Goal: Contribute content: Add original content to the website for others to see

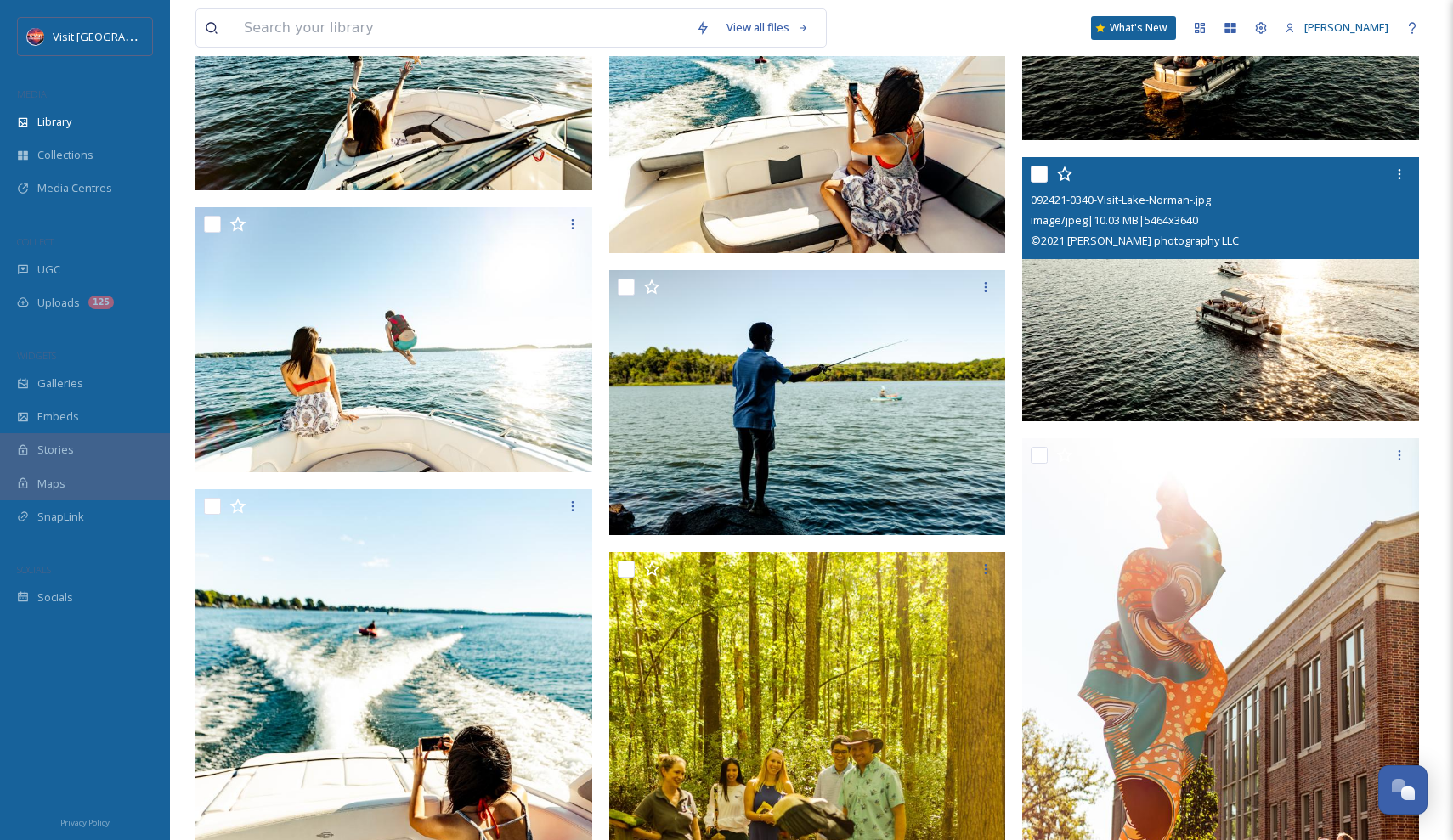
scroll to position [66359, 0]
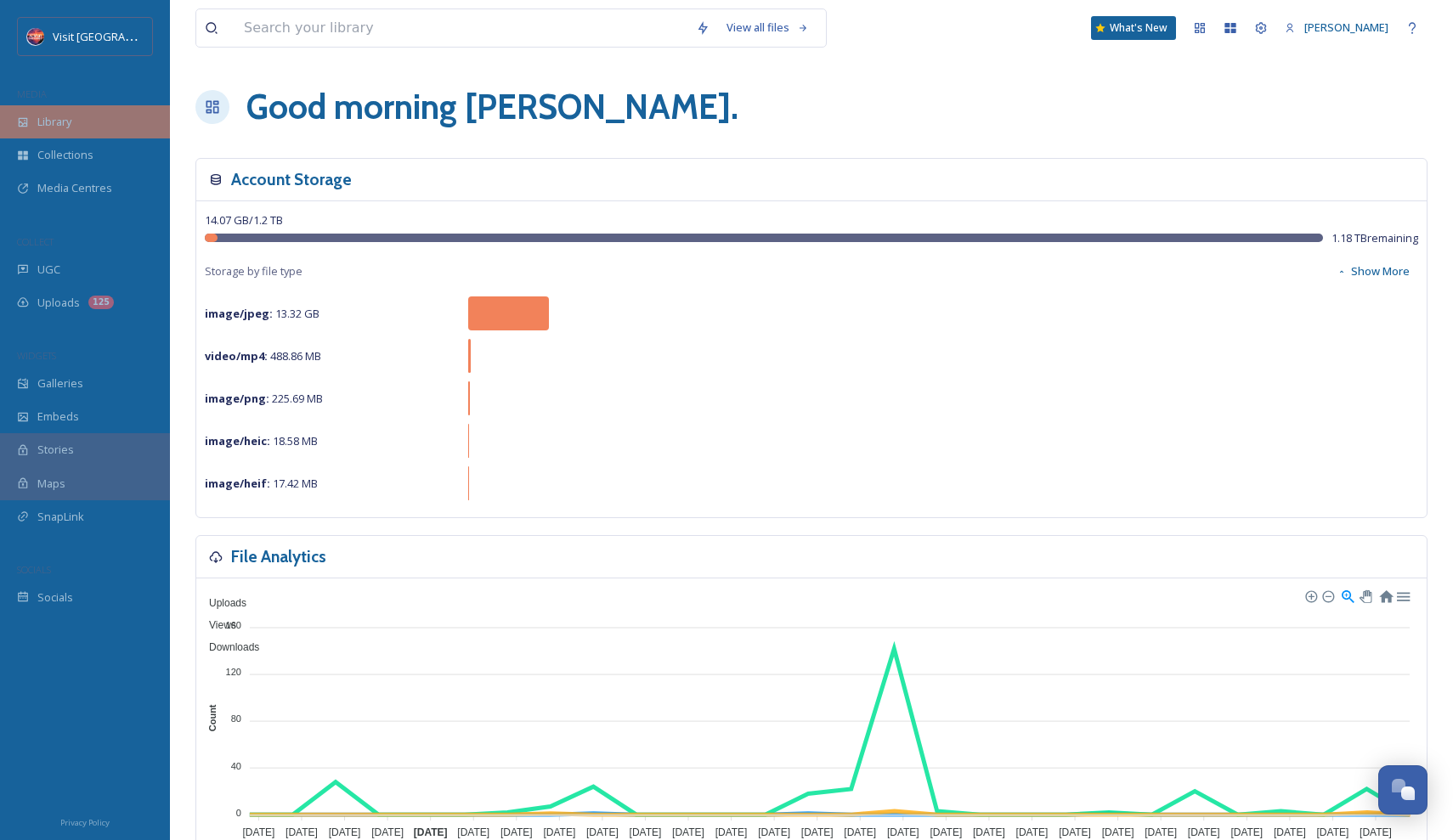
click at [87, 134] on div "Library" at bounding box center [84, 122] width 170 height 33
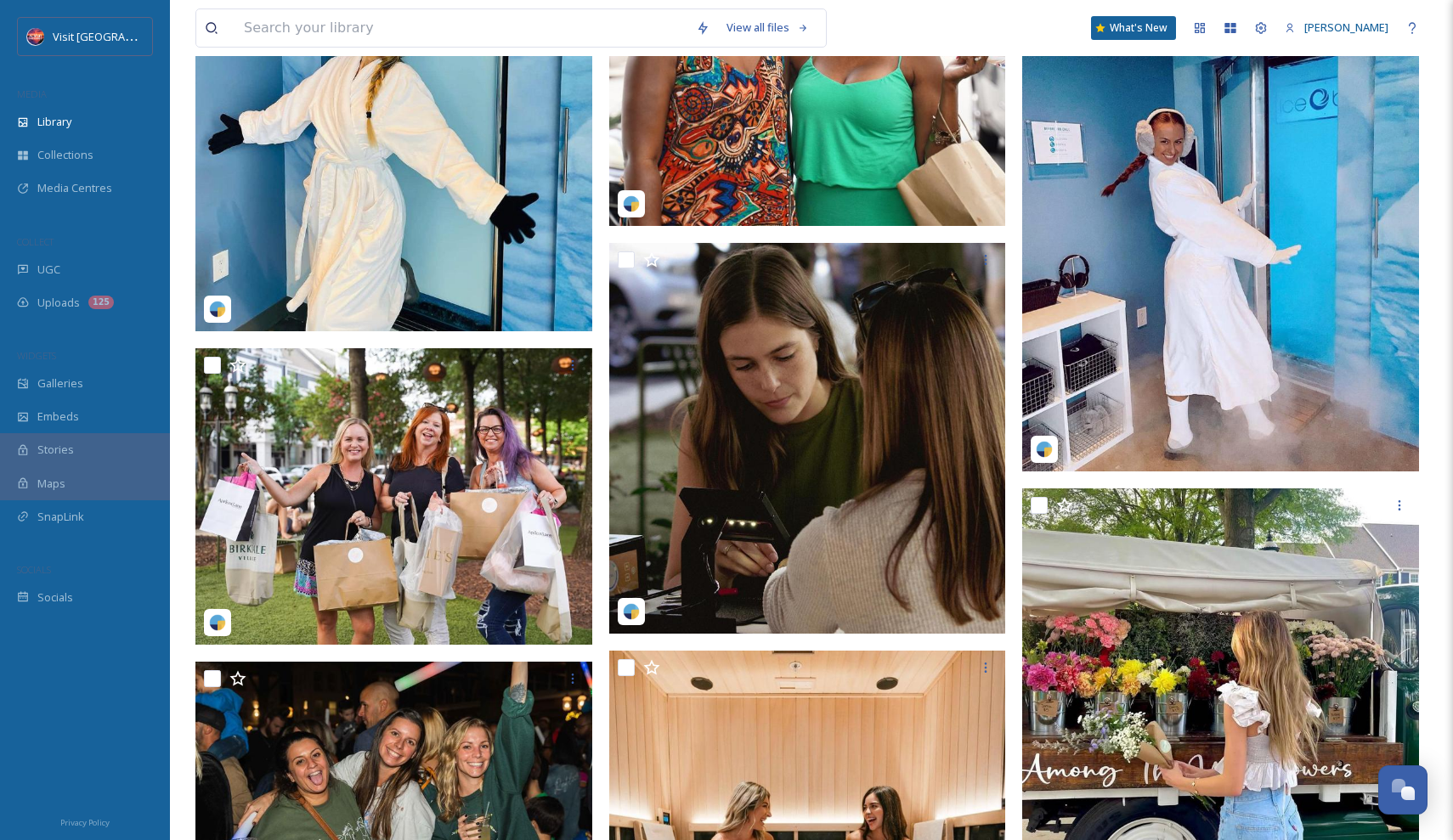
scroll to position [2985, 0]
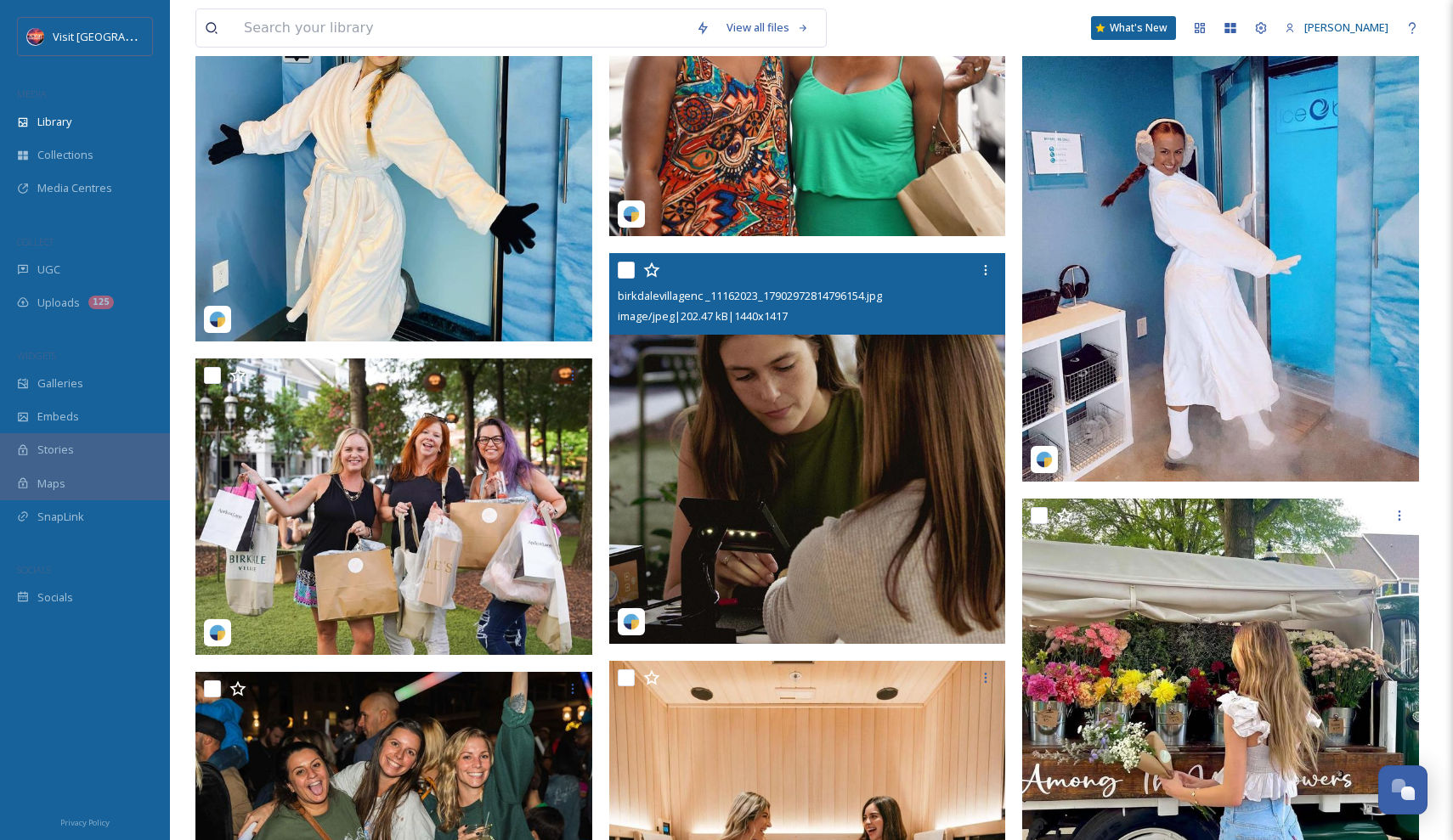
click at [779, 379] on img at bounding box center [807, 448] width 396 height 390
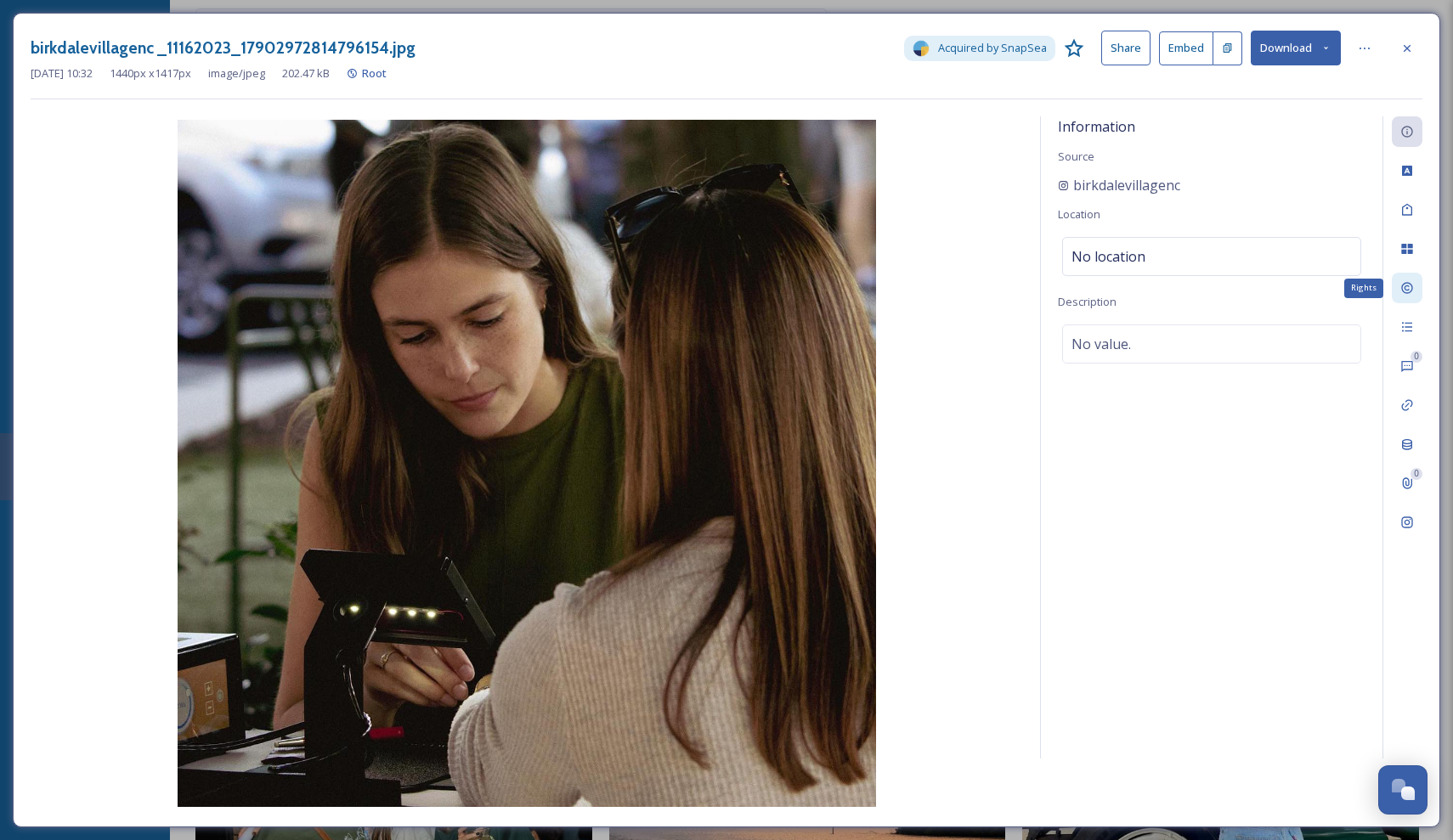
click at [1408, 287] on icon at bounding box center [1407, 288] width 14 height 14
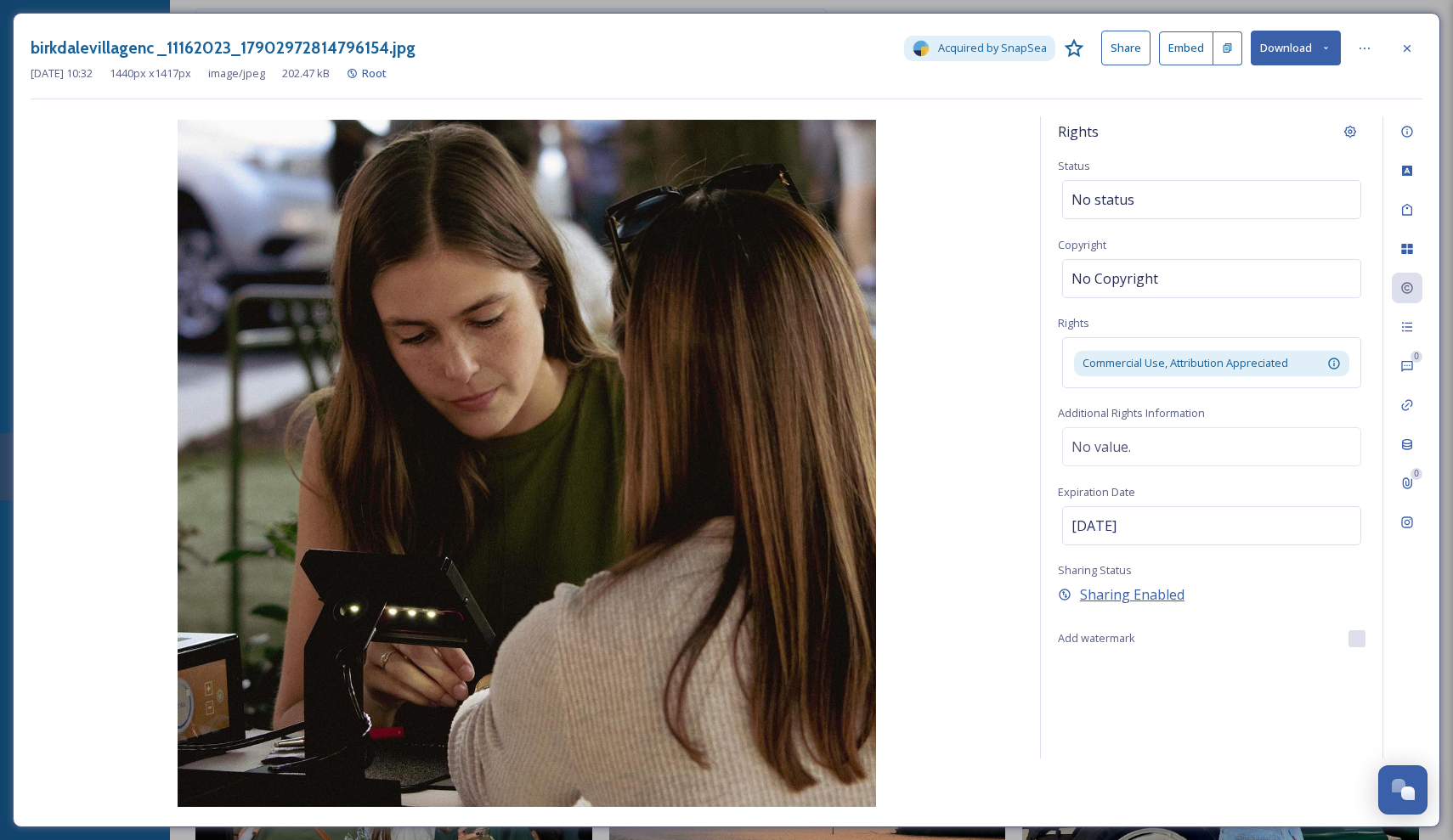
click at [1098, 589] on span "Sharing Enabled" at bounding box center [1132, 594] width 105 height 20
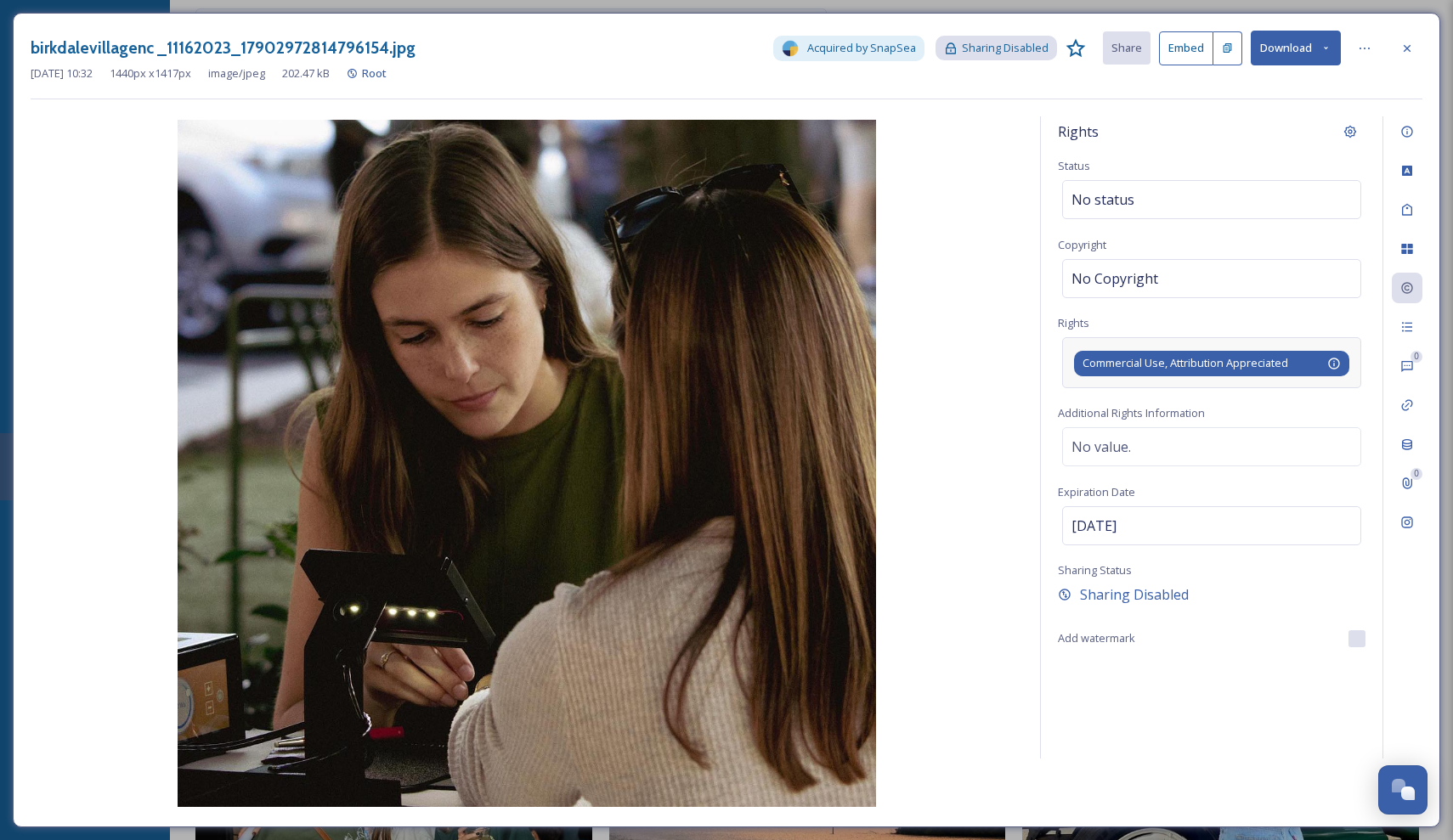
click at [1217, 363] on span "Commercial Use, Attribution Appreciated" at bounding box center [1185, 363] width 205 height 16
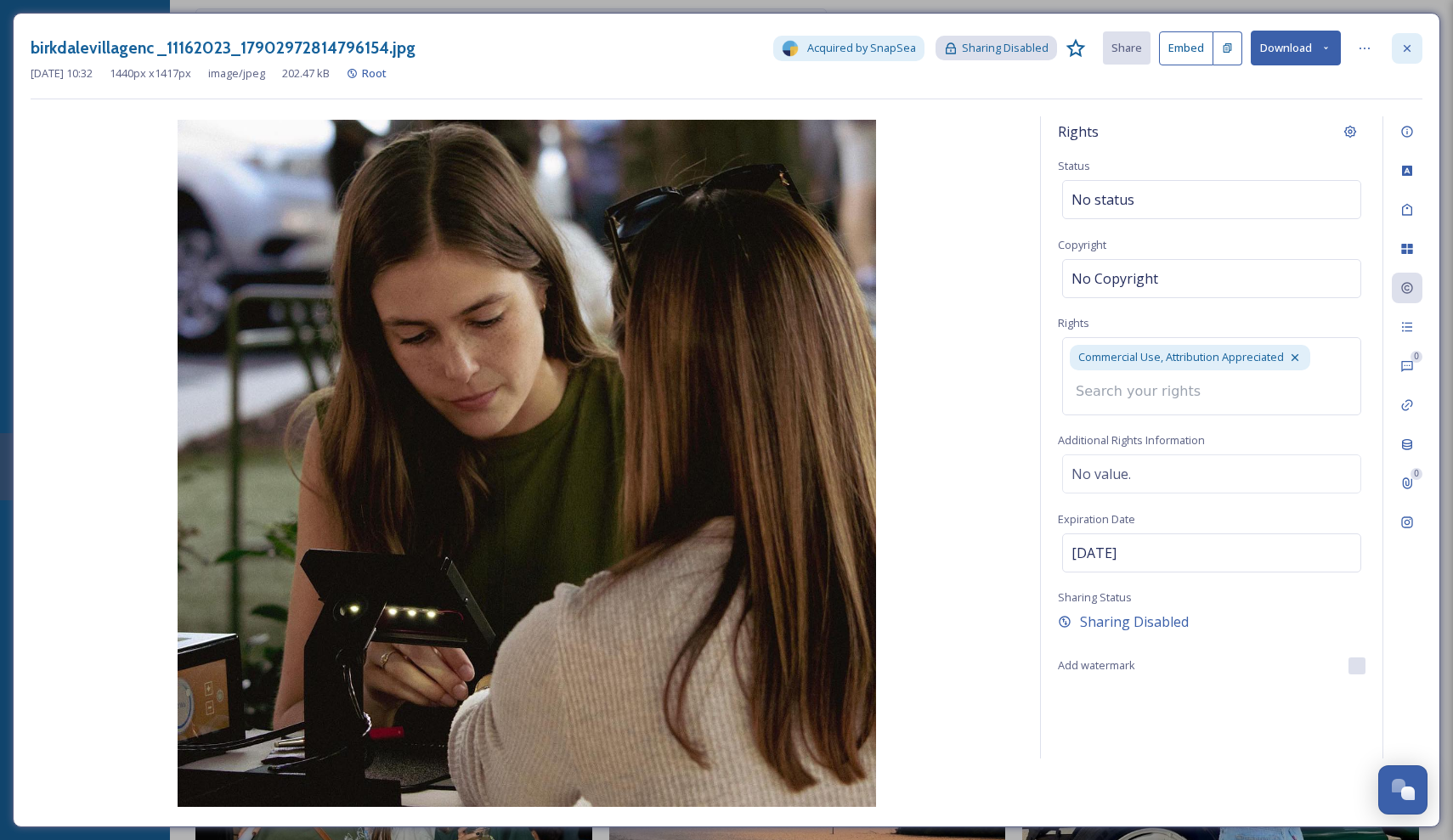
click at [1409, 46] on icon at bounding box center [1407, 47] width 7 height 7
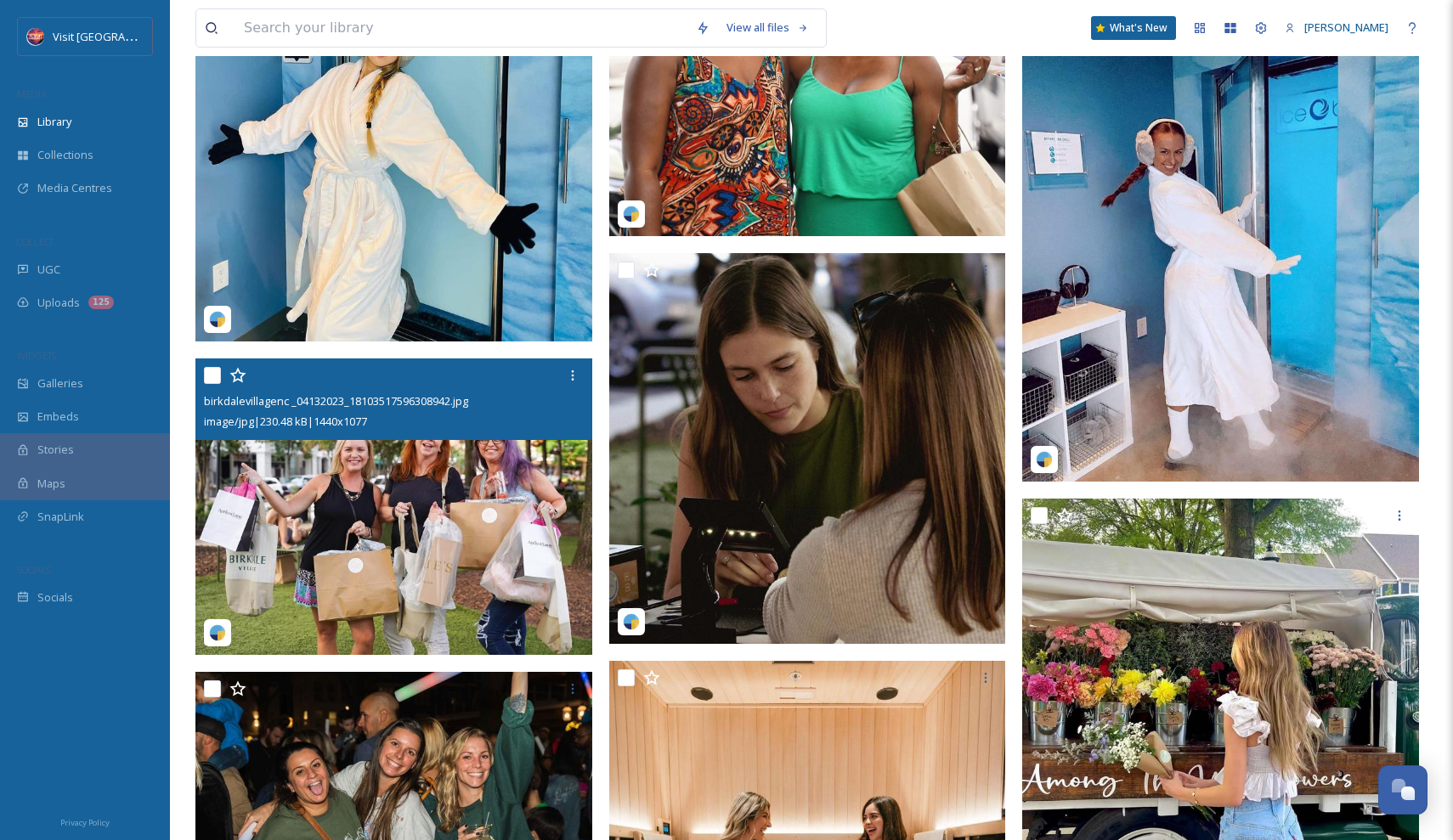
click at [419, 559] on img at bounding box center [394, 506] width 396 height 297
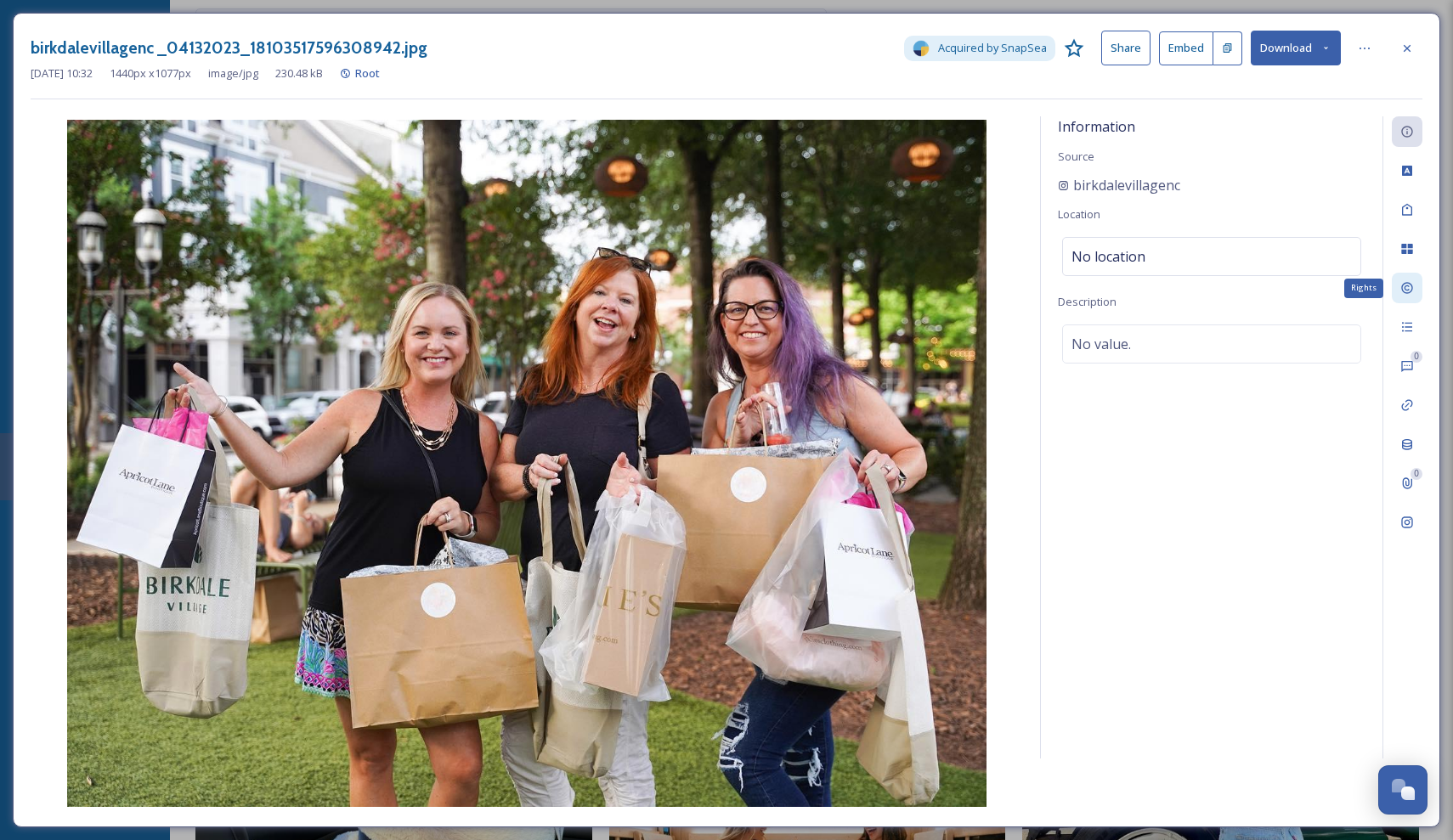
click at [1420, 285] on div "Rights" at bounding box center [1407, 288] width 31 height 31
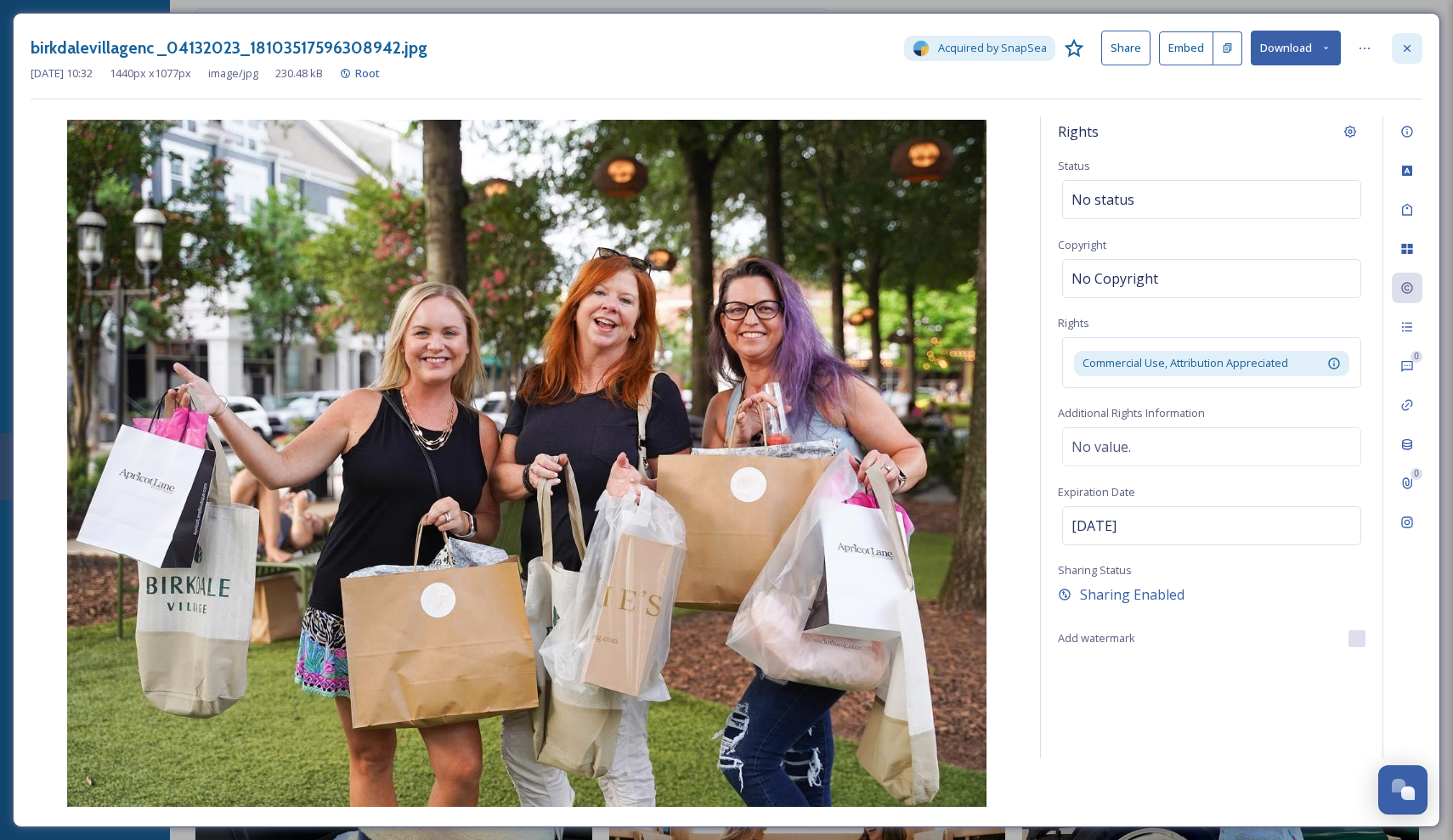
click at [1401, 39] on div at bounding box center [1407, 48] width 31 height 31
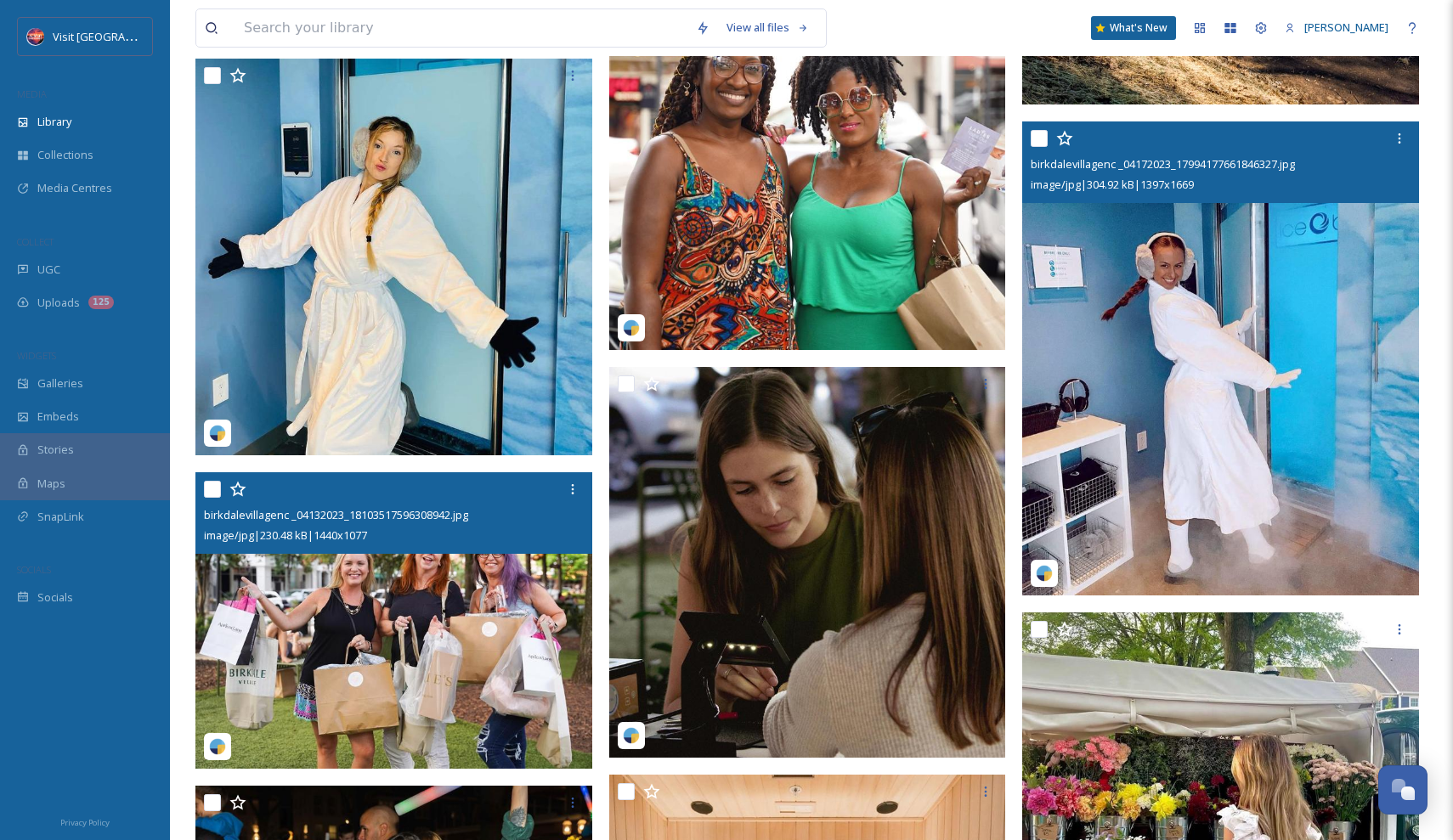
scroll to position [2871, 0]
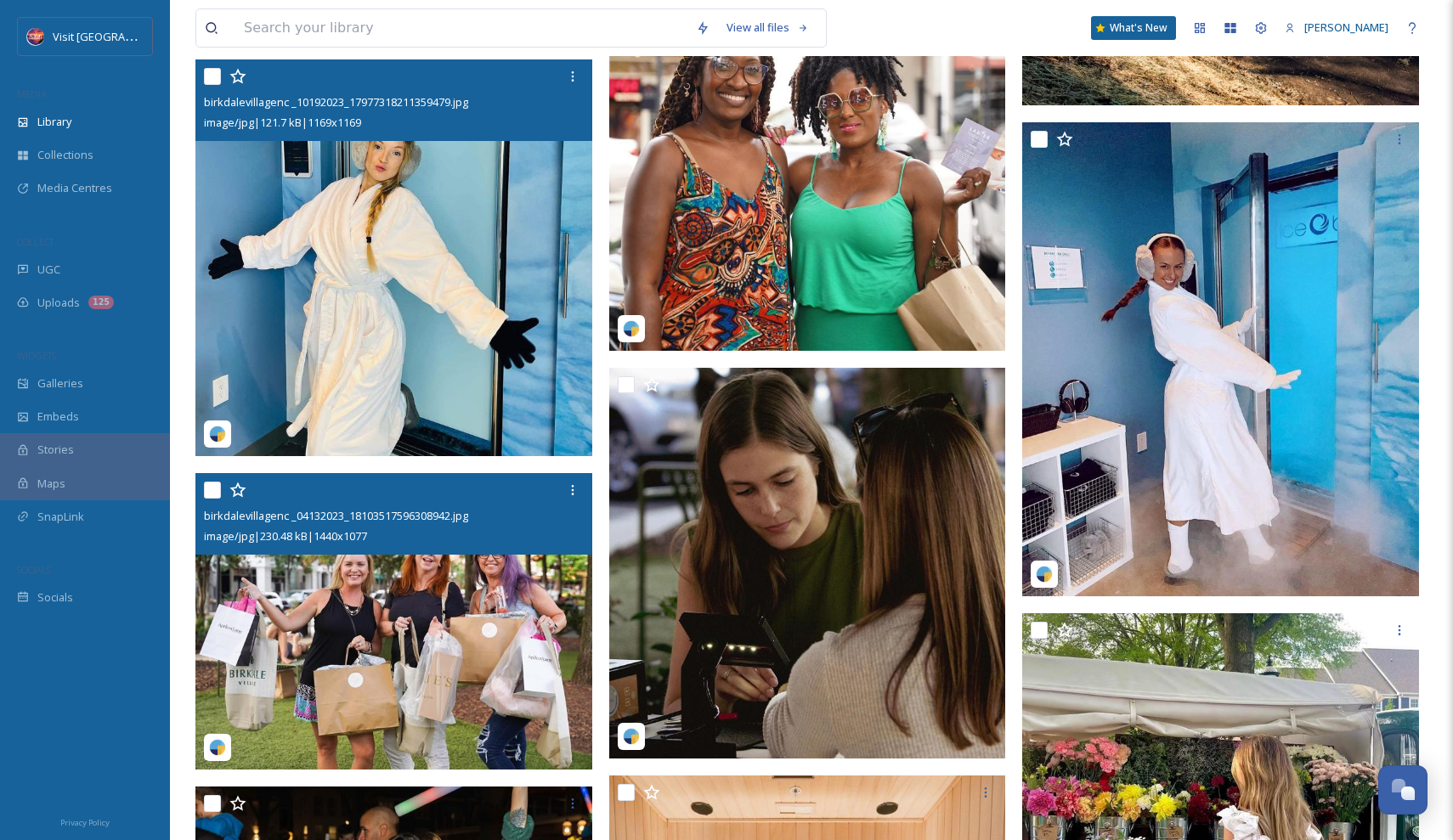
click at [518, 349] on img at bounding box center [394, 257] width 396 height 396
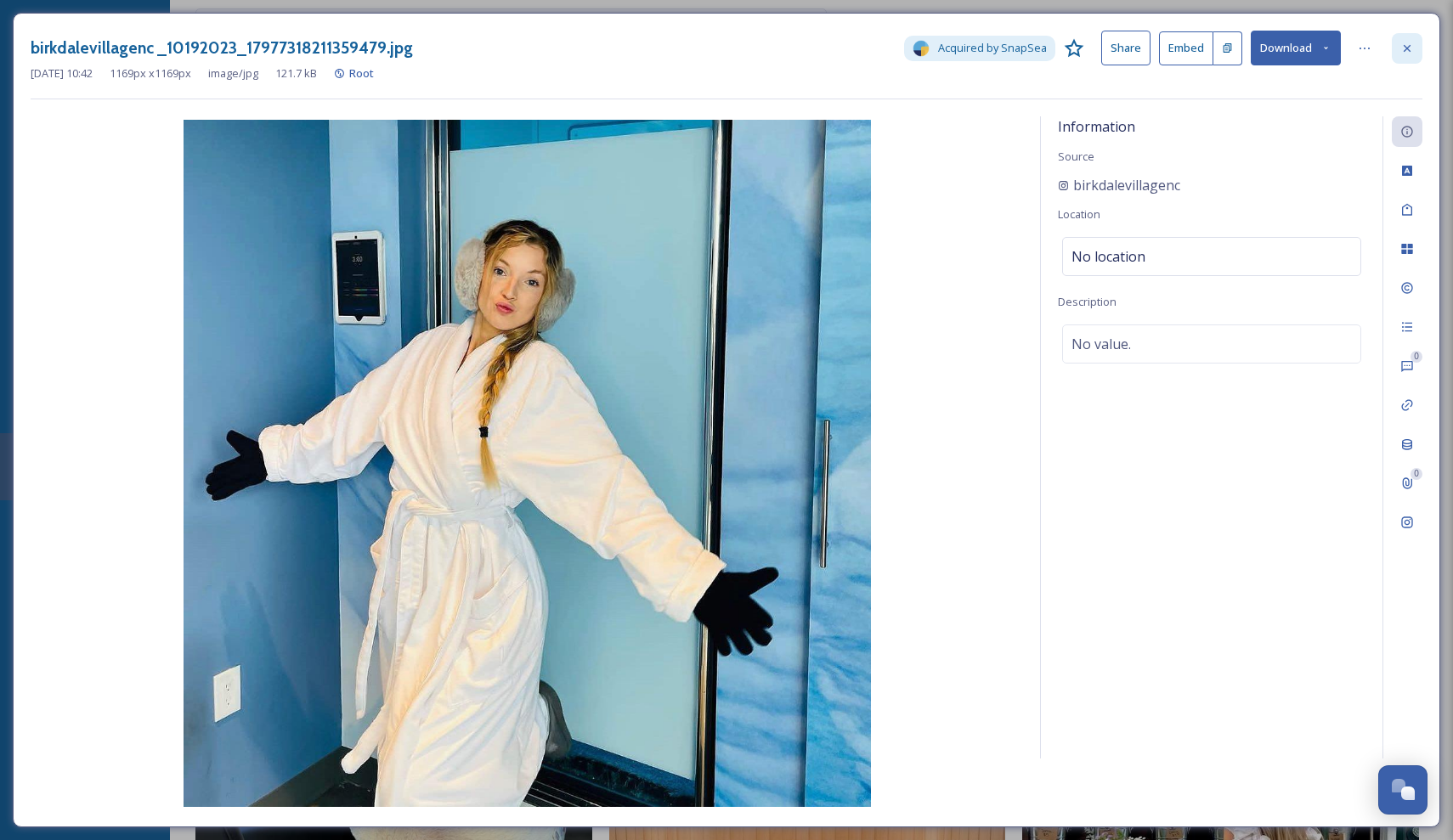
click at [1420, 48] on div at bounding box center [1407, 48] width 31 height 31
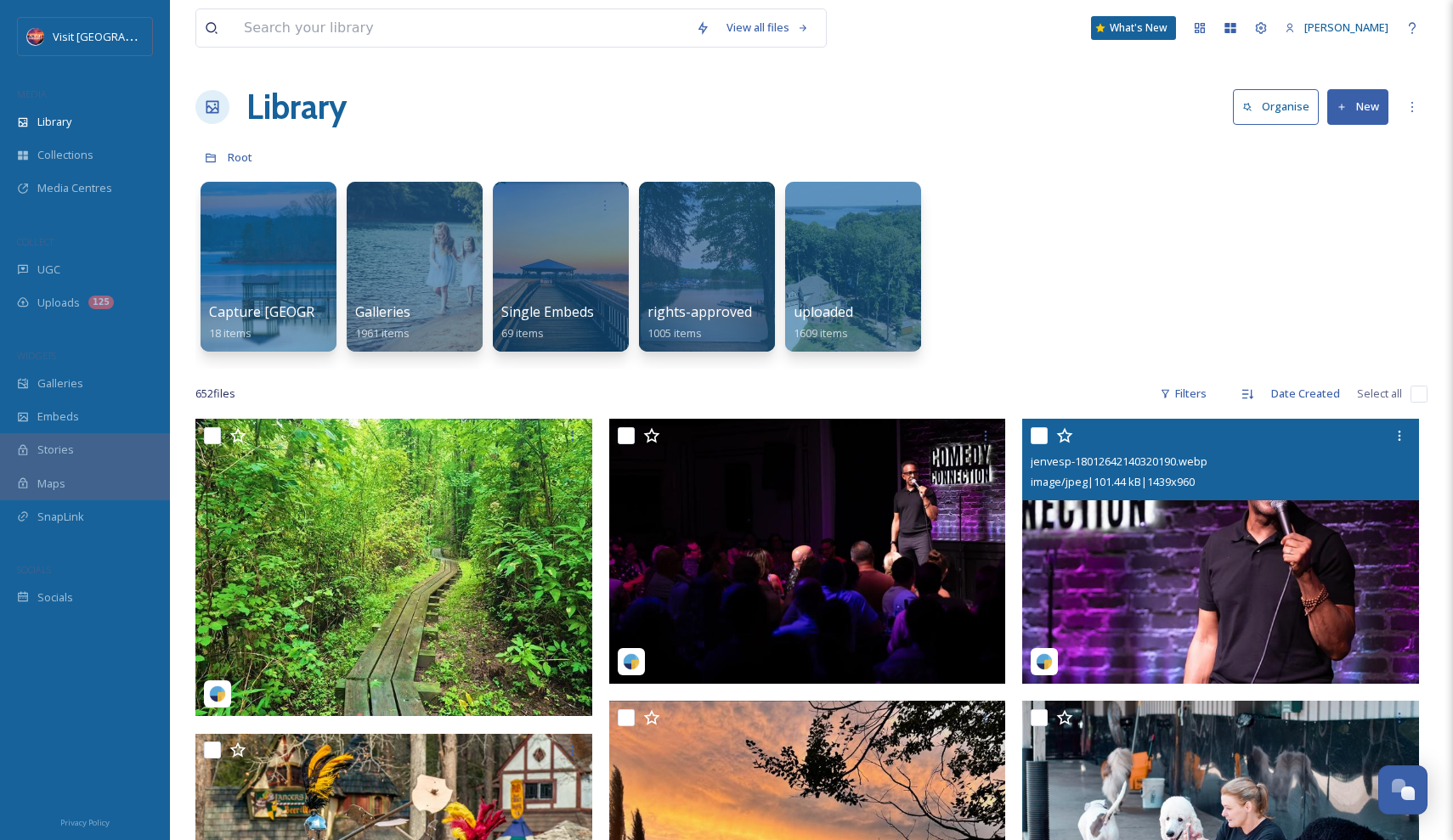
click at [1101, 633] on img at bounding box center [1220, 551] width 396 height 265
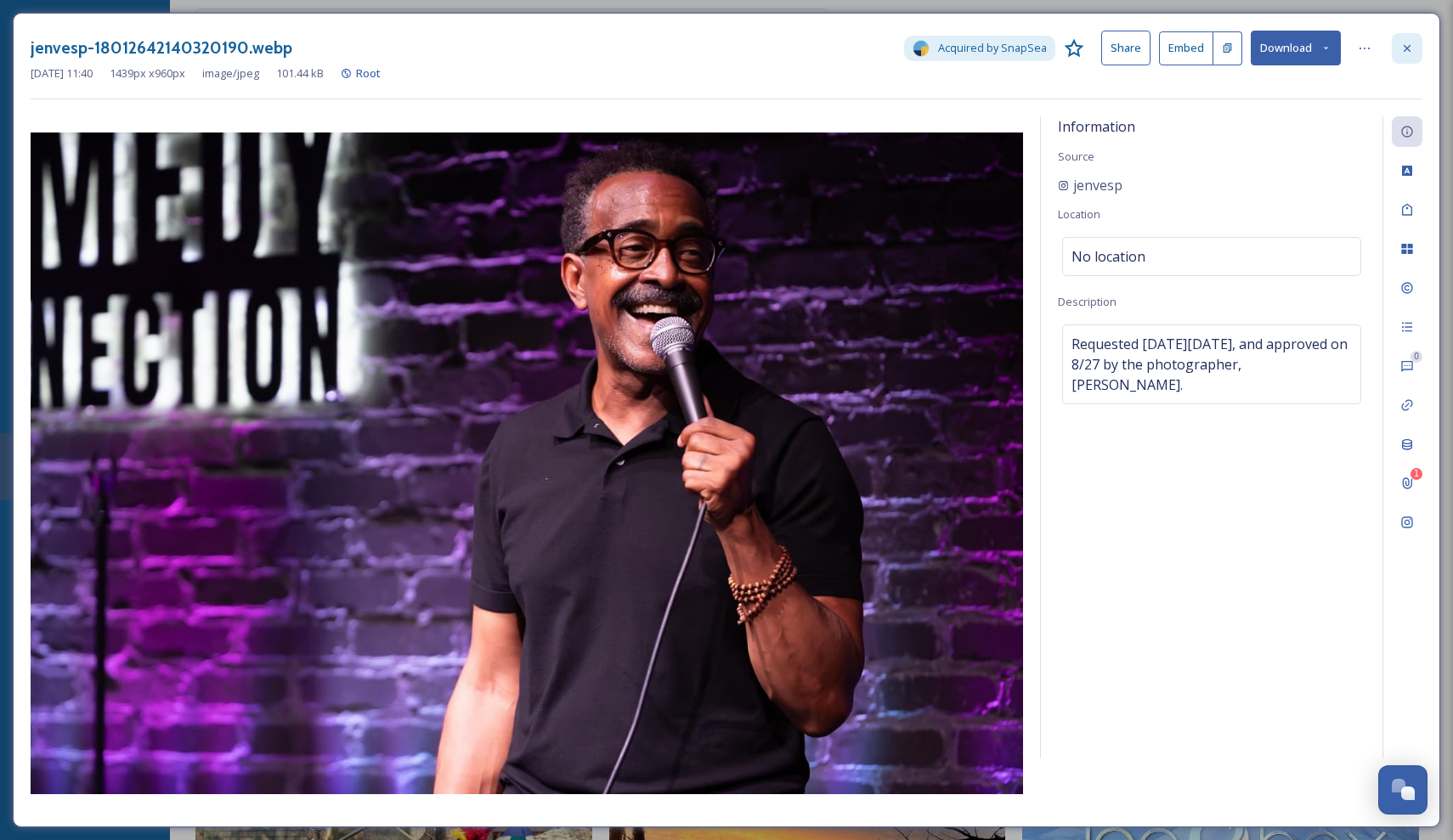
click at [1405, 39] on div at bounding box center [1407, 48] width 31 height 31
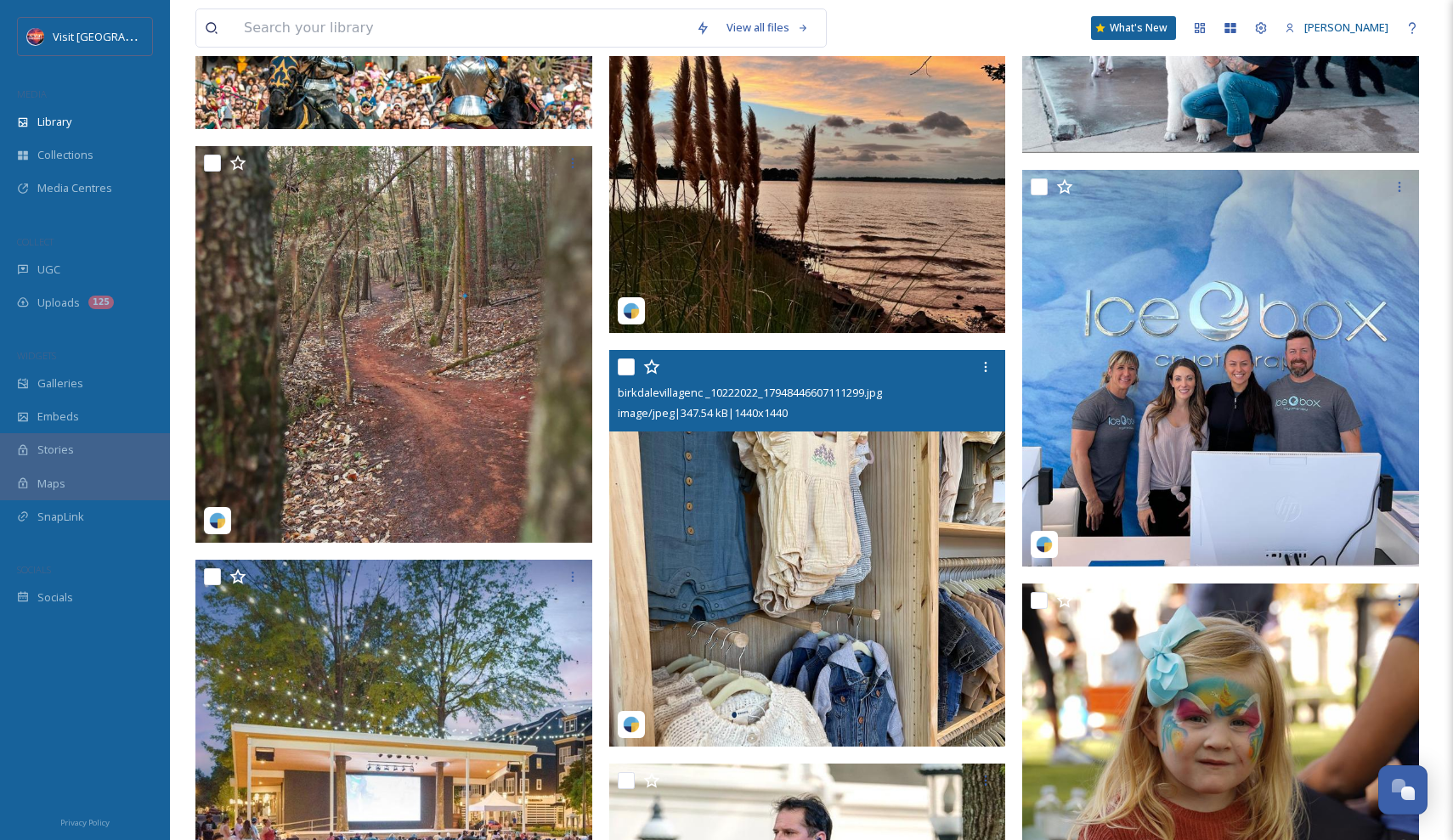
scroll to position [843, 0]
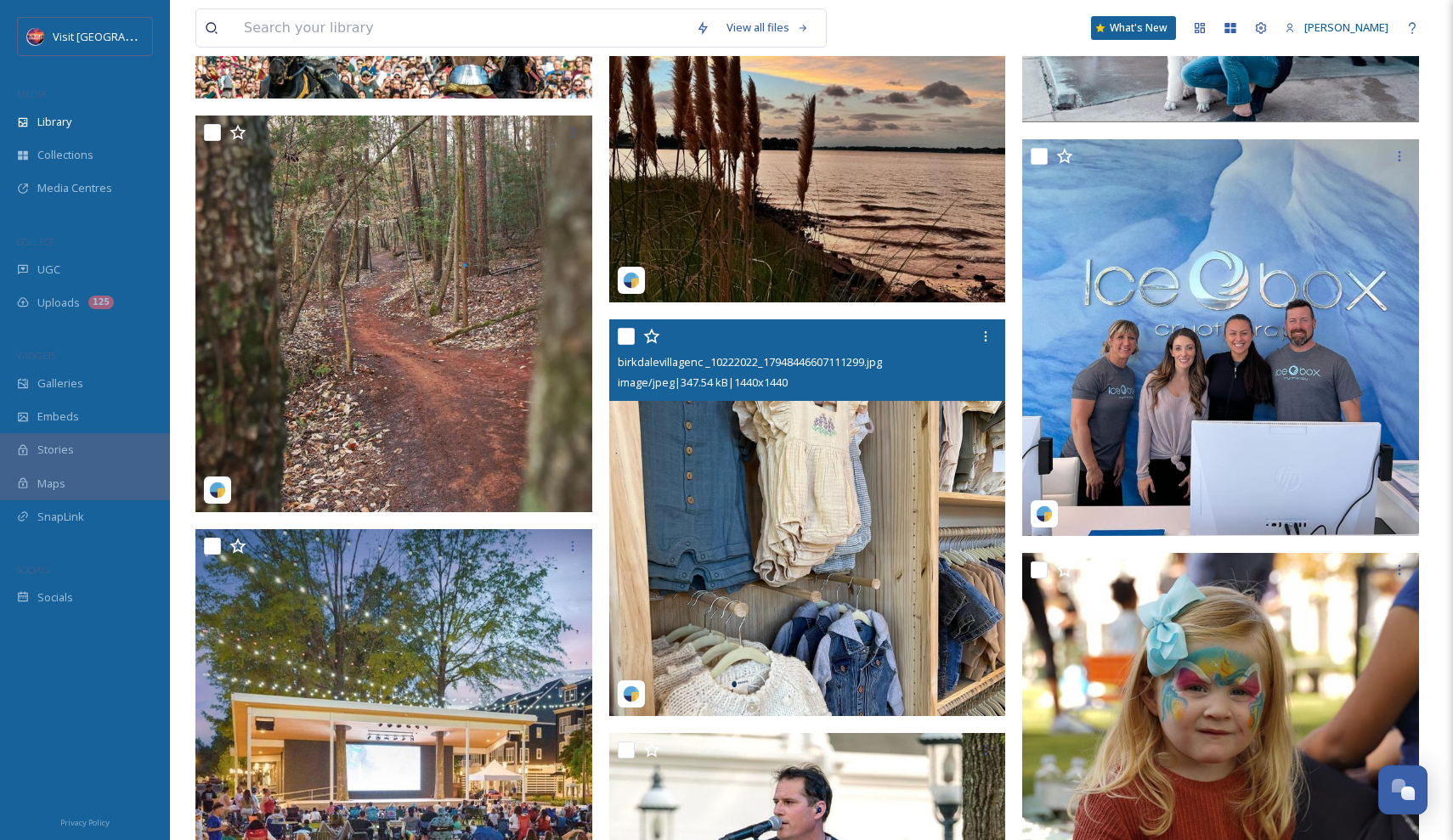
click at [853, 597] on img at bounding box center [807, 517] width 396 height 396
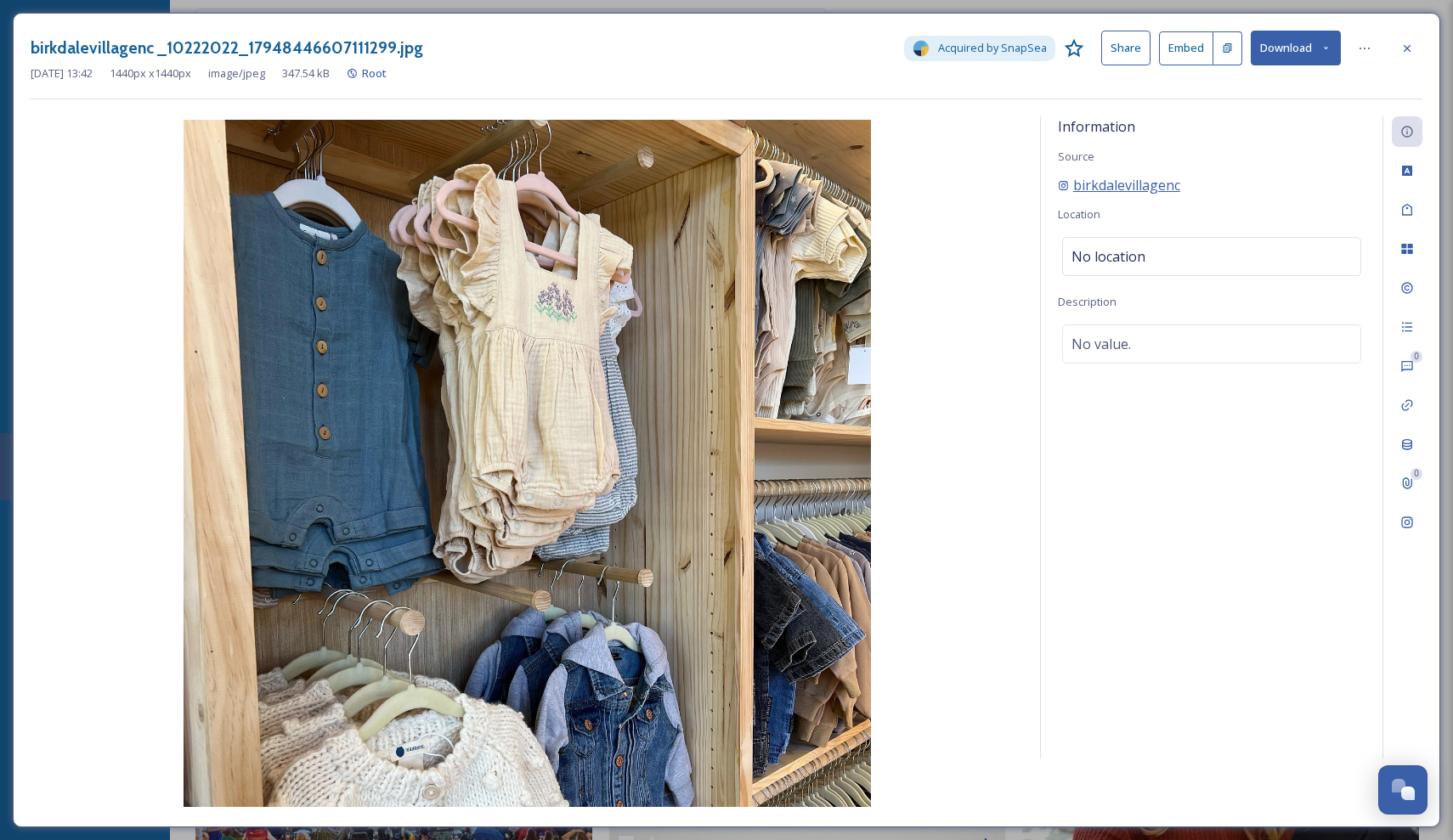
click at [1127, 187] on span "birkdalevillagenc" at bounding box center [1126, 185] width 107 height 20
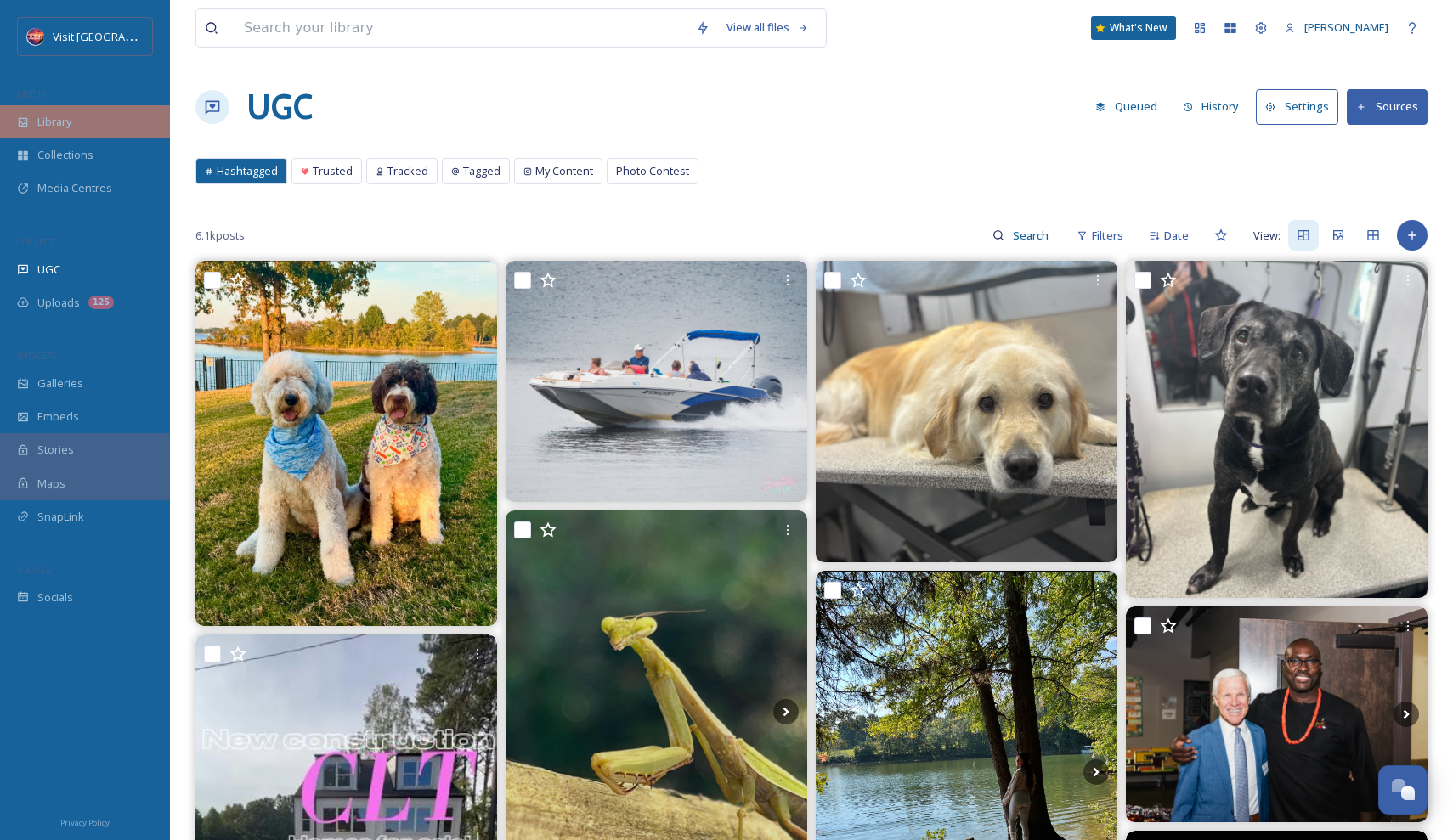
click at [72, 122] on span "Library" at bounding box center [54, 121] width 34 height 16
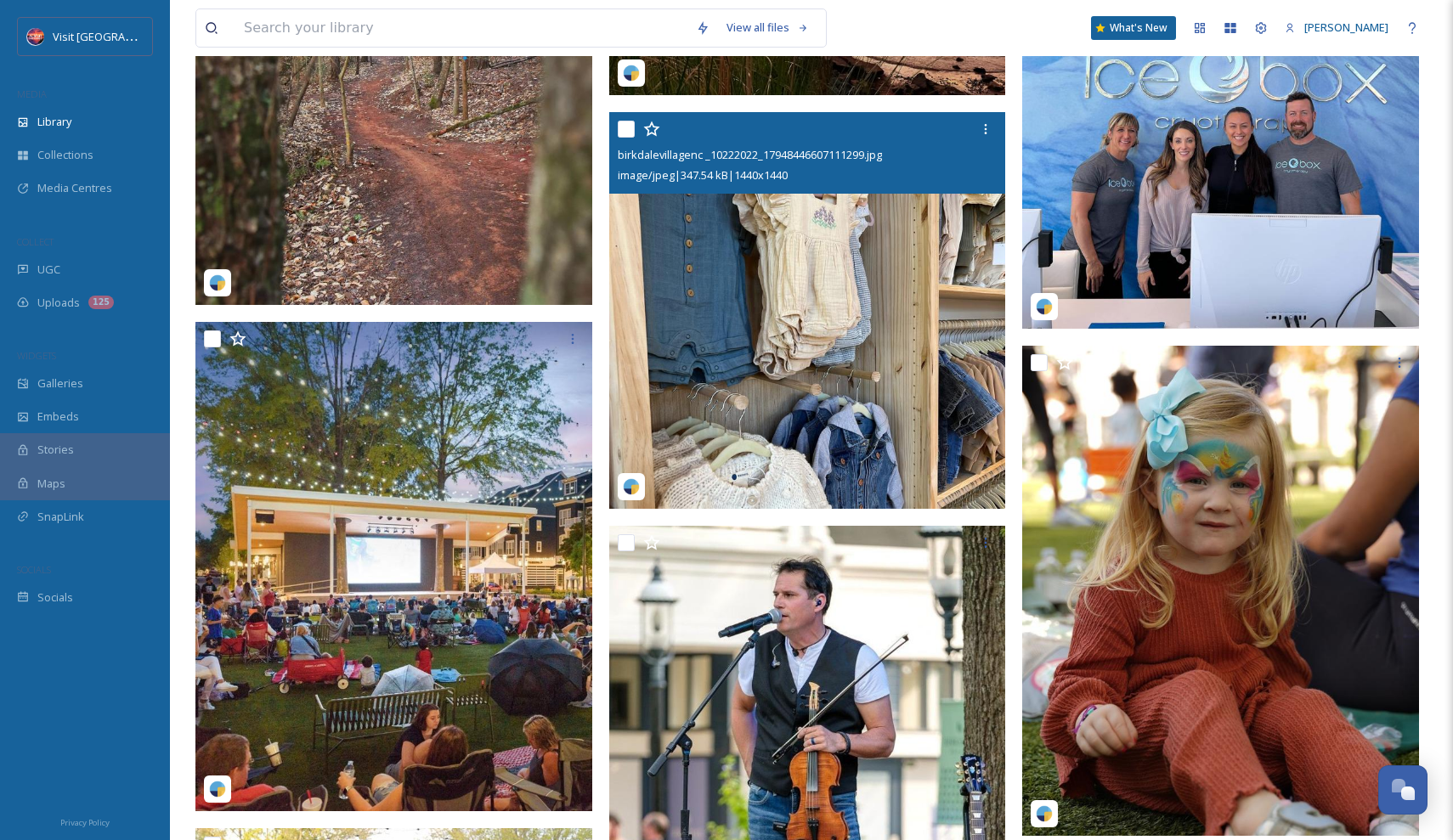
scroll to position [917, 0]
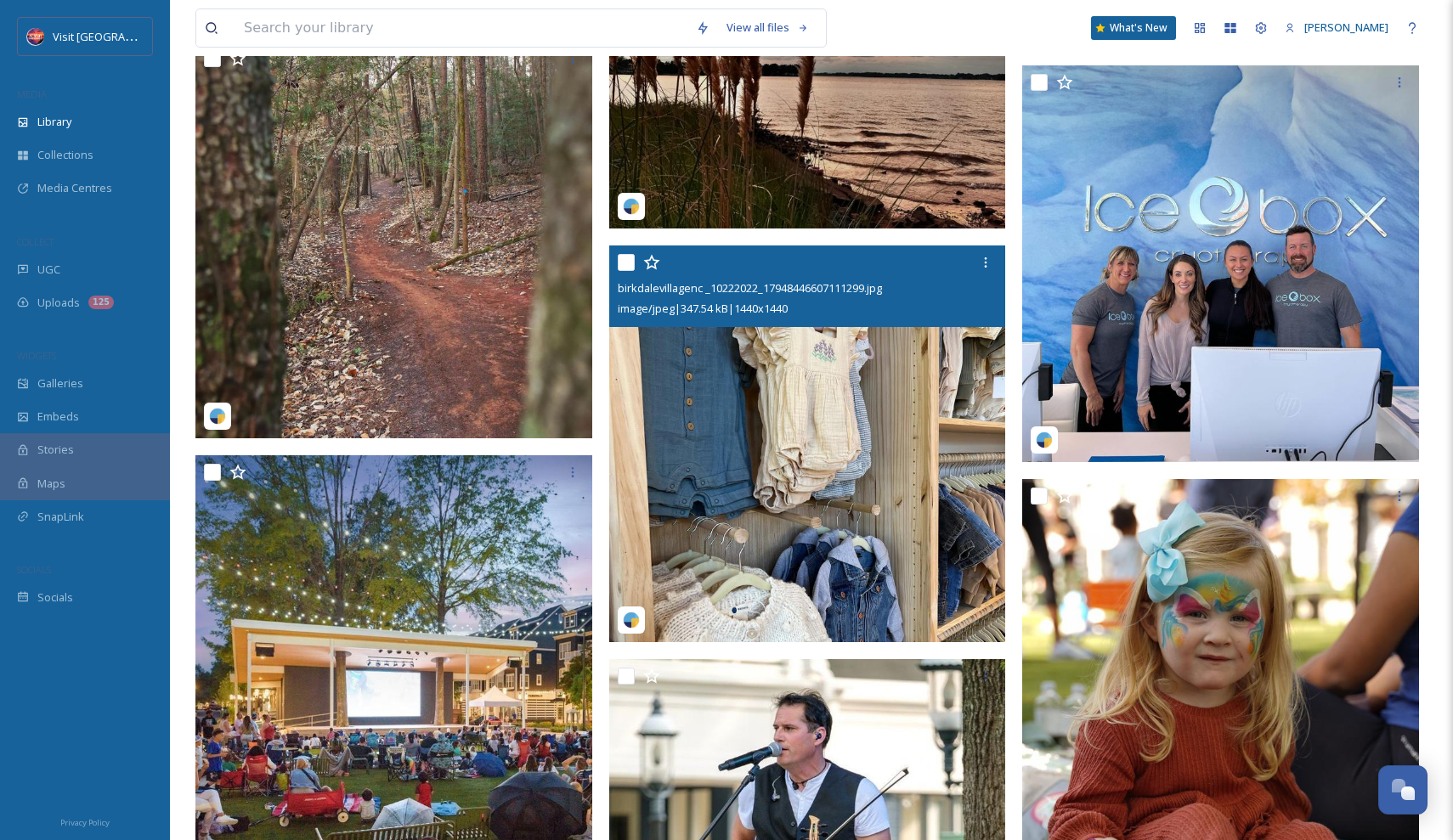
click at [839, 604] on img at bounding box center [807, 443] width 396 height 396
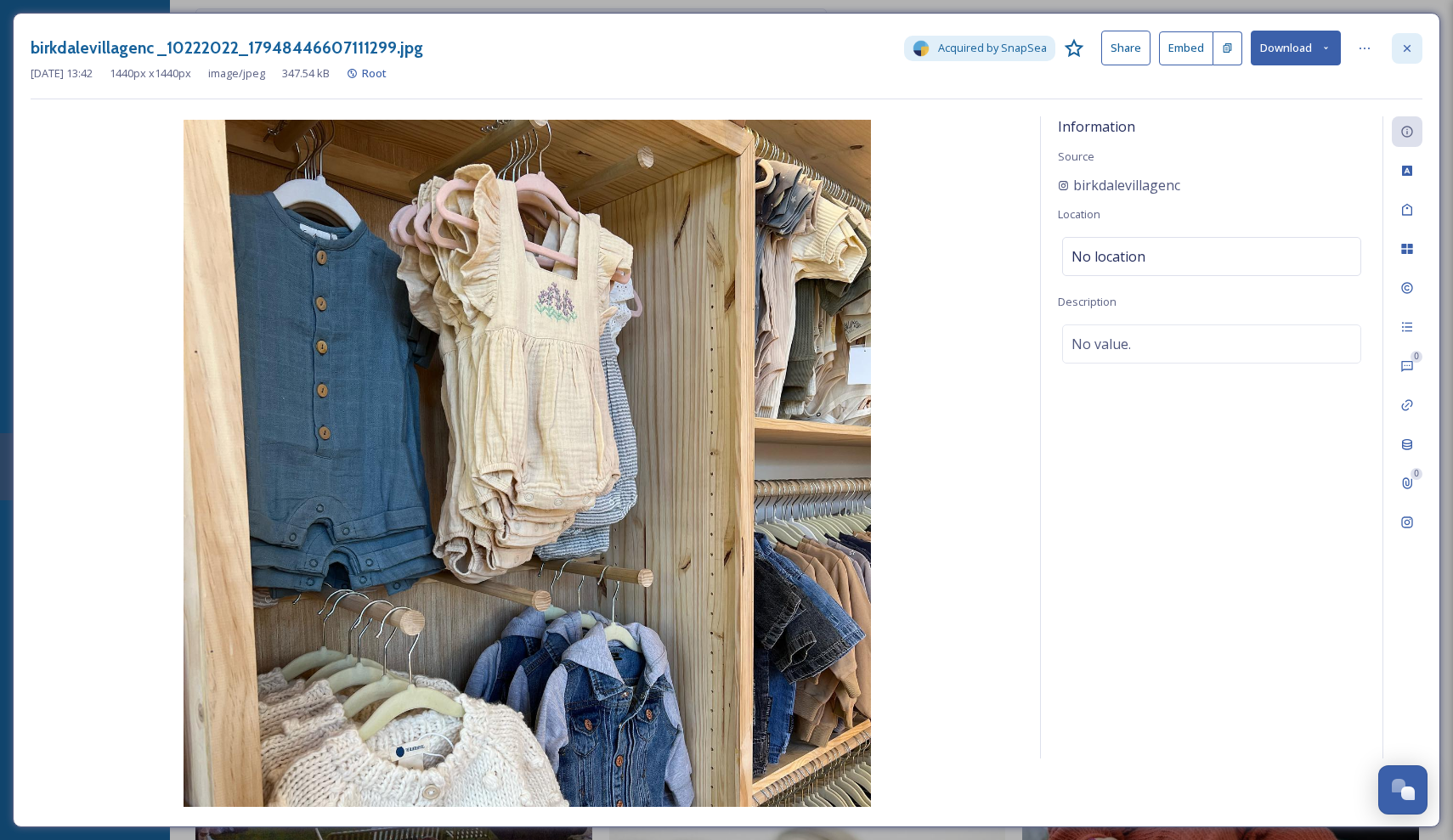
click at [1413, 55] on div at bounding box center [1407, 48] width 31 height 31
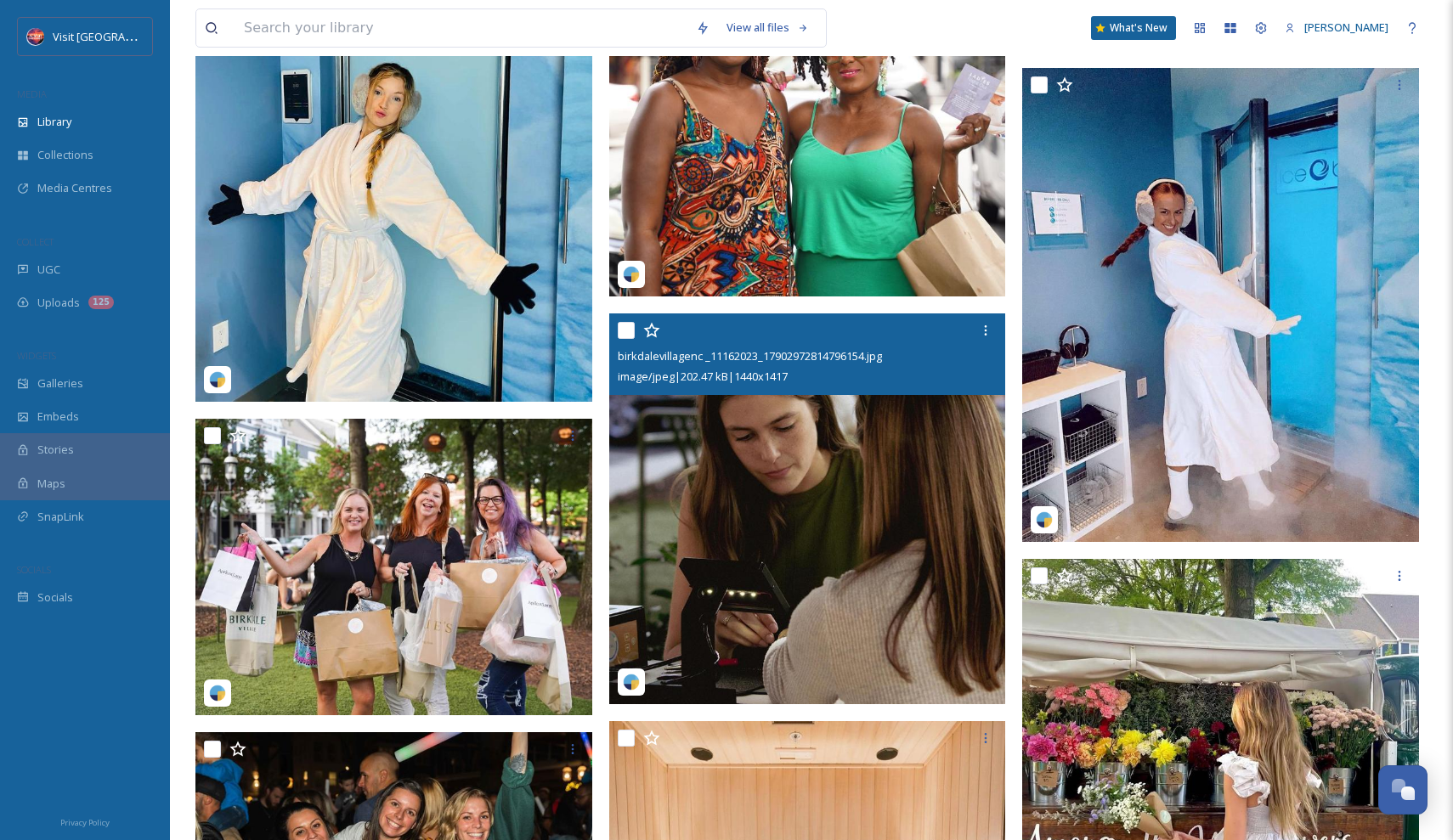
scroll to position [2671, 0]
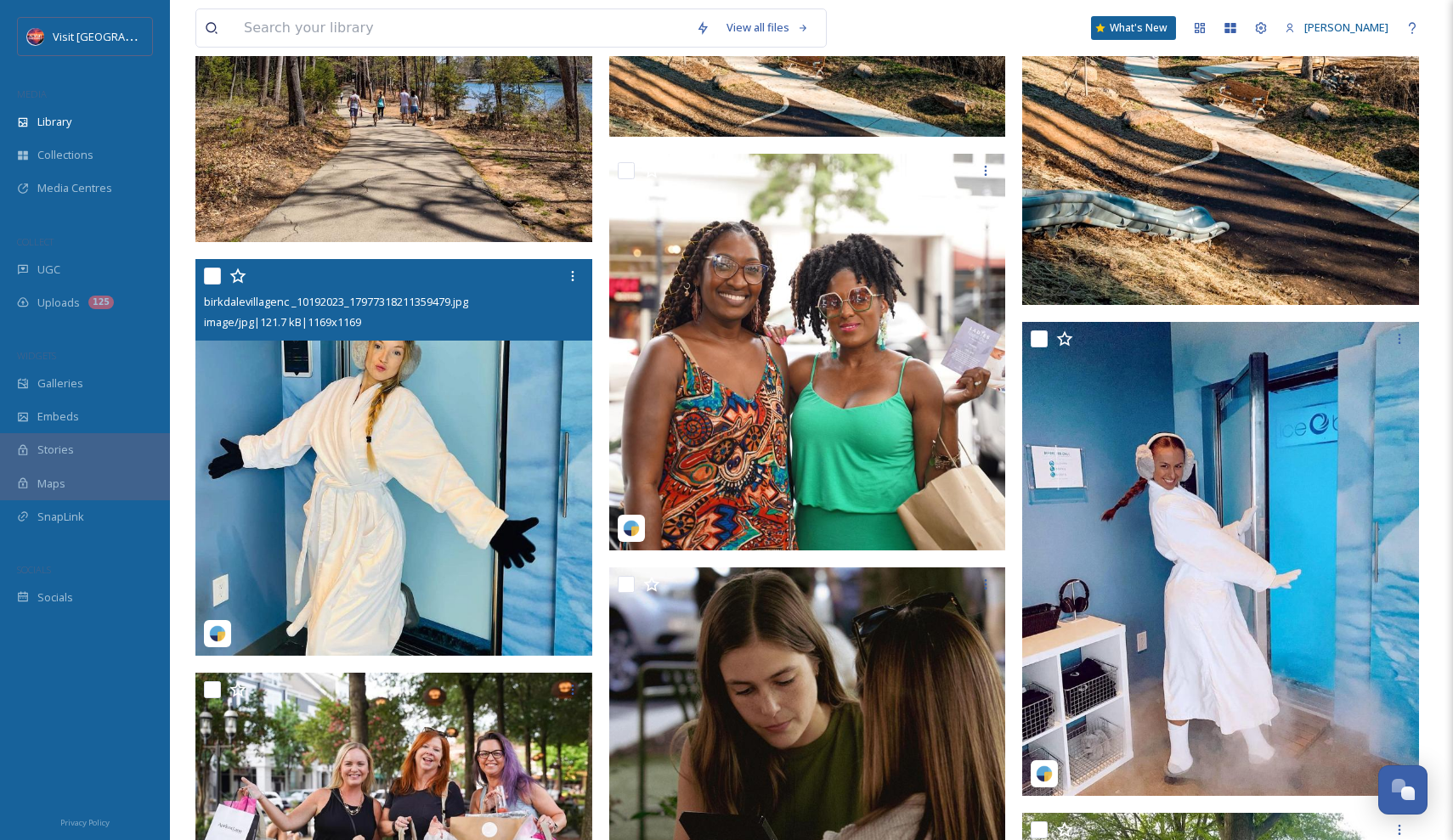
click at [458, 413] on img at bounding box center [394, 456] width 396 height 396
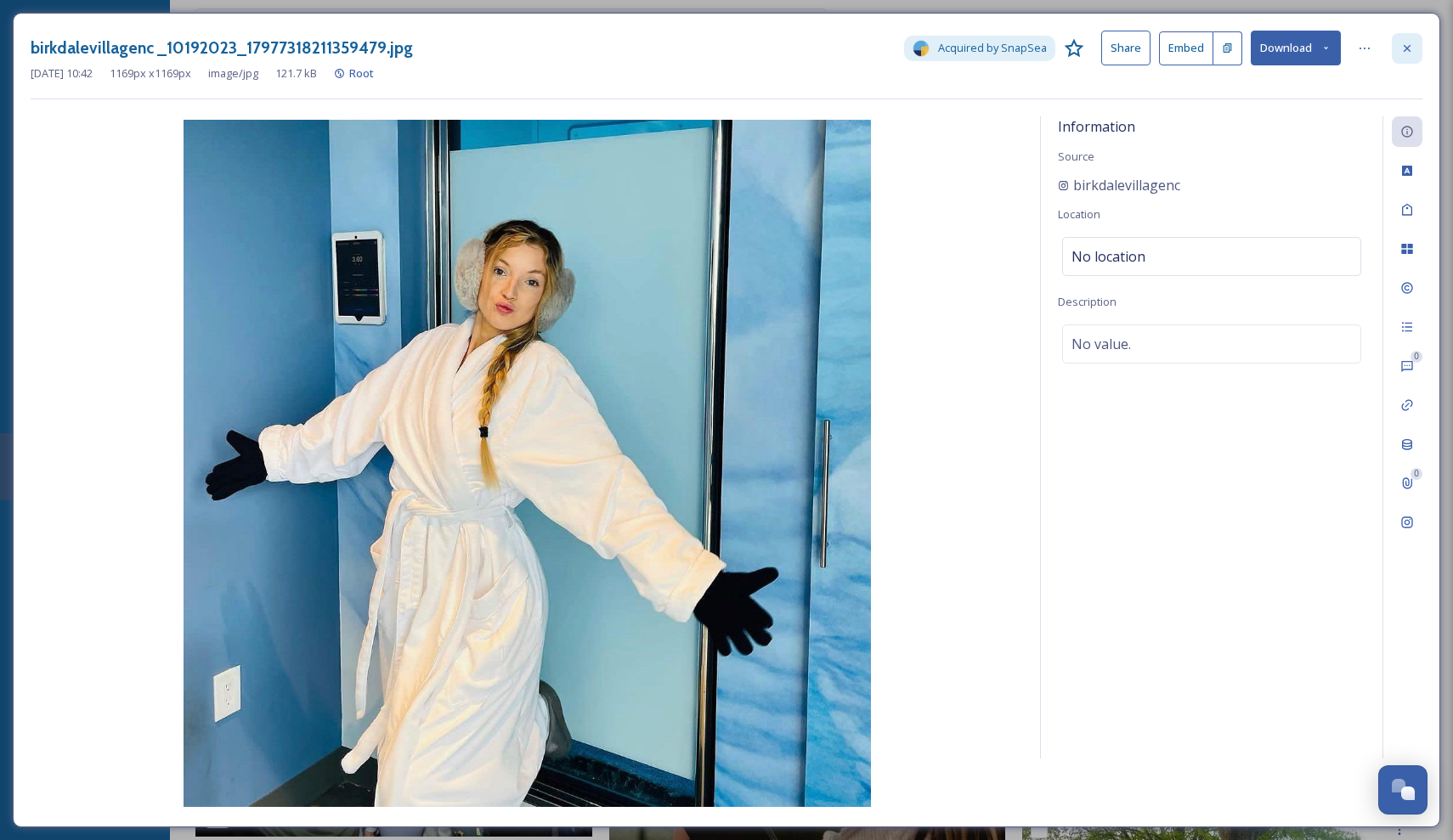
click at [1415, 50] on div at bounding box center [1407, 48] width 31 height 31
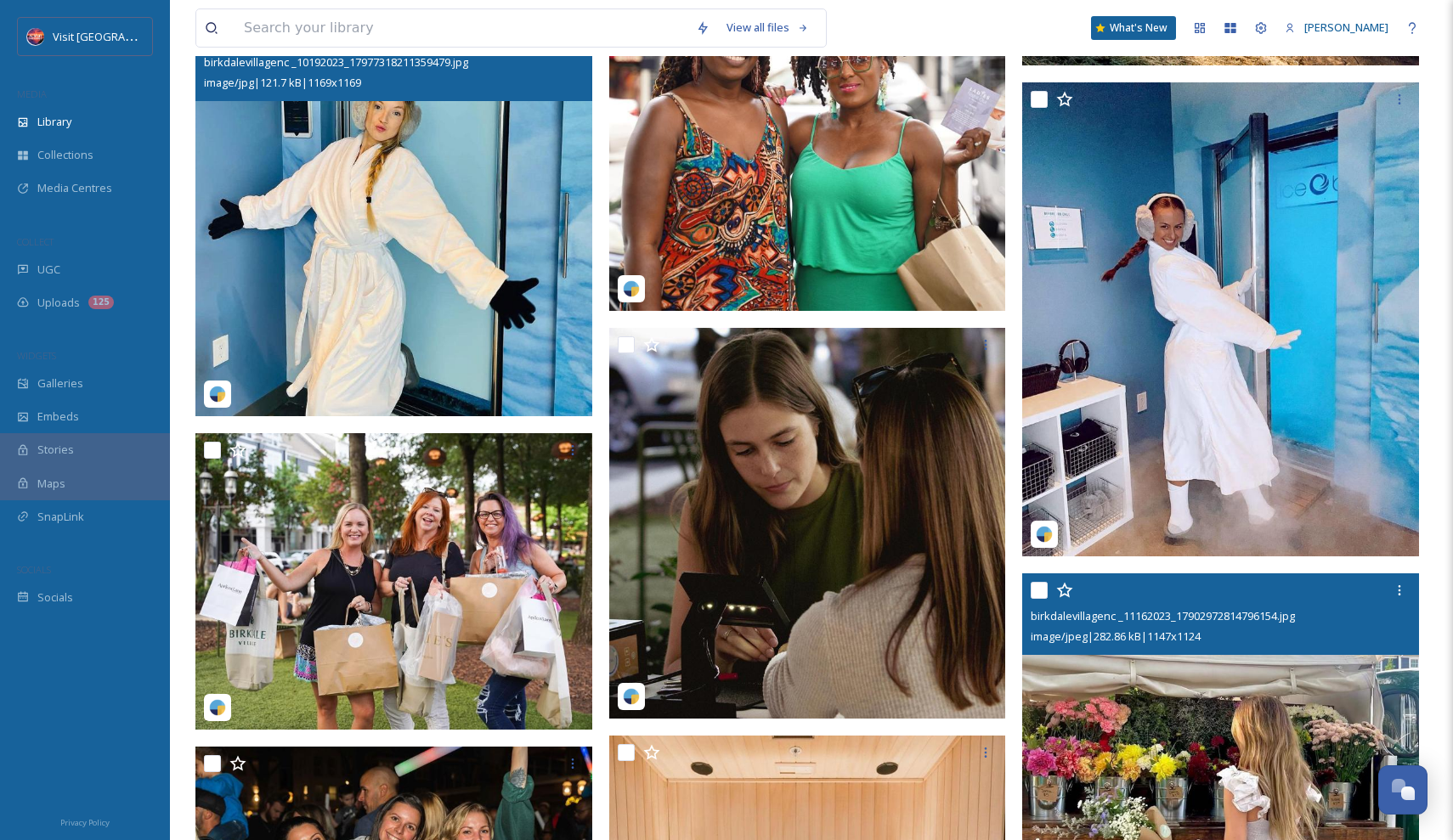
scroll to position [2900, 0]
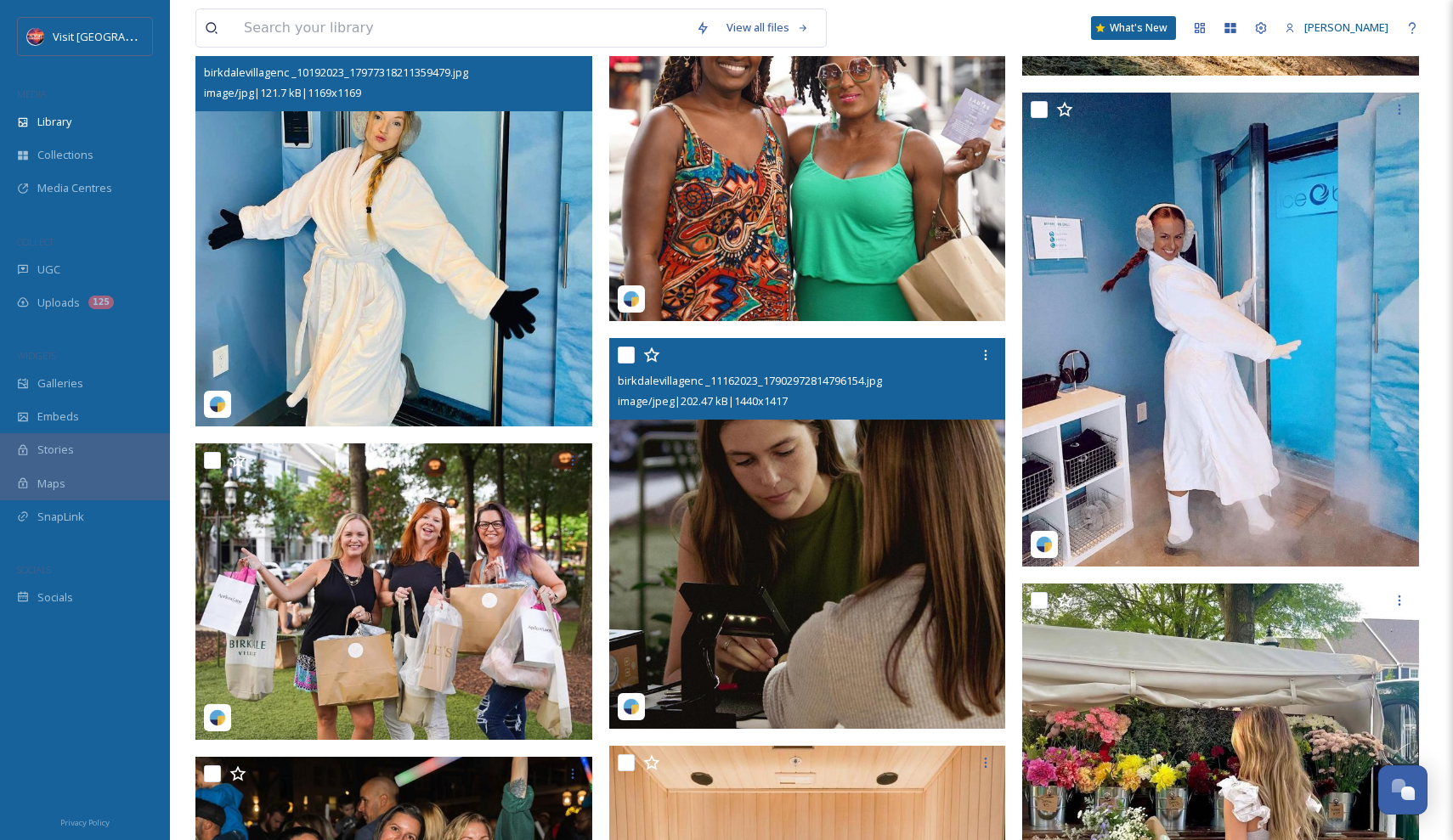
click at [777, 539] on img at bounding box center [807, 533] width 396 height 390
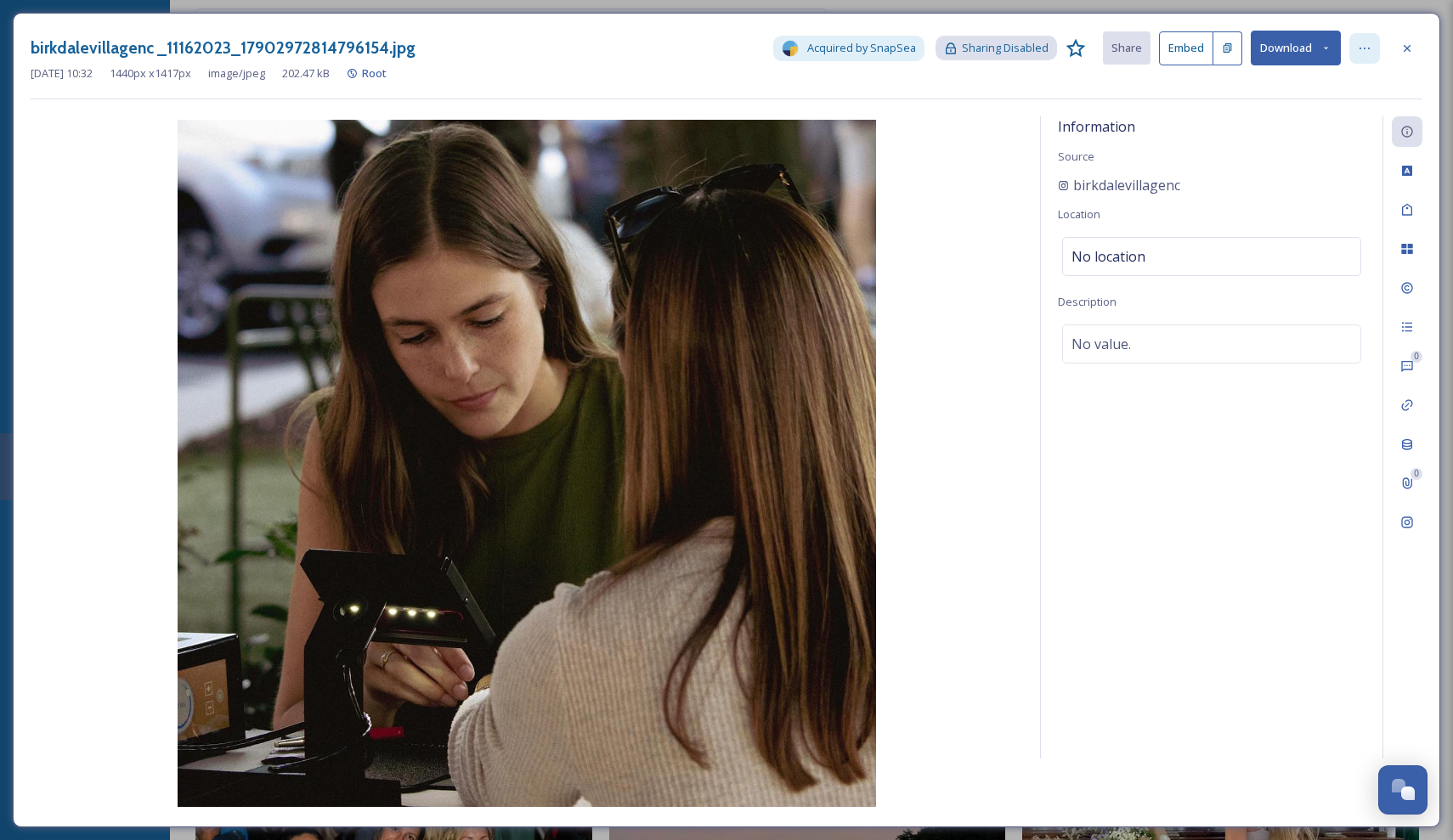
click at [1375, 45] on div at bounding box center [1365, 48] width 31 height 31
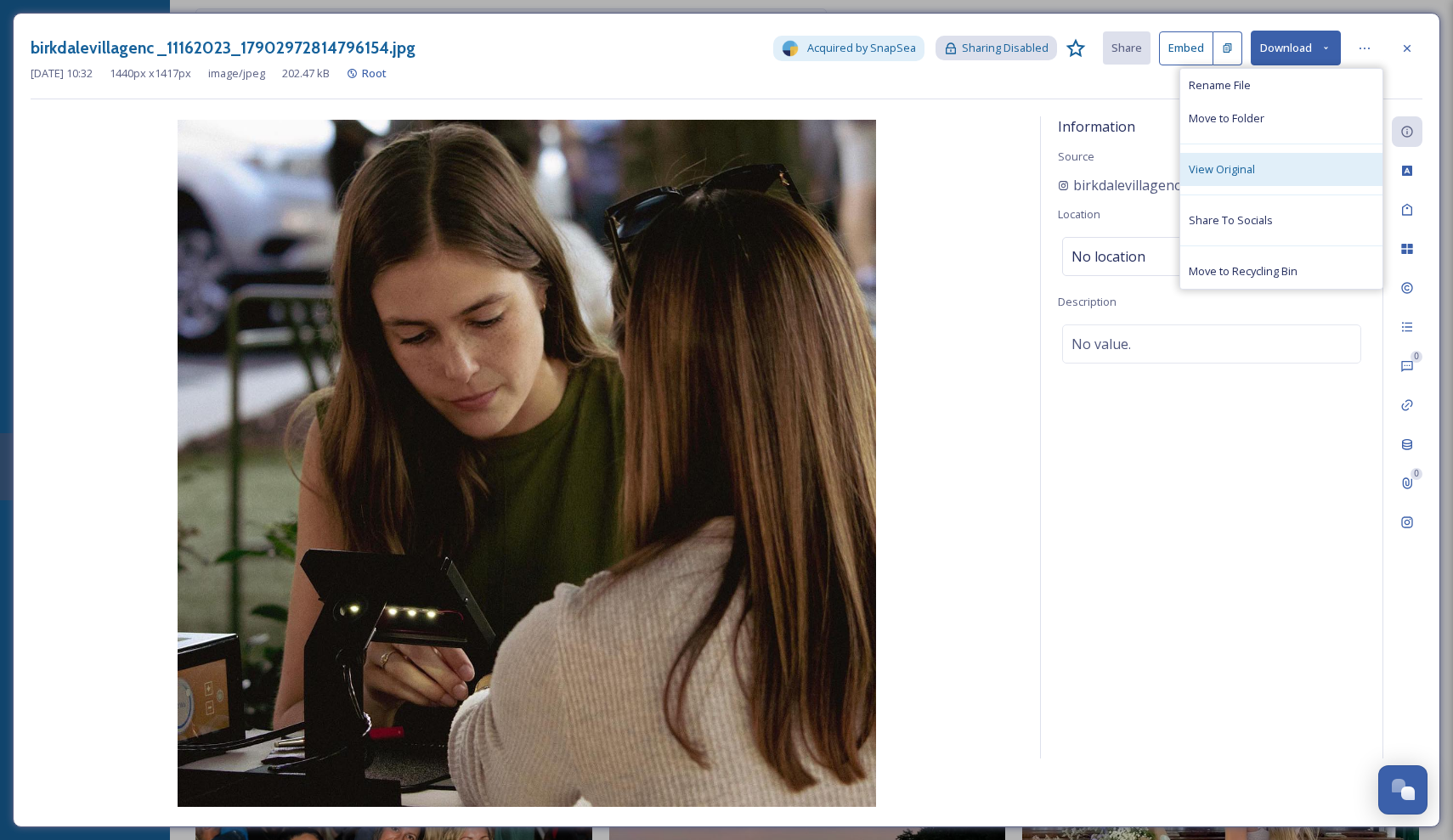
click at [1279, 164] on div "View Original" at bounding box center [1281, 170] width 203 height 33
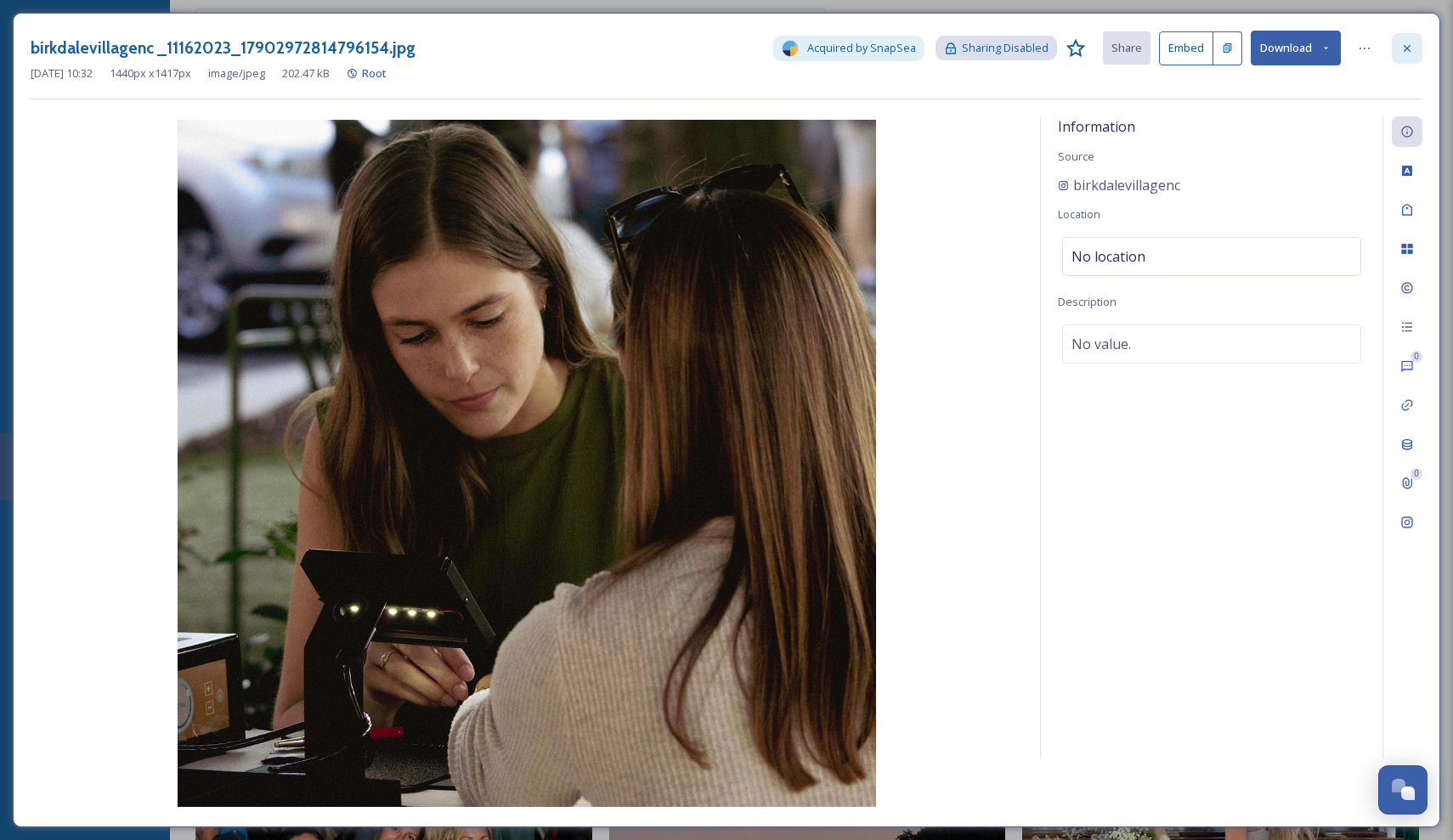
click at [1407, 51] on icon at bounding box center [1407, 48] width 14 height 14
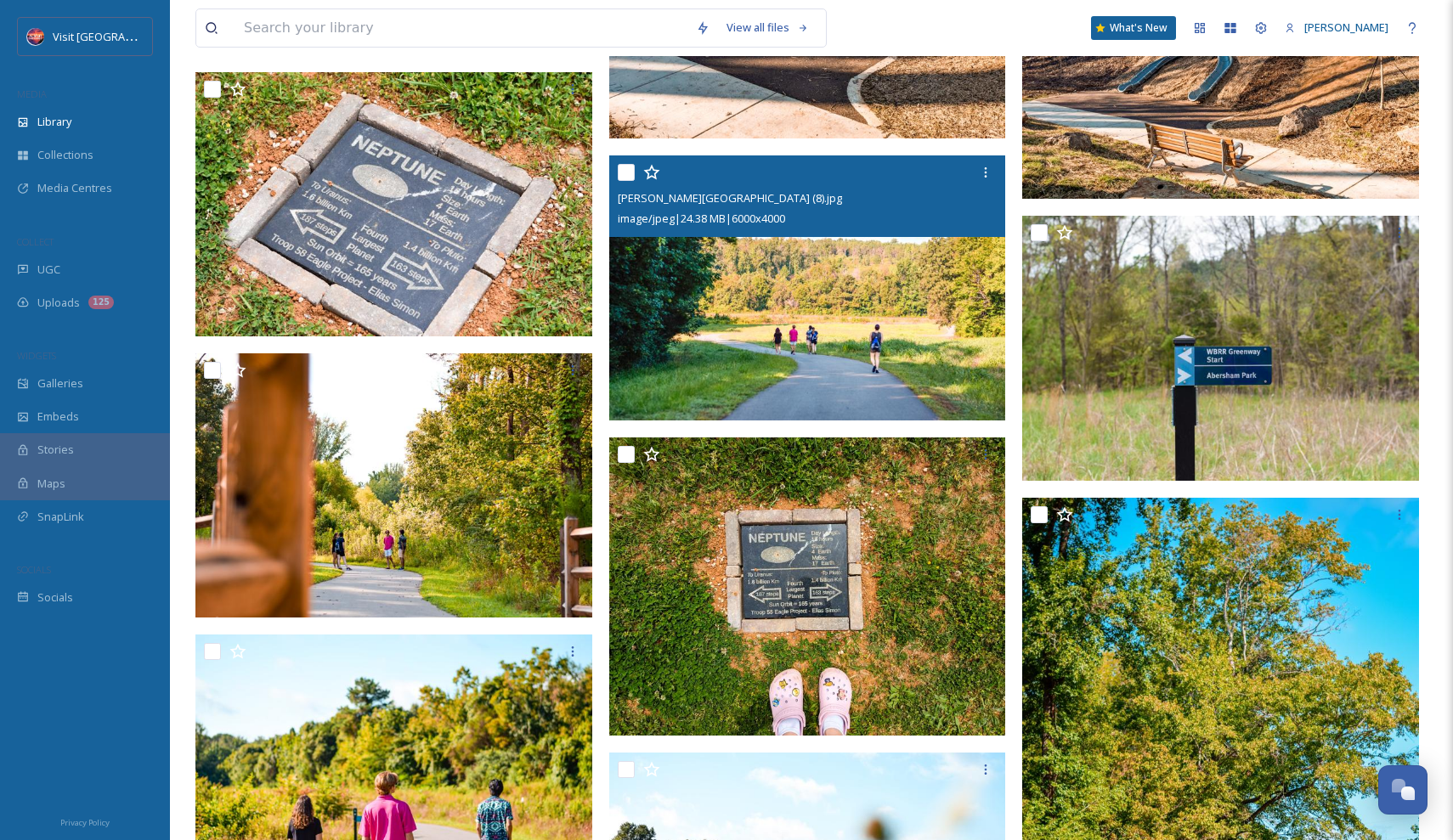
scroll to position [5128, 0]
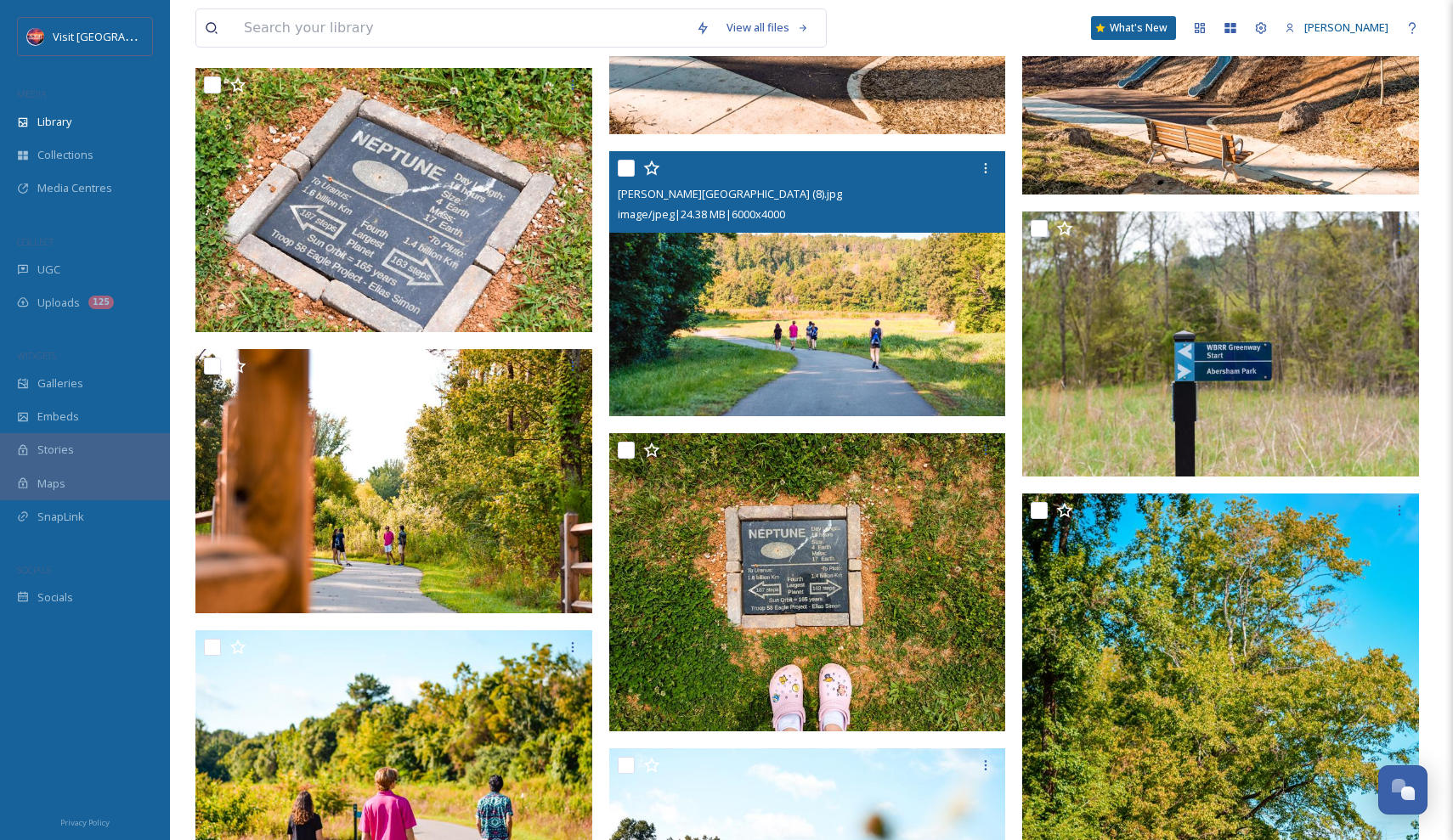
click at [790, 365] on img at bounding box center [807, 284] width 396 height 265
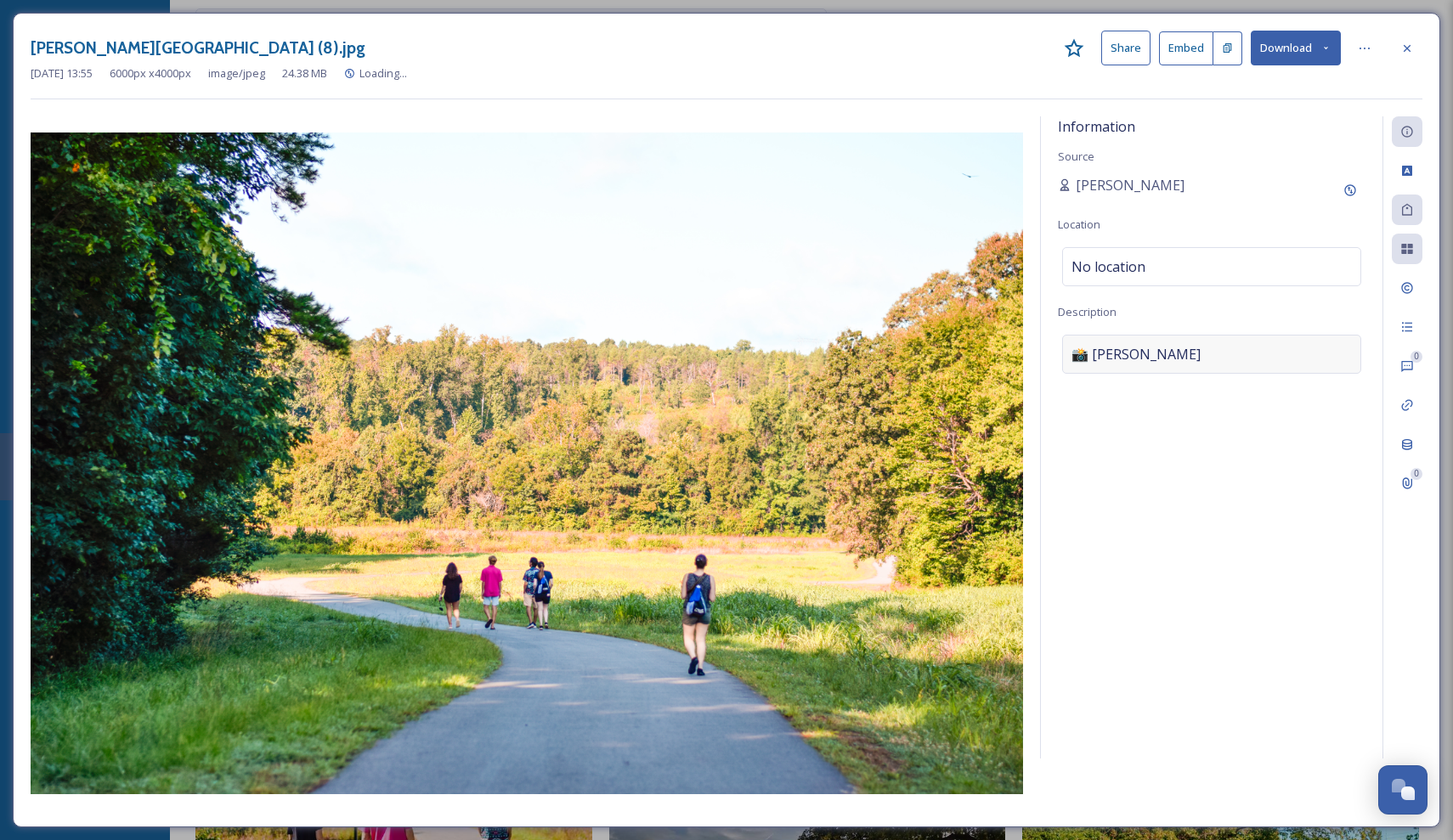
click at [1184, 352] on div "📸 Jennie Leng" at bounding box center [1212, 354] width 300 height 39
click at [1201, 368] on textarea "📸 Jennie Leng" at bounding box center [1212, 405] width 307 height 141
click at [1405, 291] on icon at bounding box center [1407, 288] width 14 height 14
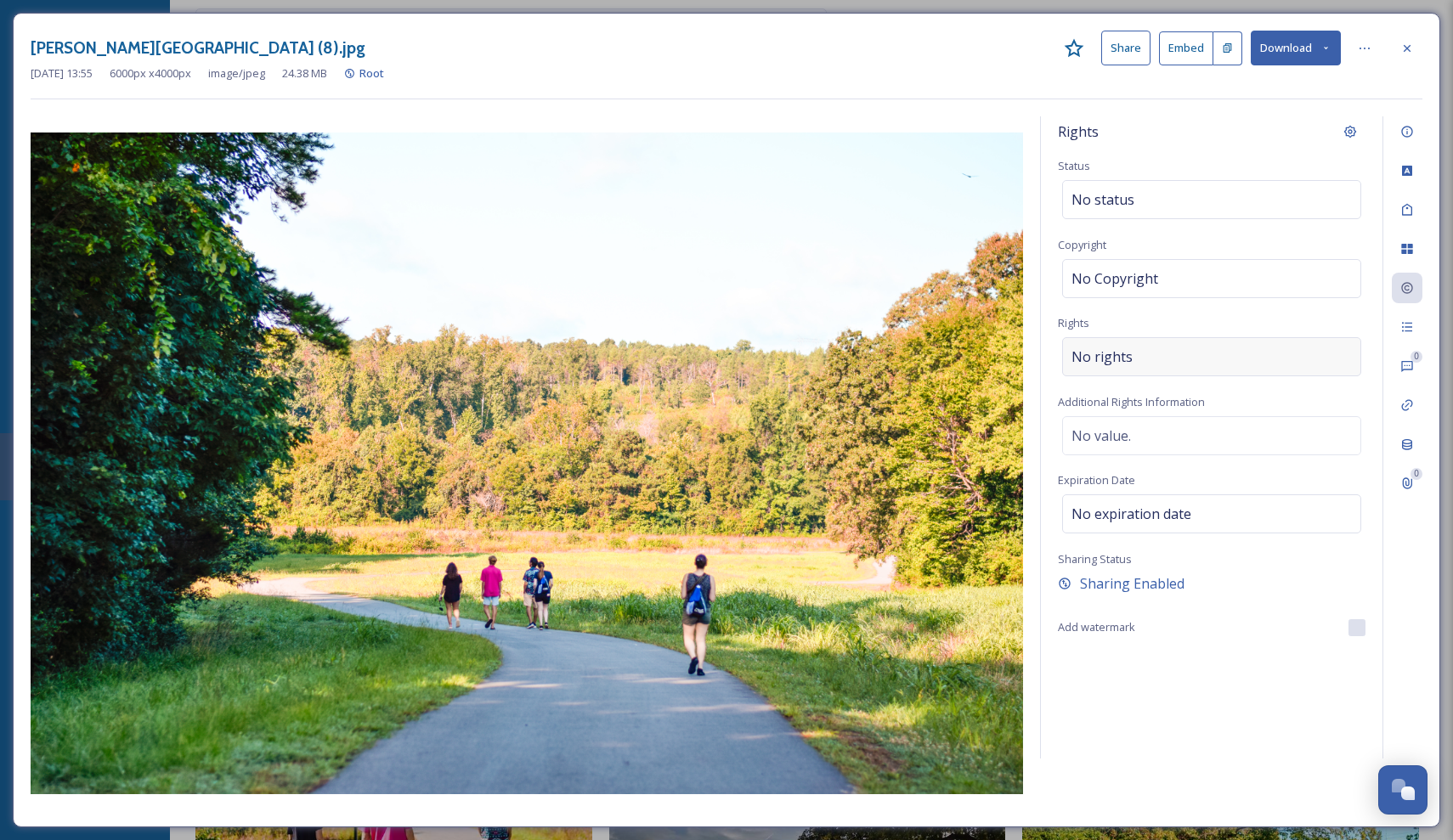
click at [1189, 362] on div "No rights" at bounding box center [1212, 357] width 300 height 39
click at [1129, 358] on input at bounding box center [1160, 360] width 187 height 38
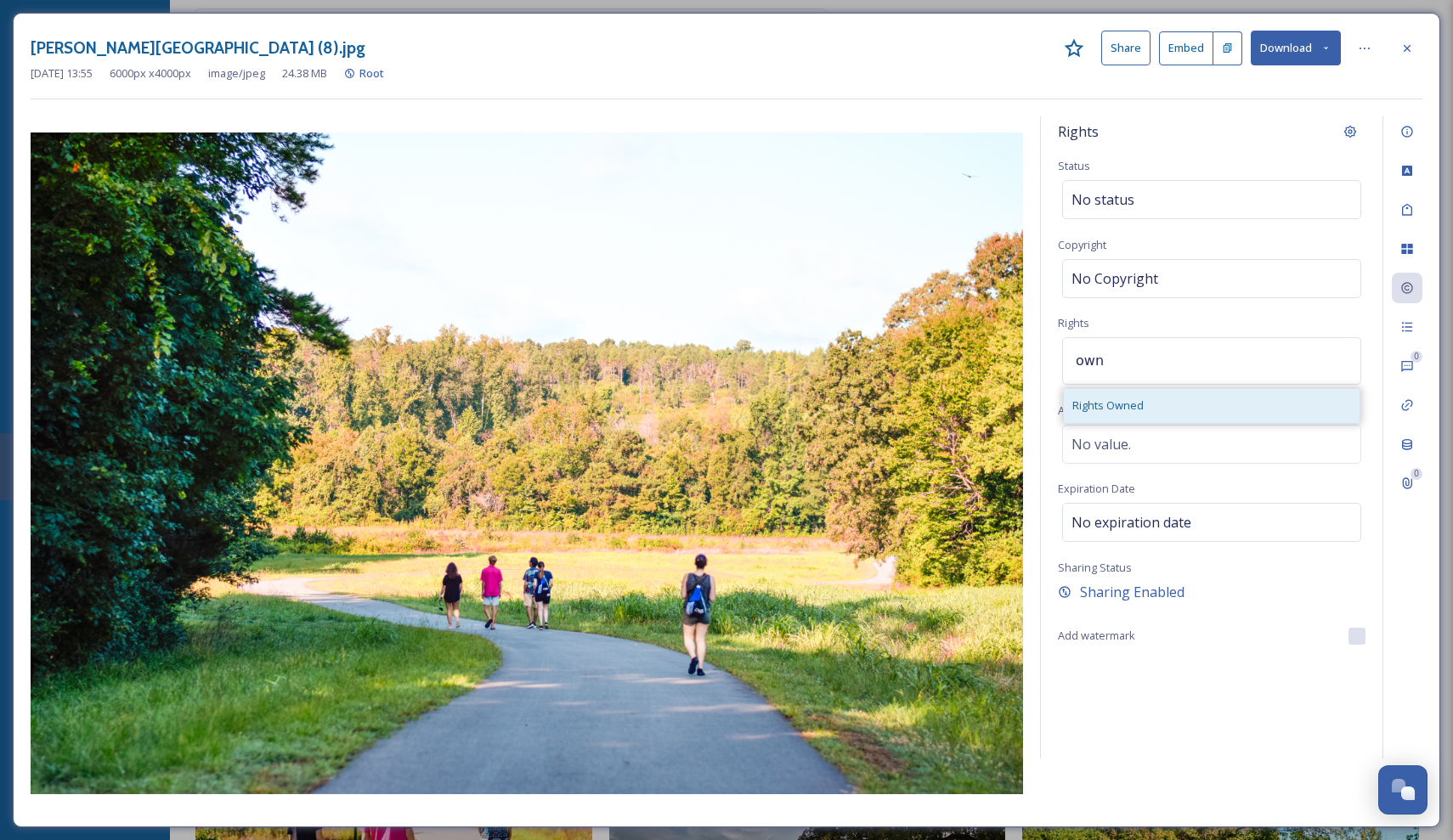
type input "own"
click at [1122, 402] on span "Rights Owned" at bounding box center [1109, 405] width 72 height 16
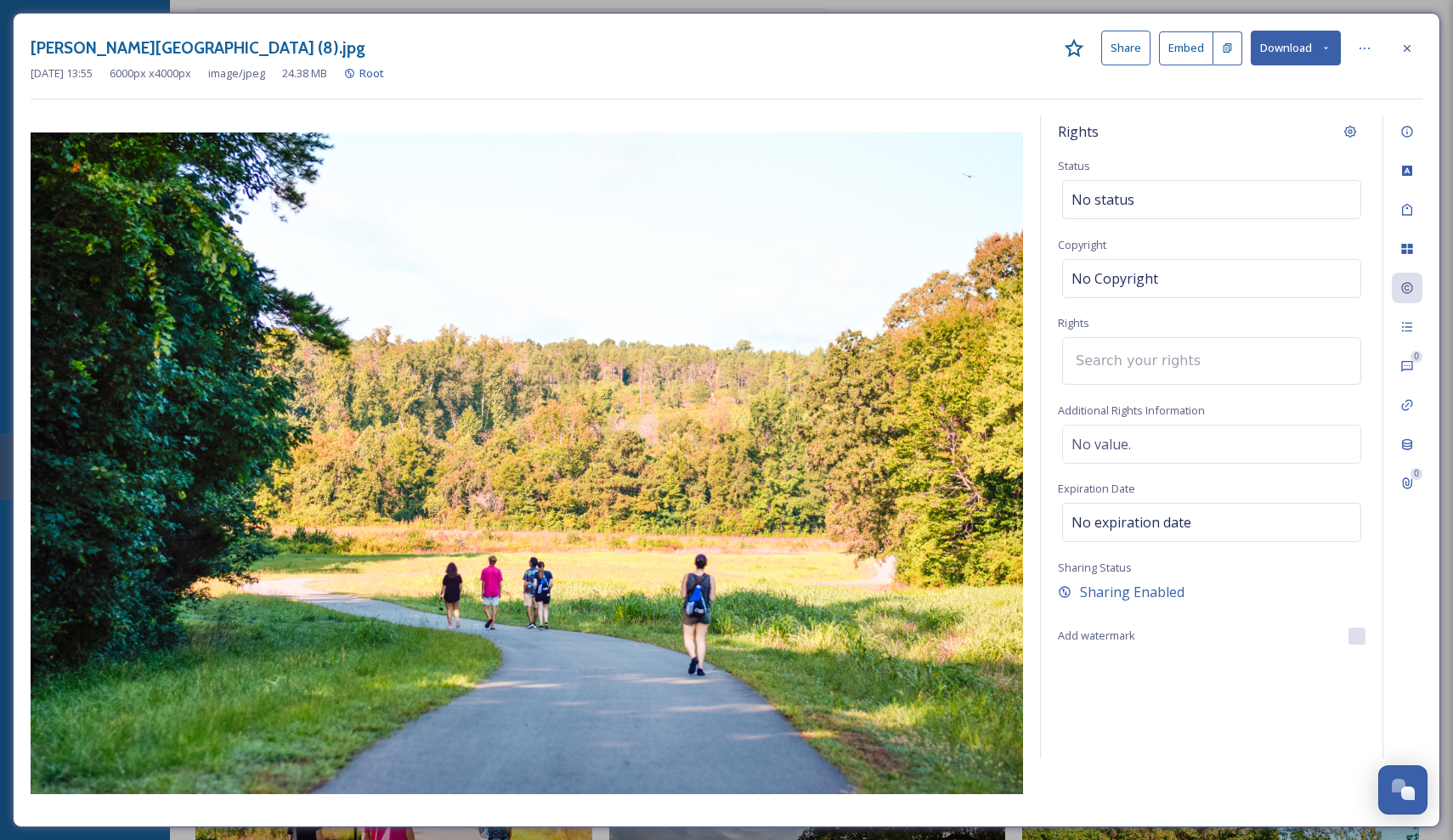
click at [1211, 360] on input at bounding box center [1160, 360] width 187 height 38
type input "r"
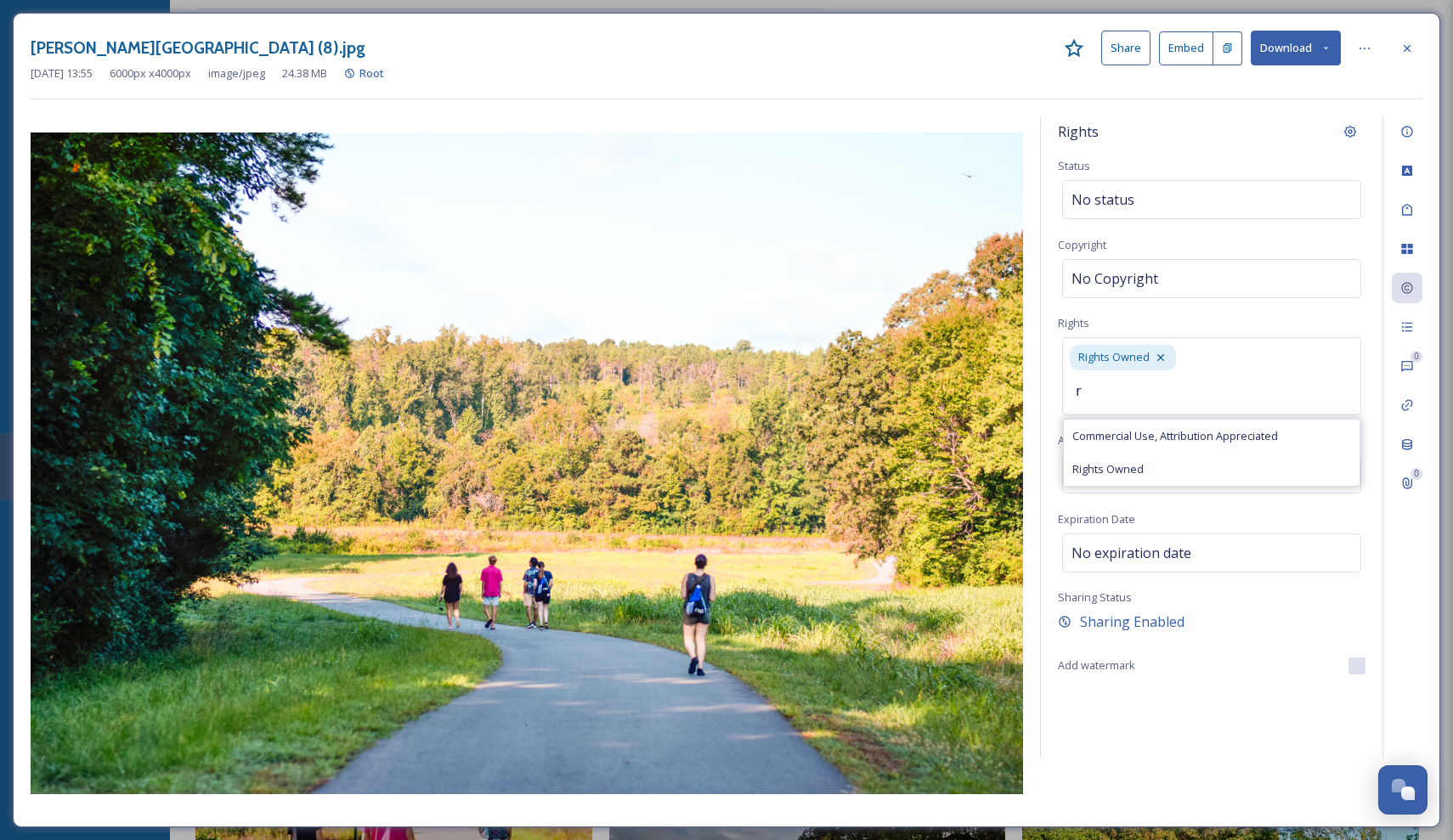
click at [1182, 389] on input "r" at bounding box center [1160, 391] width 187 height 38
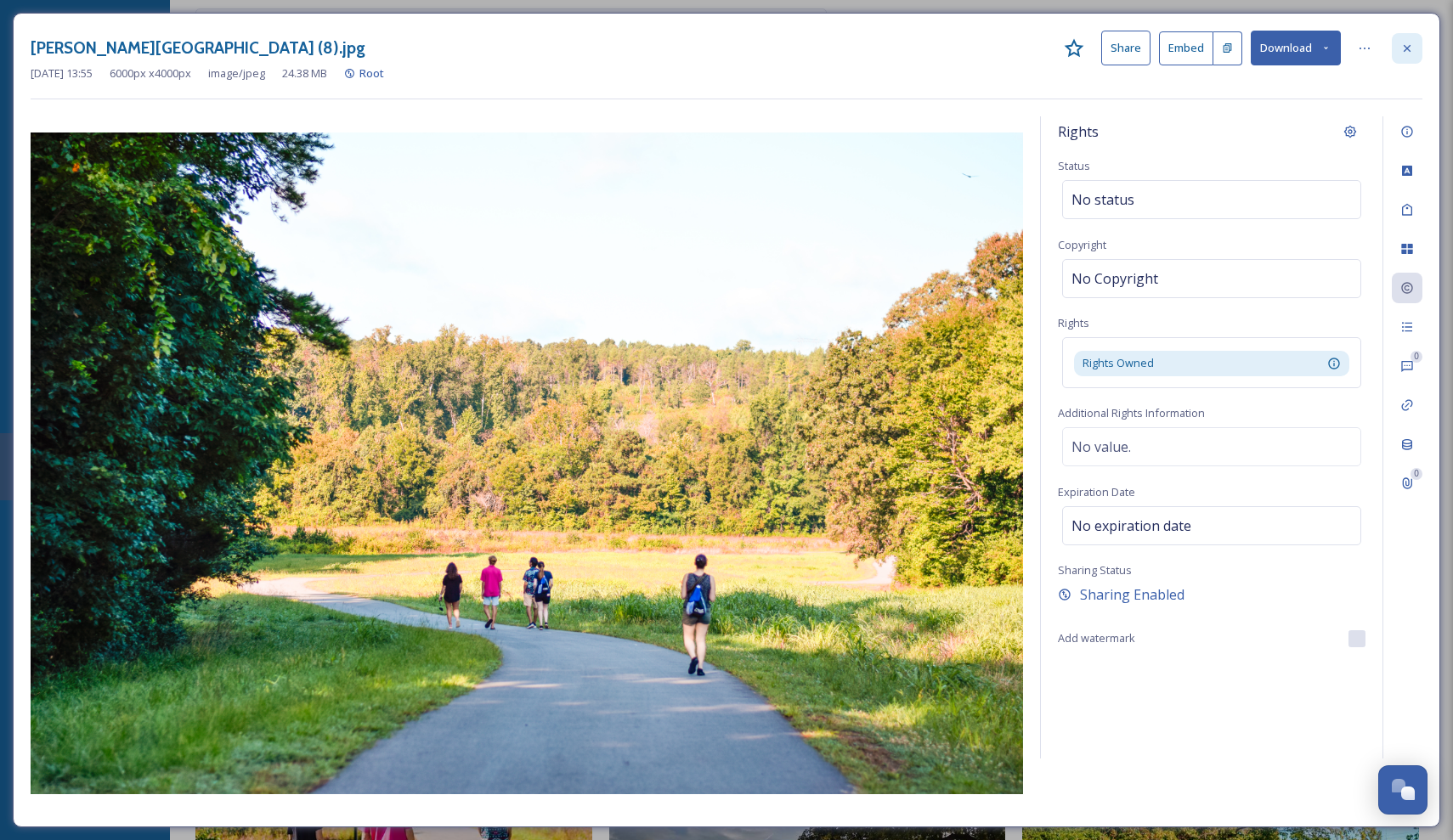
click at [1405, 49] on icon at bounding box center [1407, 48] width 14 height 14
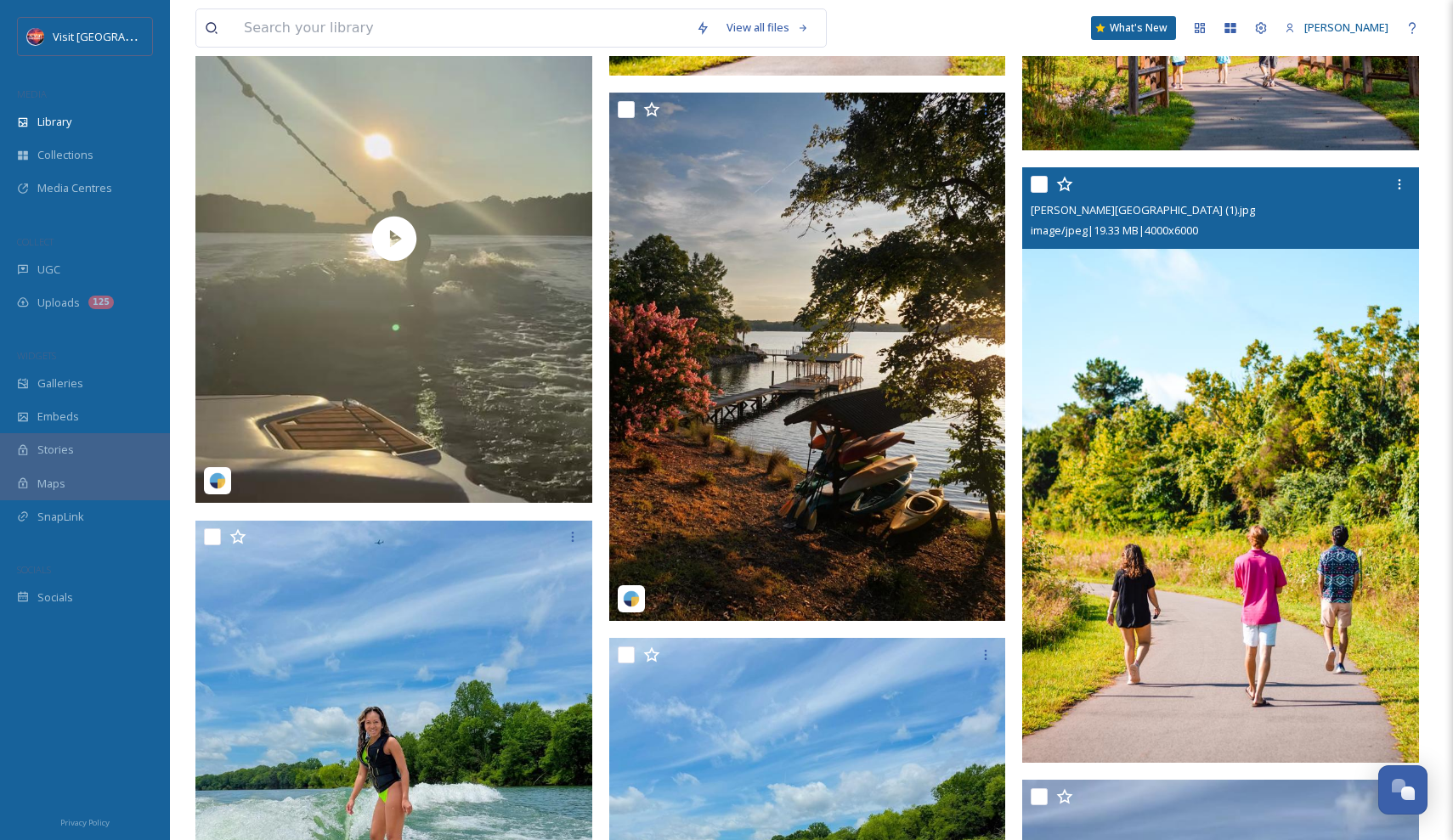
scroll to position [6085, 0]
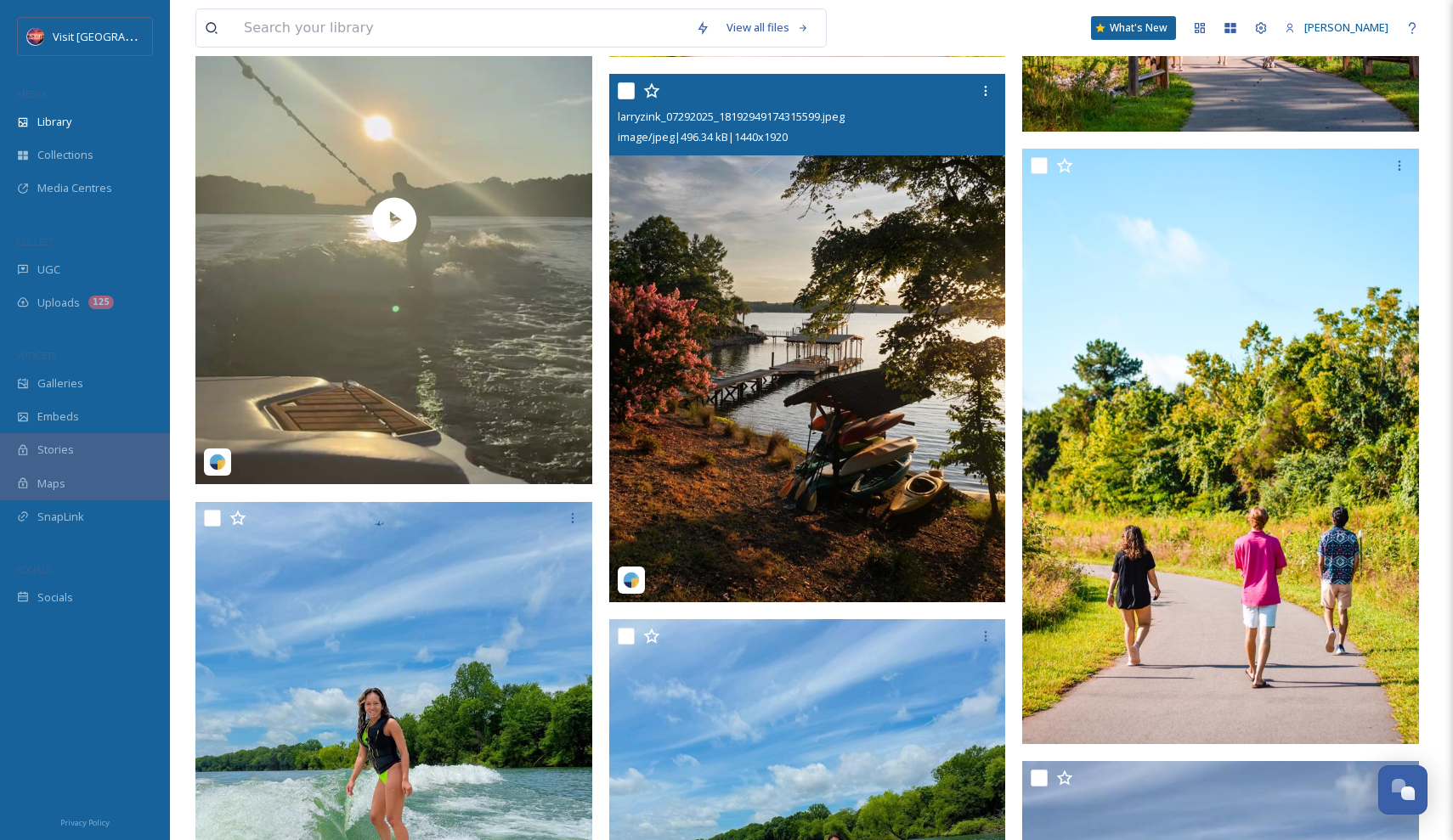
click at [876, 405] on img at bounding box center [807, 337] width 396 height 528
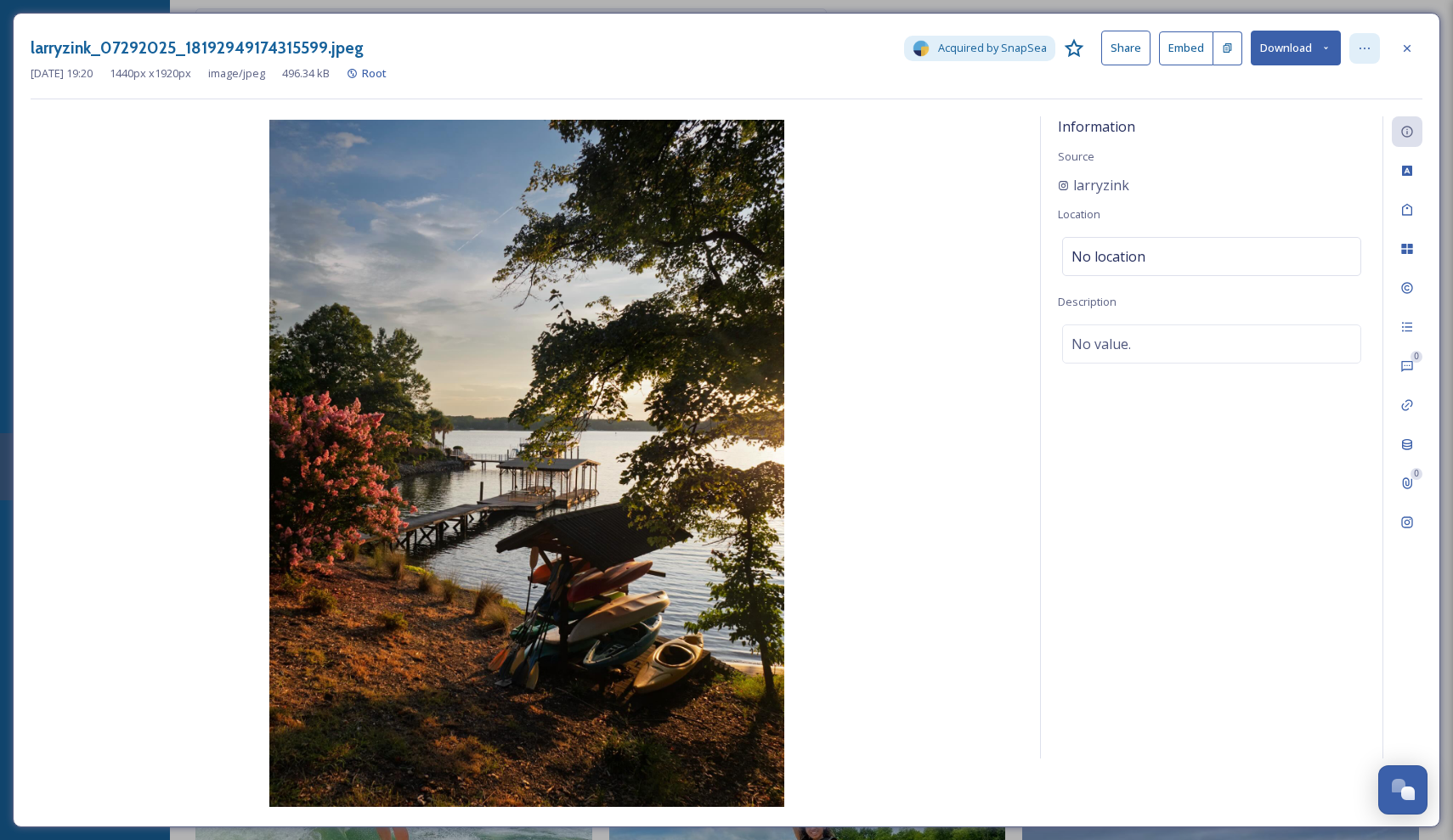
click at [1356, 47] on div at bounding box center [1365, 48] width 31 height 31
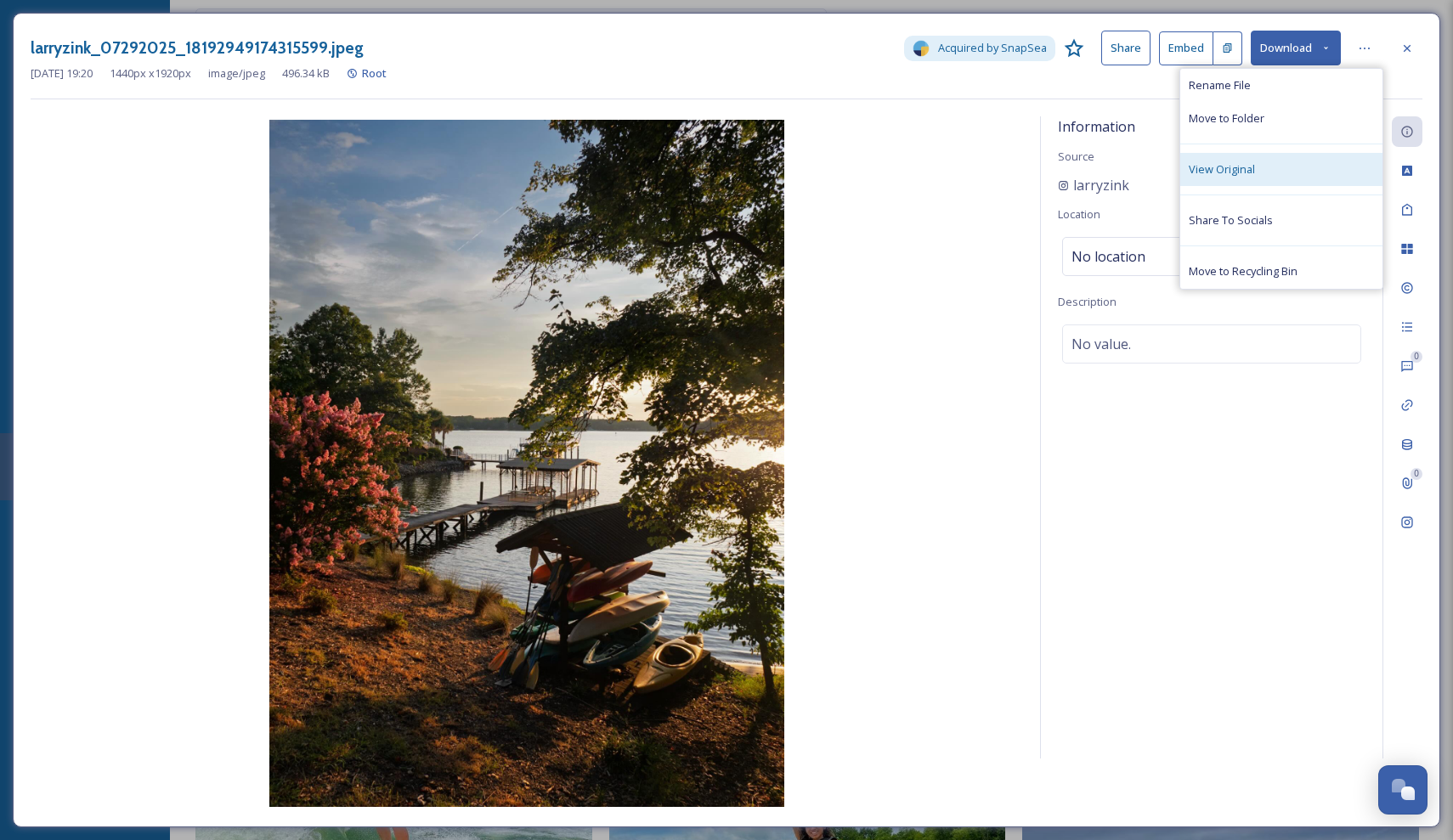
click at [1278, 174] on div "View Original" at bounding box center [1281, 170] width 203 height 33
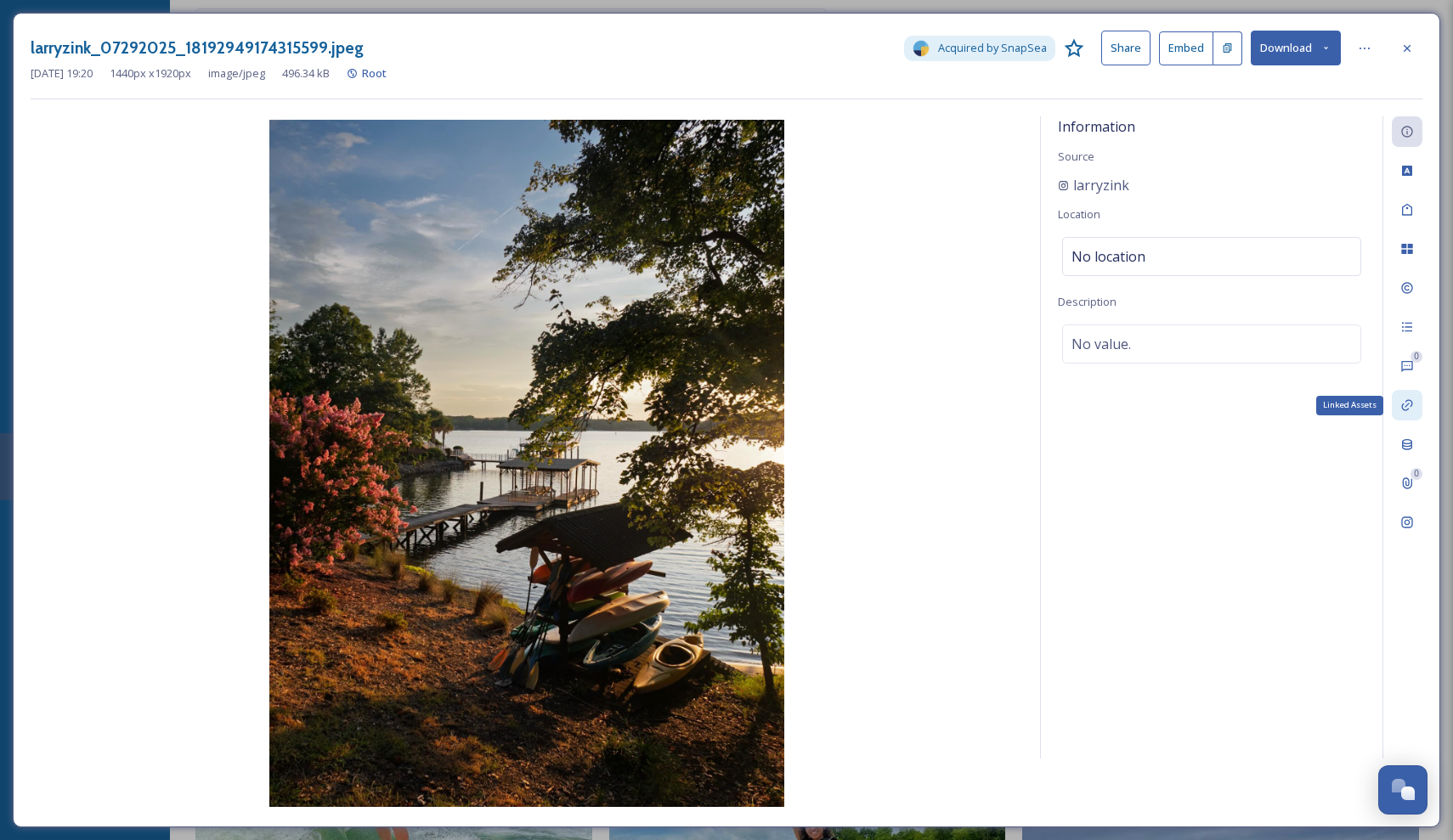
click at [1403, 401] on icon at bounding box center [1407, 405] width 14 height 14
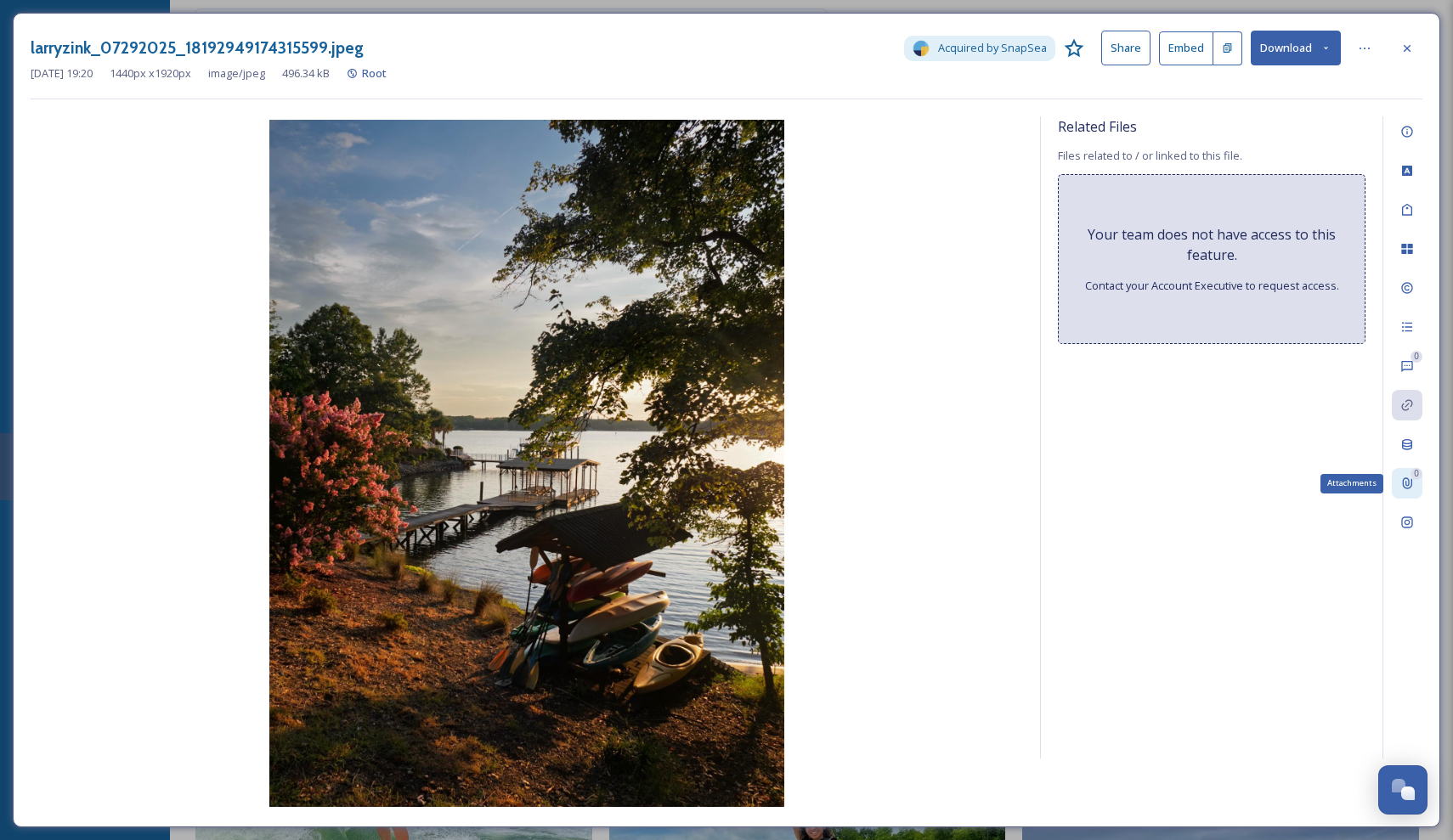
click at [1416, 482] on div "0 Attachments" at bounding box center [1407, 483] width 31 height 31
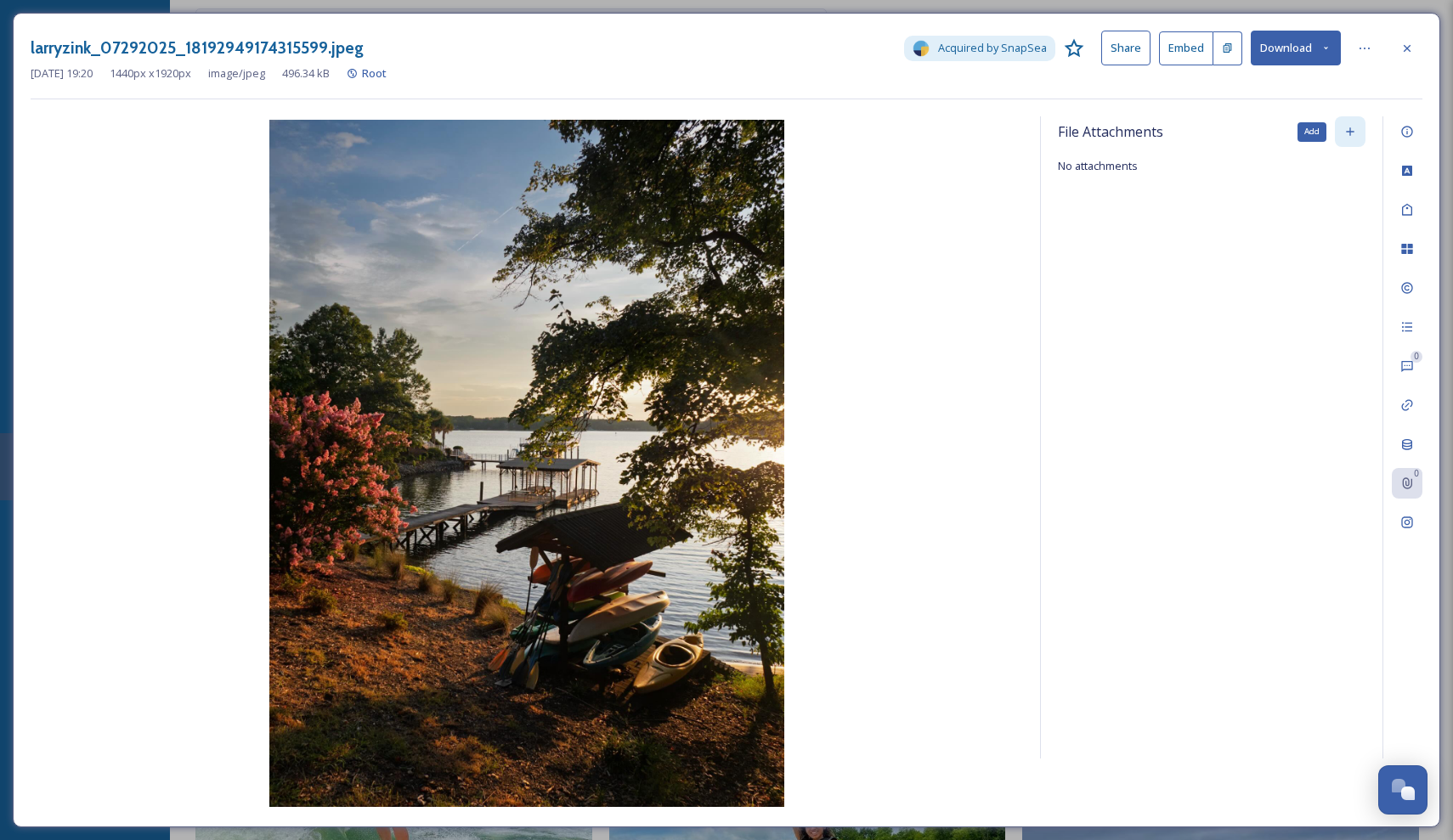
click at [1349, 139] on div "Add" at bounding box center [1350, 132] width 31 height 31
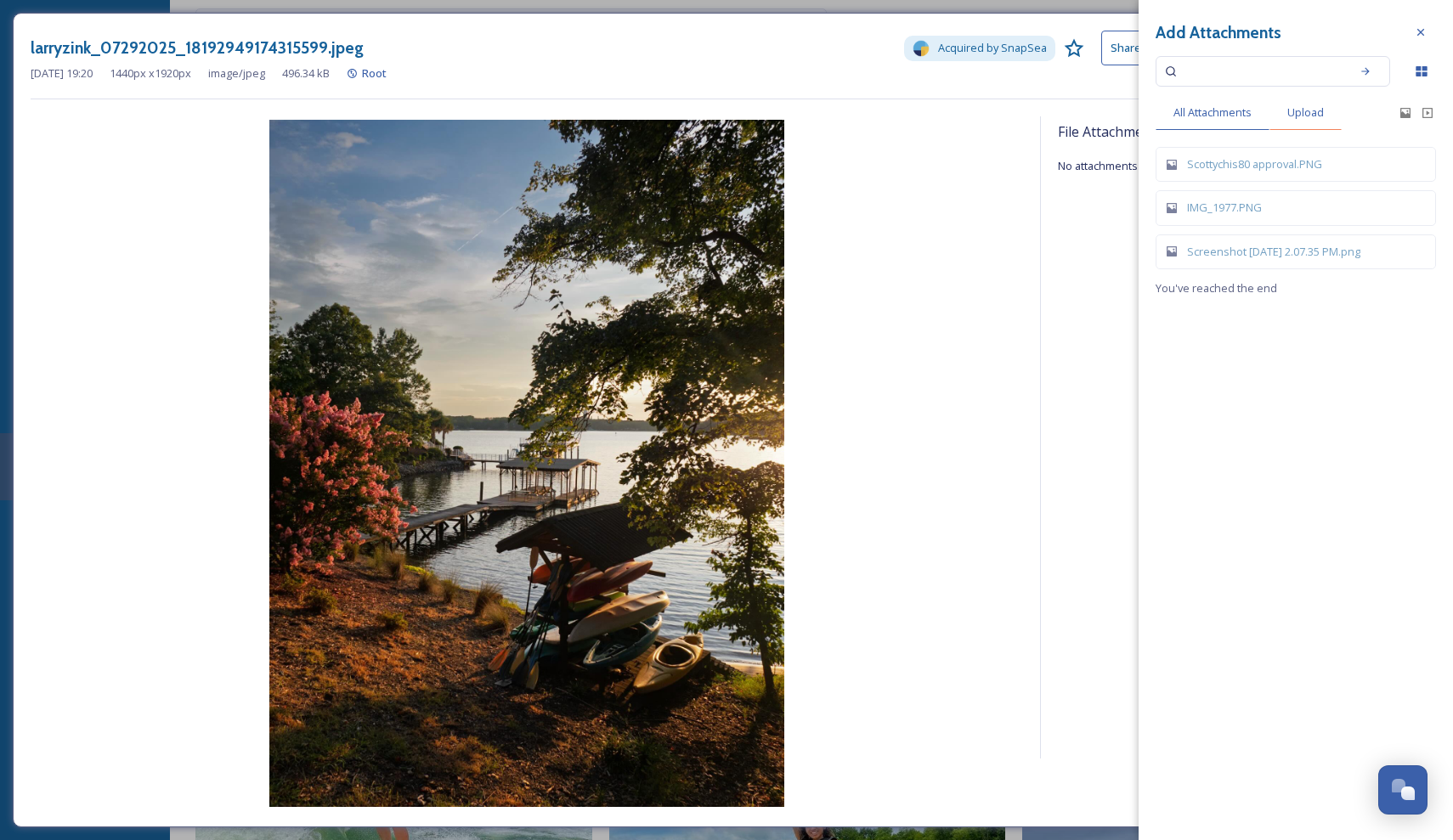
click at [1304, 115] on span "Upload" at bounding box center [1306, 112] width 37 height 16
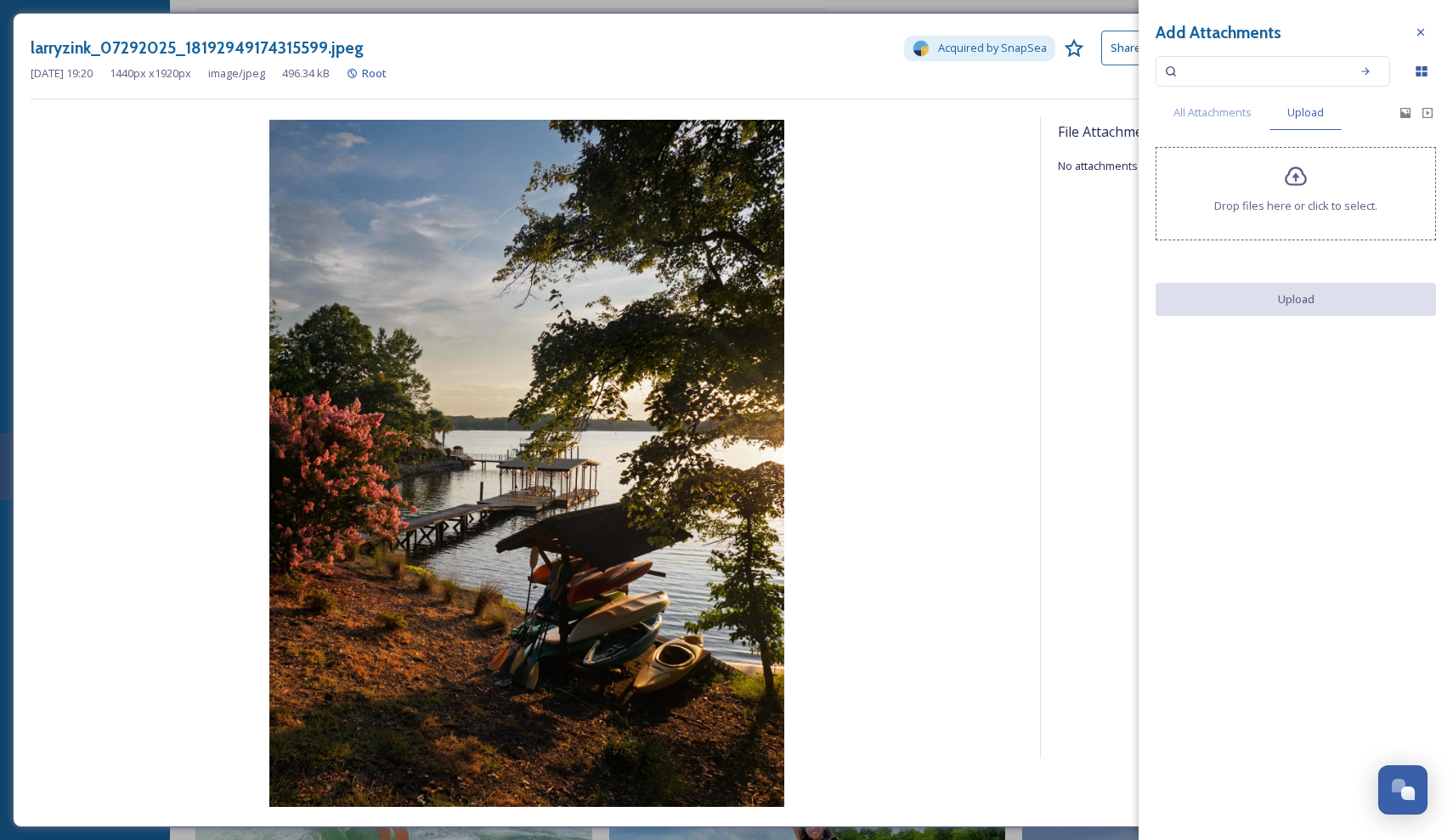
click at [1287, 190] on icon at bounding box center [1296, 176] width 24 height 24
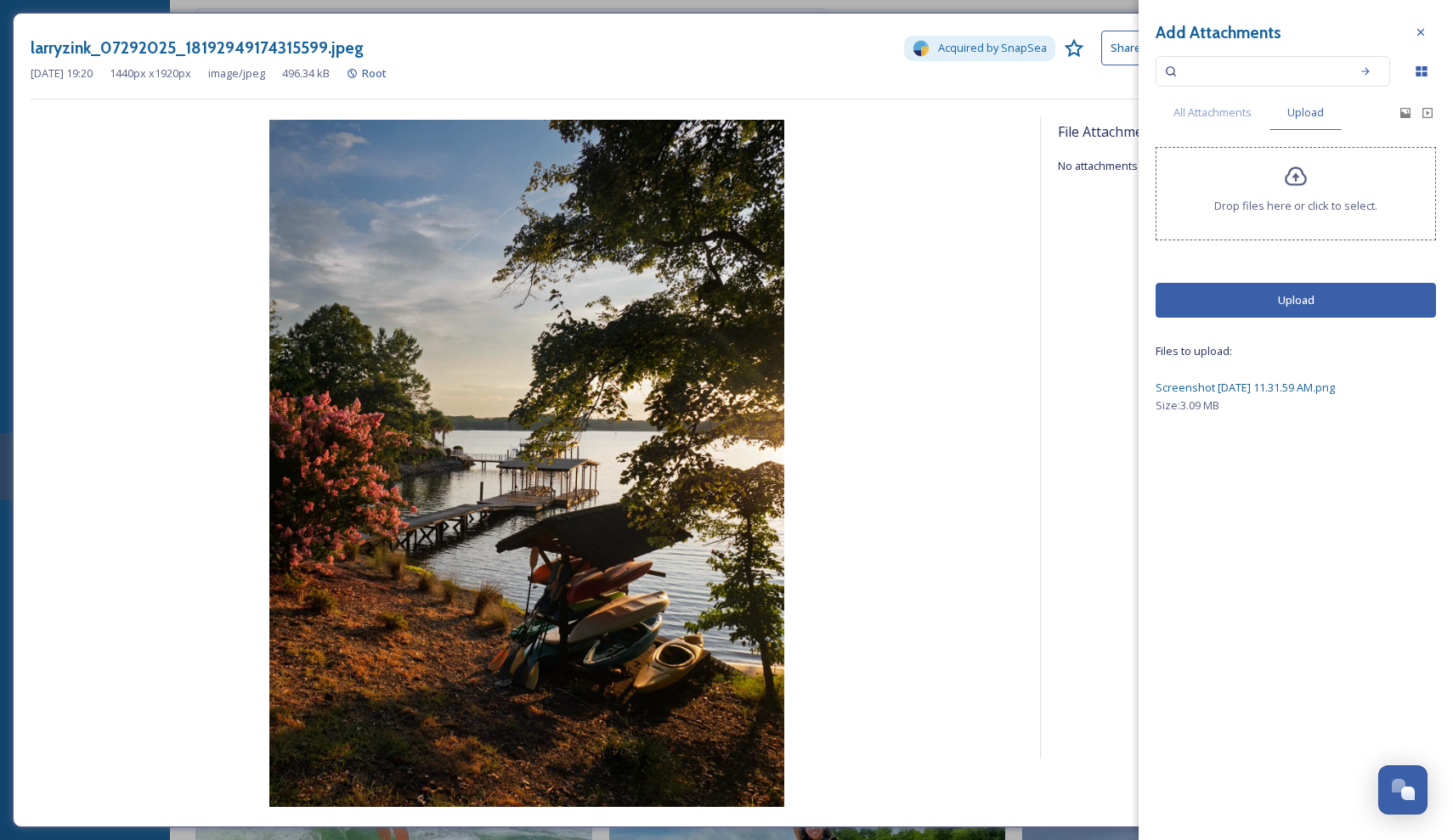
click at [1237, 308] on button "Upload" at bounding box center [1295, 300] width 280 height 35
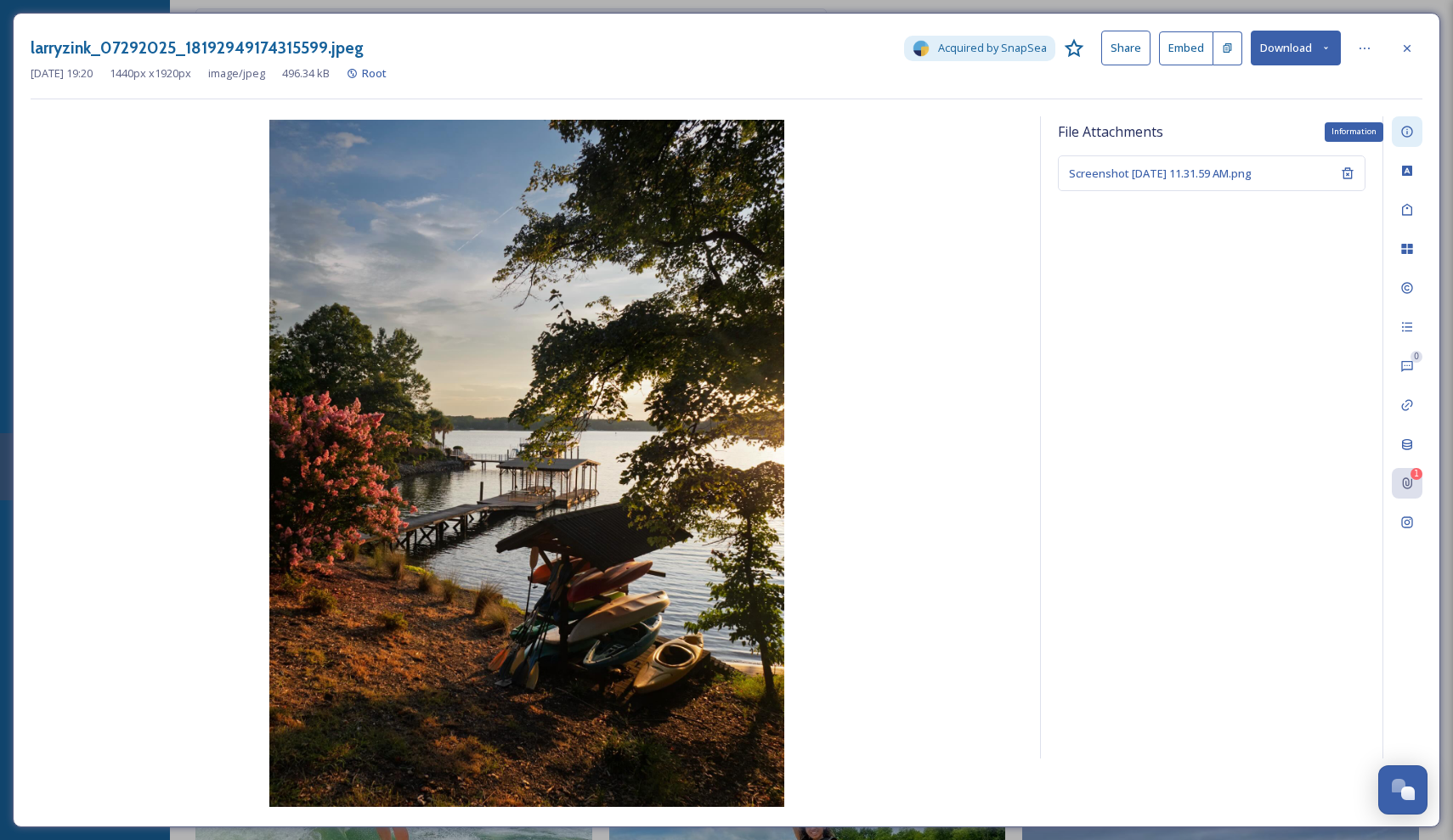
click at [1411, 132] on icon at bounding box center [1407, 132] width 14 height 14
click at [1206, 331] on div "No value." at bounding box center [1212, 344] width 300 height 39
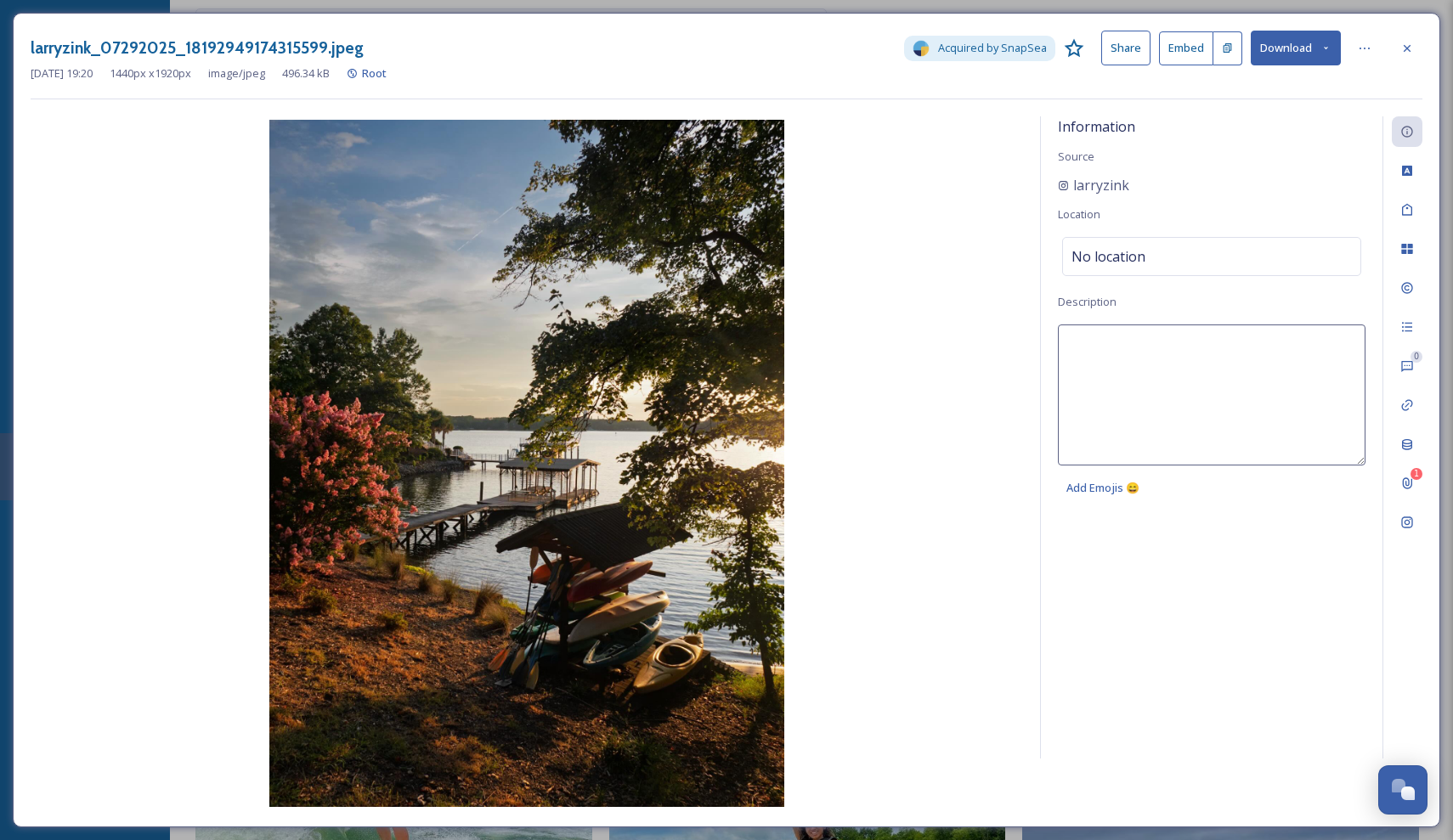
click at [1201, 350] on textarea at bounding box center [1212, 395] width 307 height 141
click at [1407, 472] on div "1" at bounding box center [1407, 483] width 31 height 31
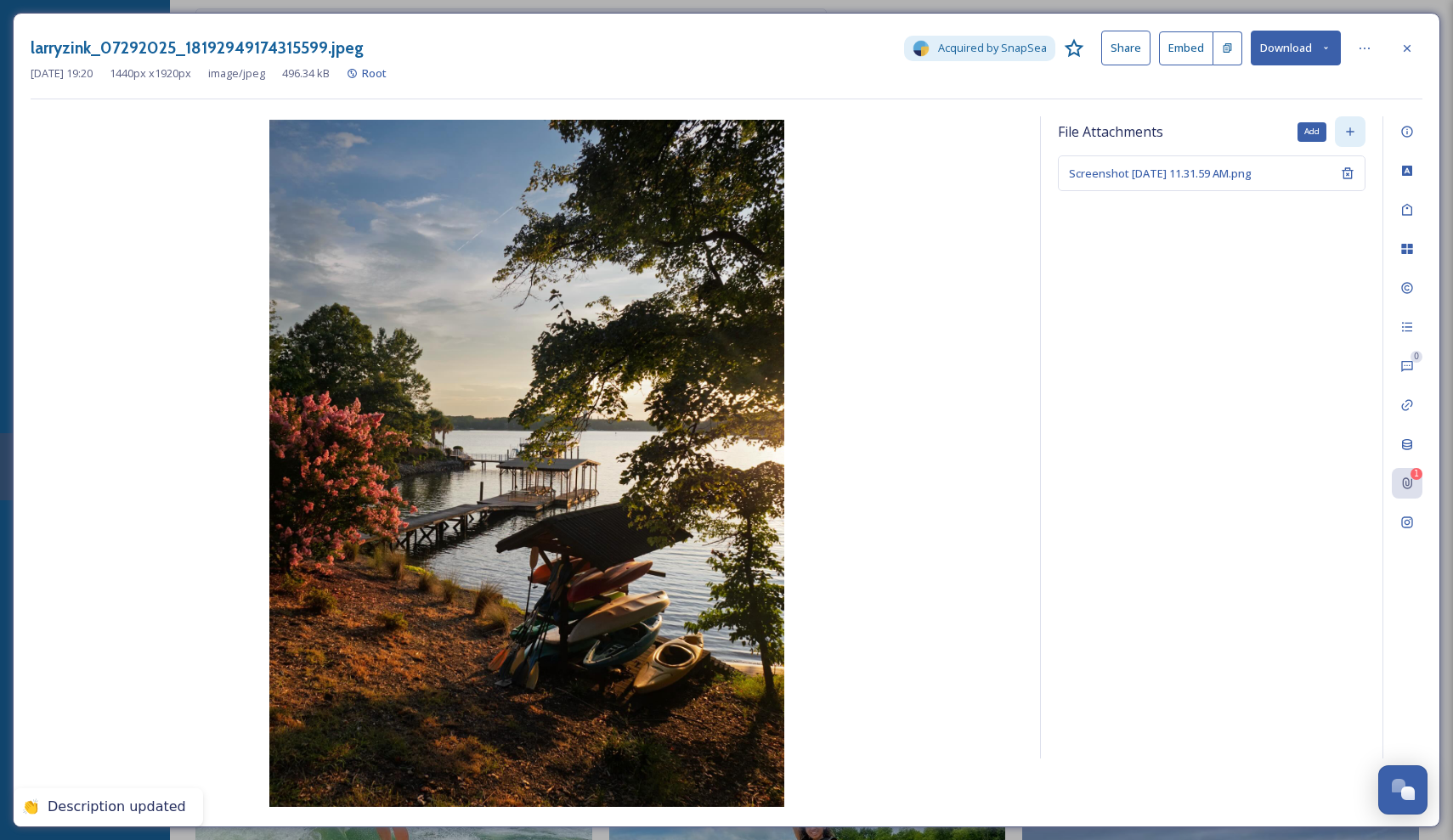
click at [1342, 131] on div "Add" at bounding box center [1350, 132] width 31 height 31
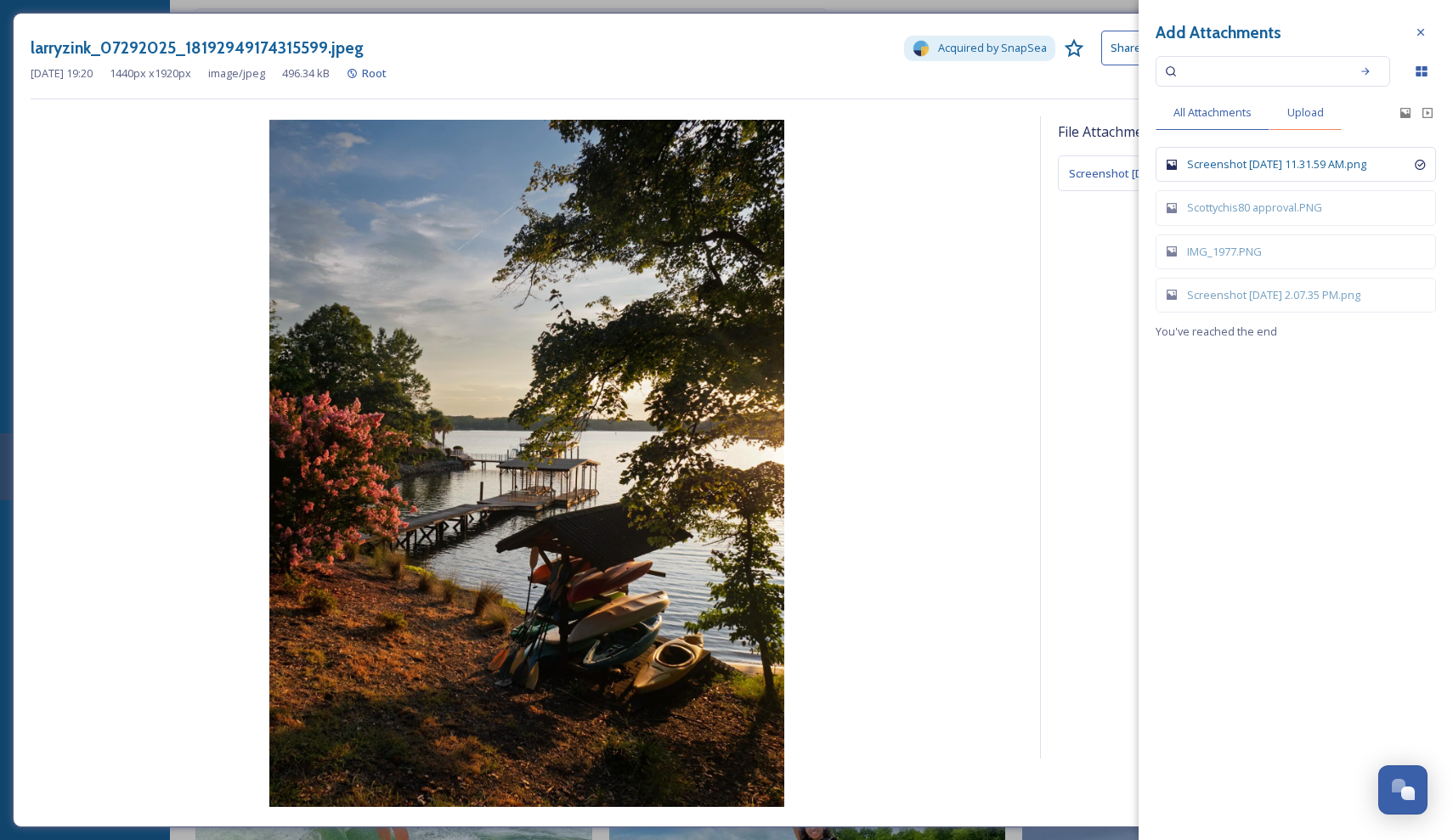
click at [1304, 113] on span "Upload" at bounding box center [1306, 112] width 37 height 16
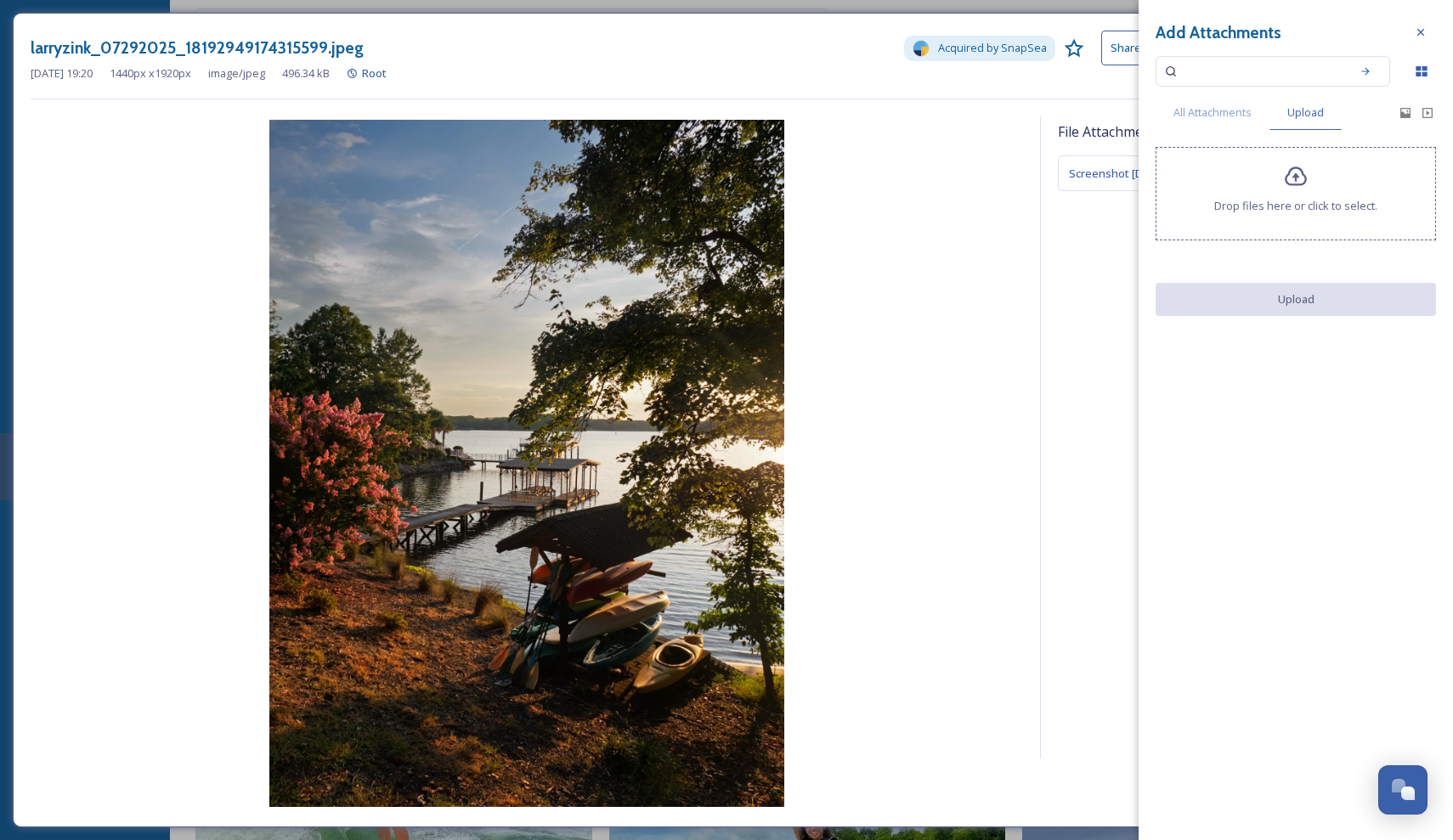
click at [1270, 214] on span "Drop files here or click to select." at bounding box center [1296, 205] width 163 height 16
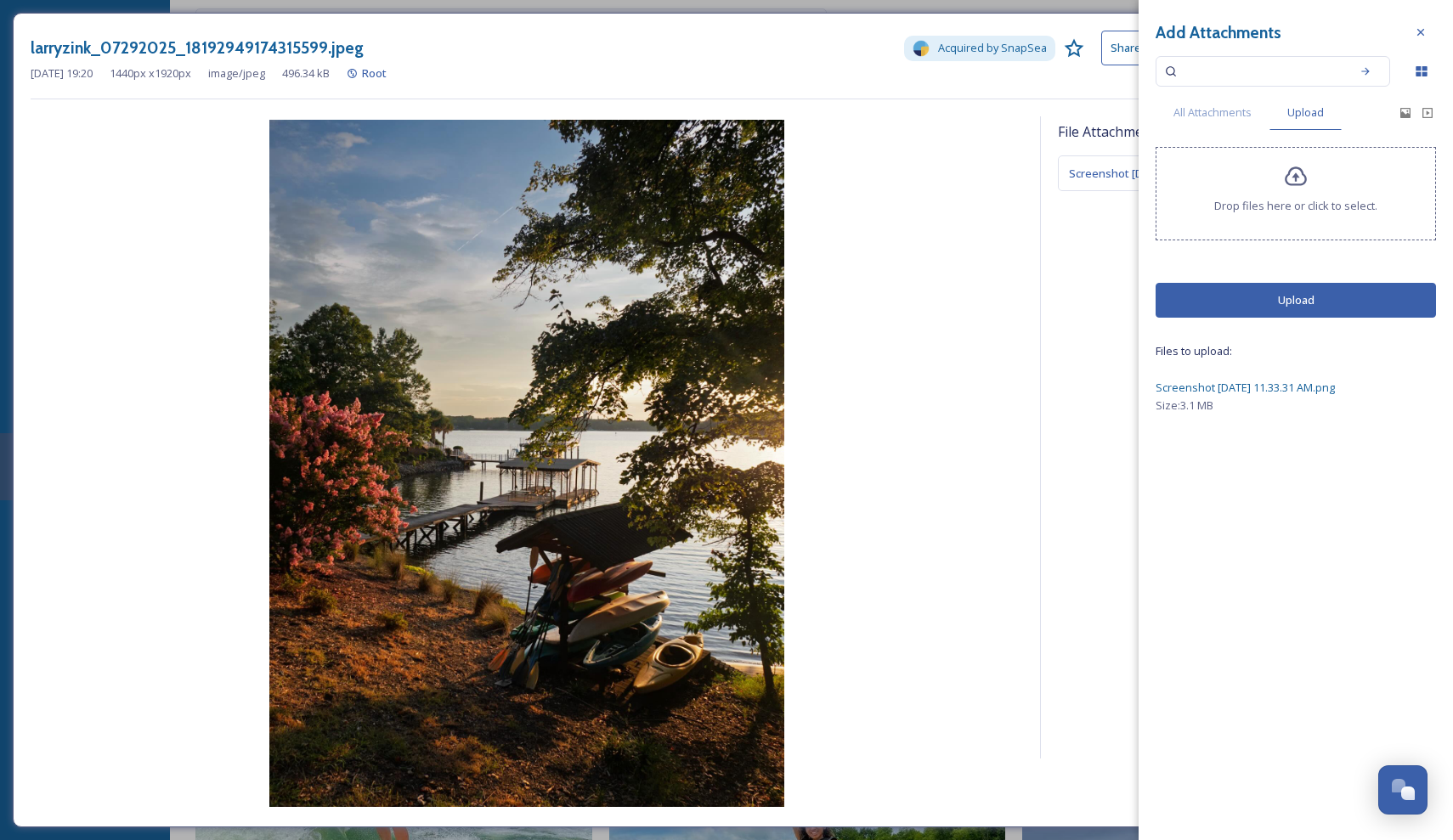
click at [1289, 310] on button "Upload" at bounding box center [1295, 300] width 280 height 35
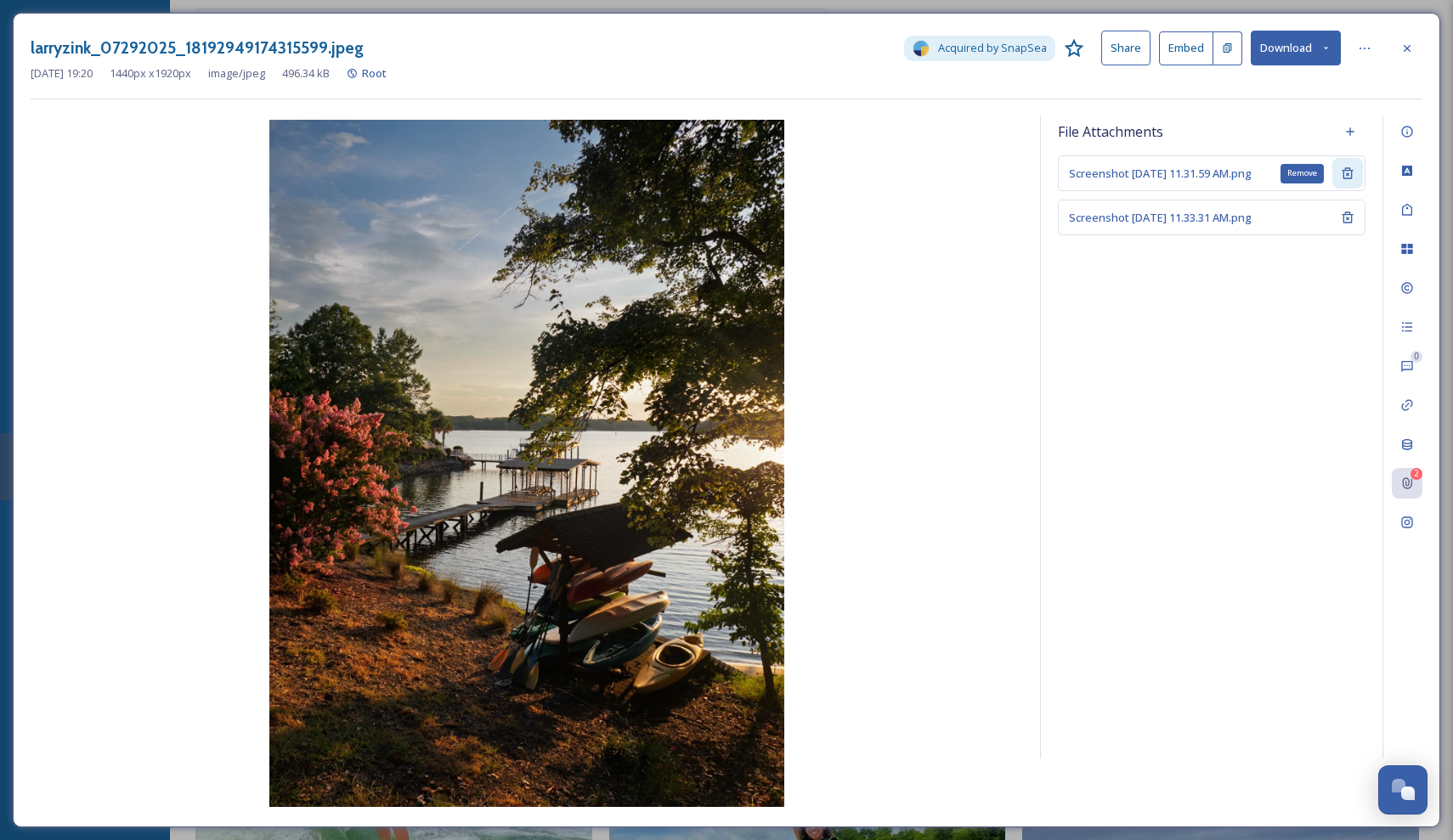
click at [1350, 170] on icon at bounding box center [1347, 173] width 11 height 11
click at [1407, 47] on icon at bounding box center [1407, 48] width 14 height 14
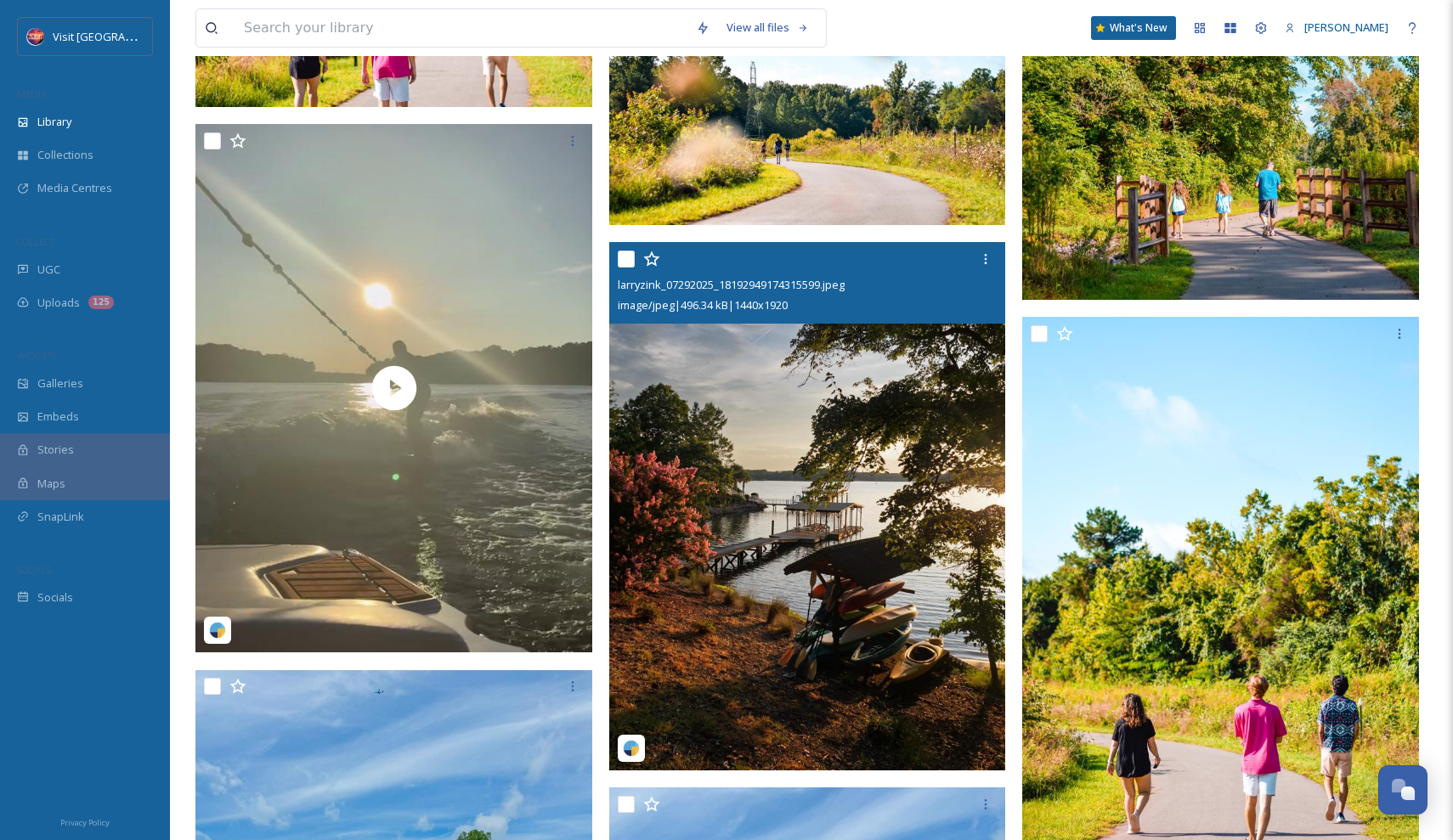
scroll to position [5911, 0]
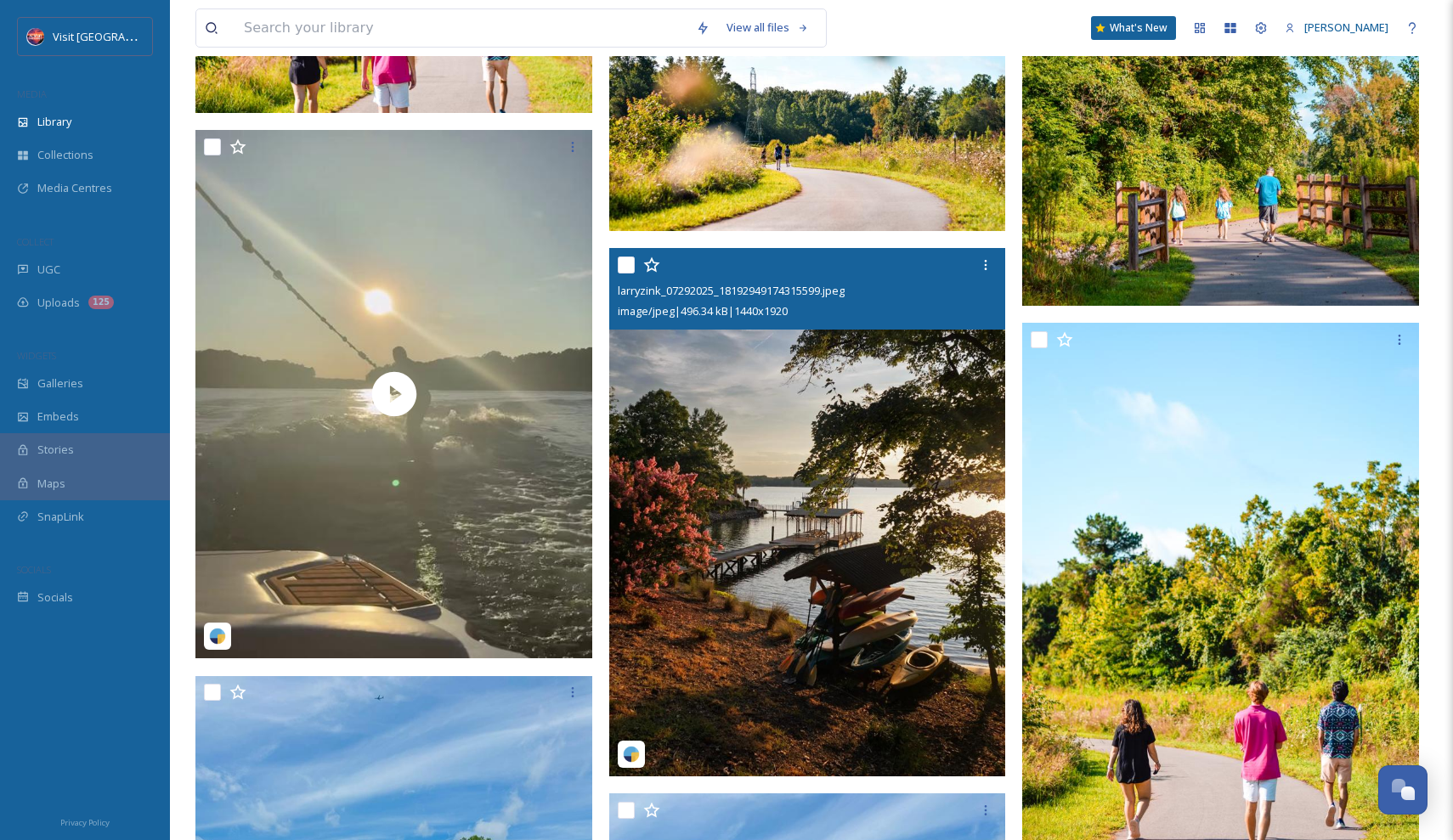
click at [855, 478] on img at bounding box center [807, 512] width 396 height 528
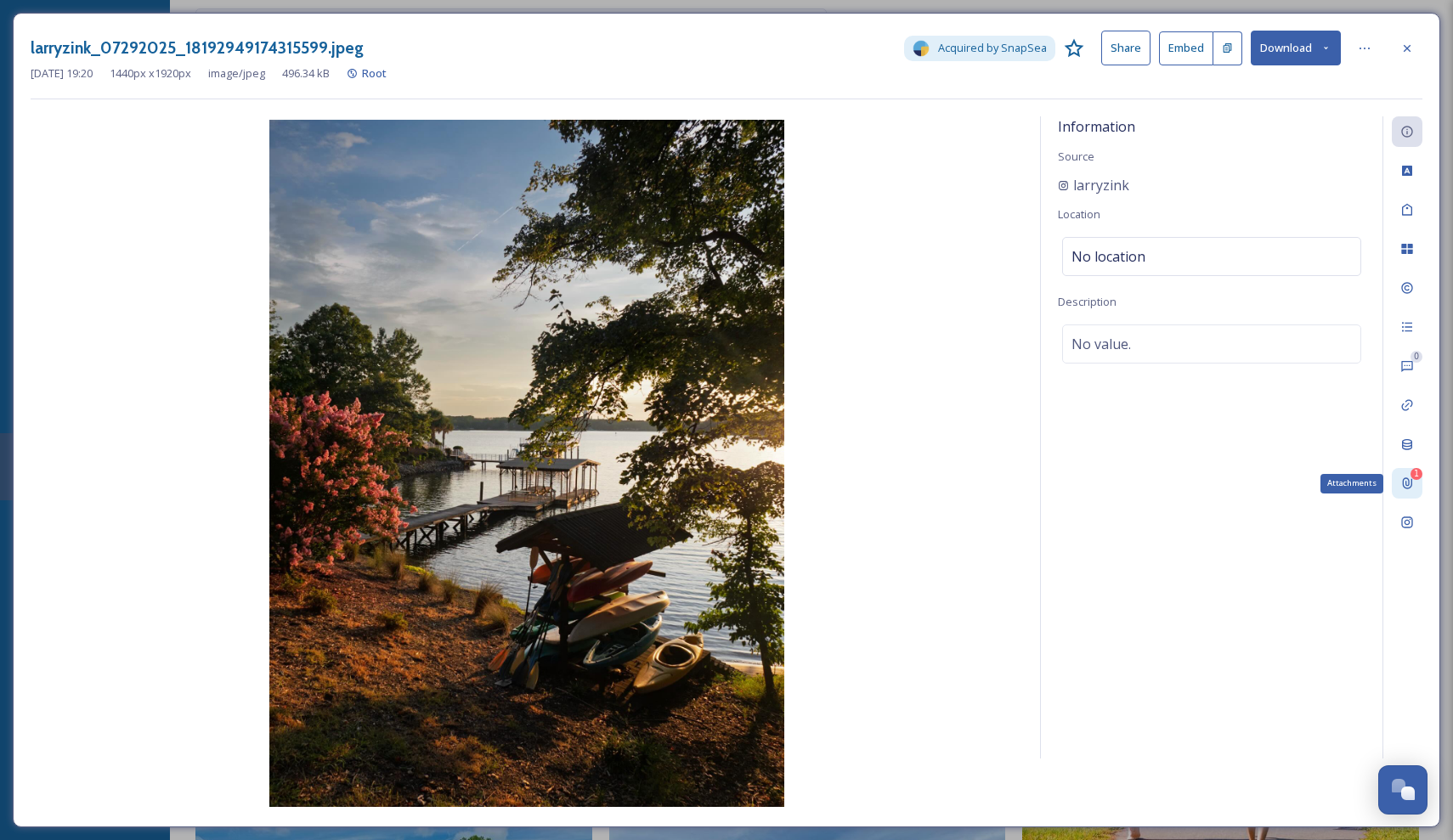
click at [1410, 489] on div "1 Attachments" at bounding box center [1407, 483] width 31 height 31
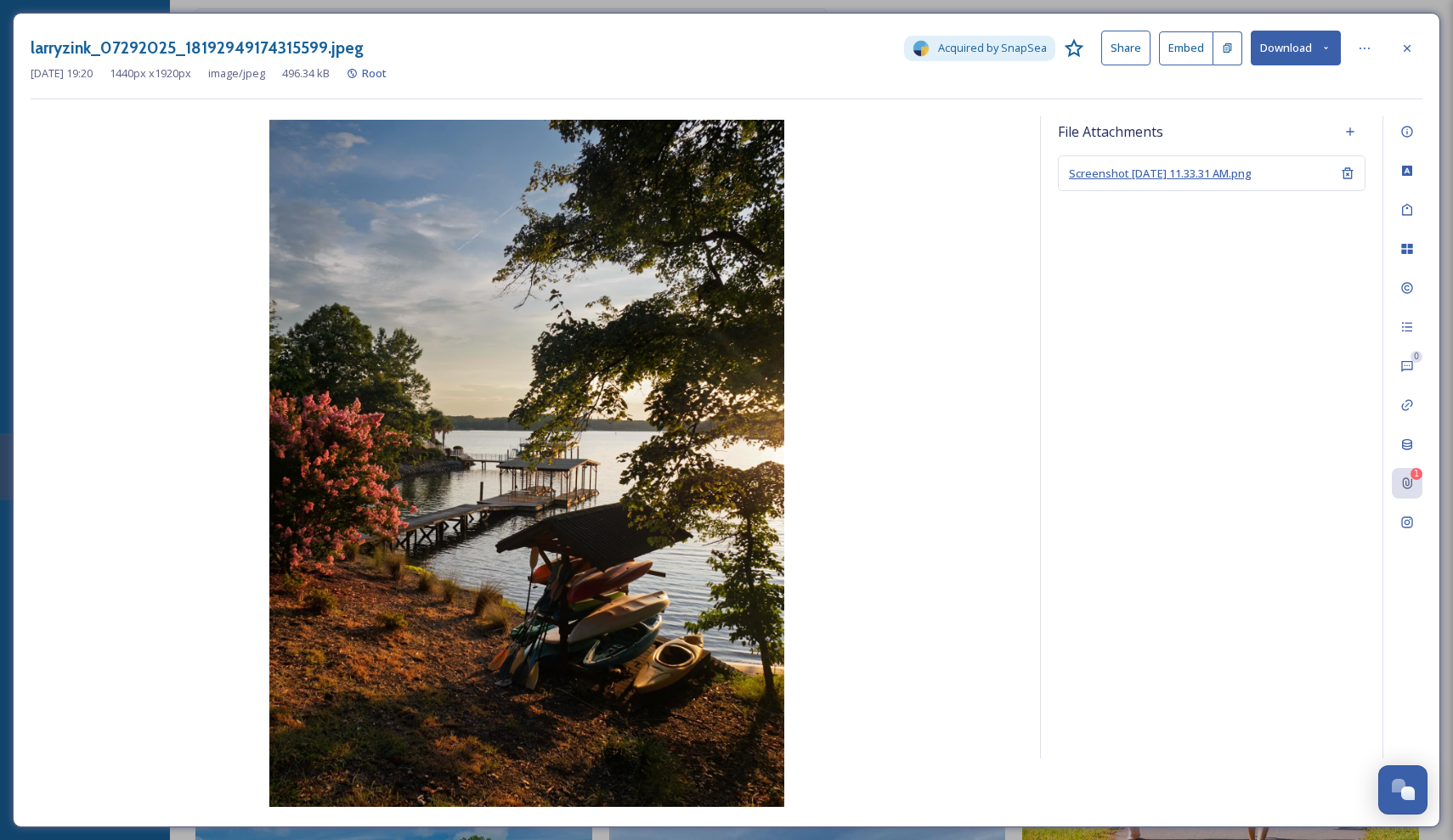
click at [1153, 169] on span "Screenshot 2025-09-22 at 11.33.31 AM.png" at bounding box center [1160, 173] width 183 height 16
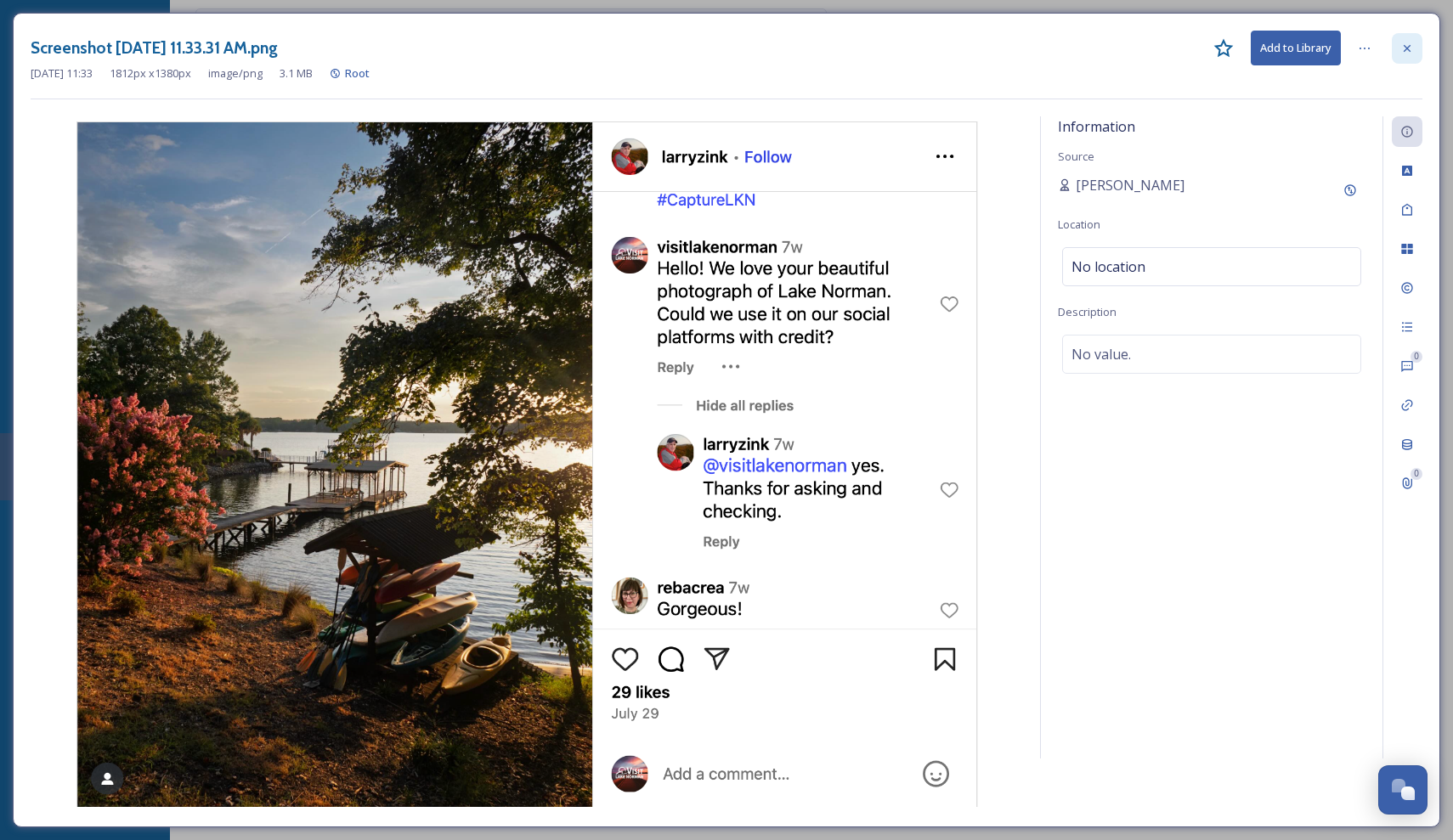
click at [1405, 43] on icon at bounding box center [1407, 48] width 14 height 14
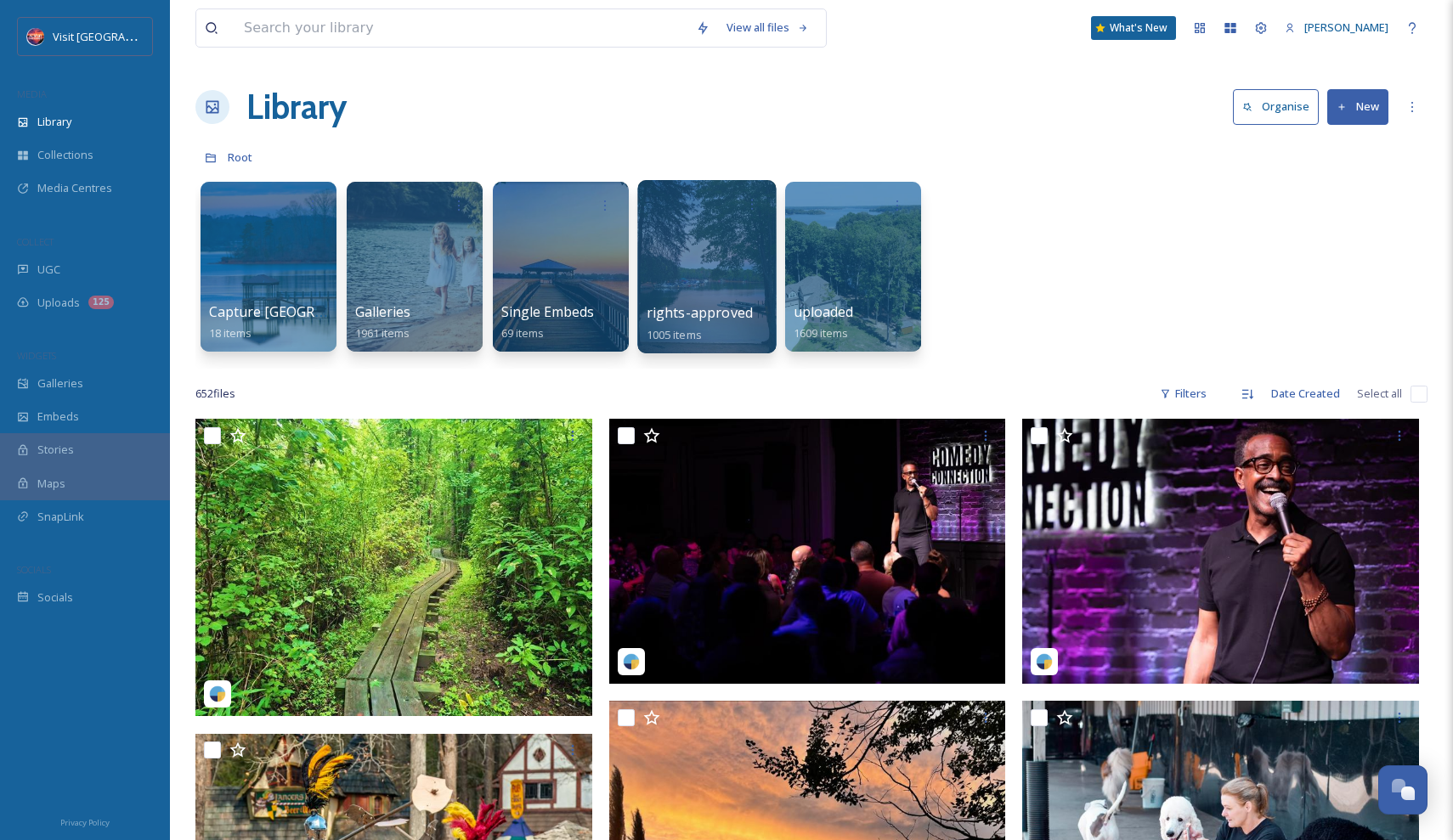
click at [690, 266] on div at bounding box center [707, 266] width 139 height 173
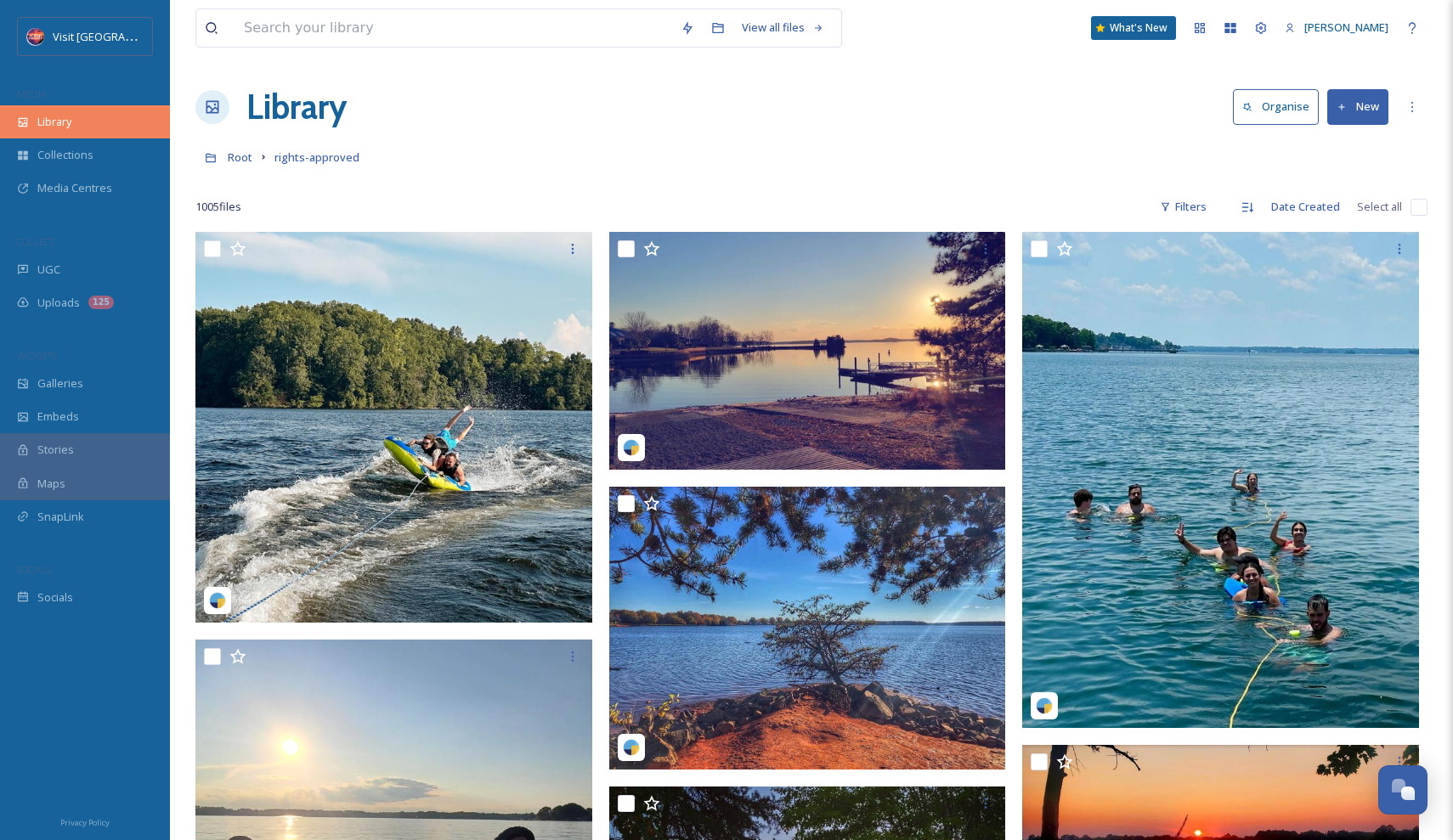
click at [77, 132] on div "Library" at bounding box center [84, 122] width 170 height 33
